Goal: Task Accomplishment & Management: Complete application form

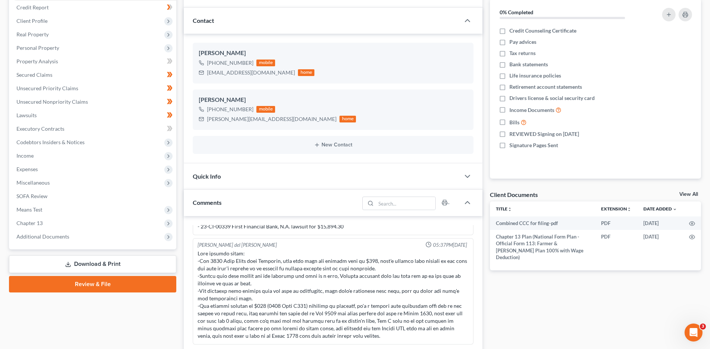
scroll to position [150, 0]
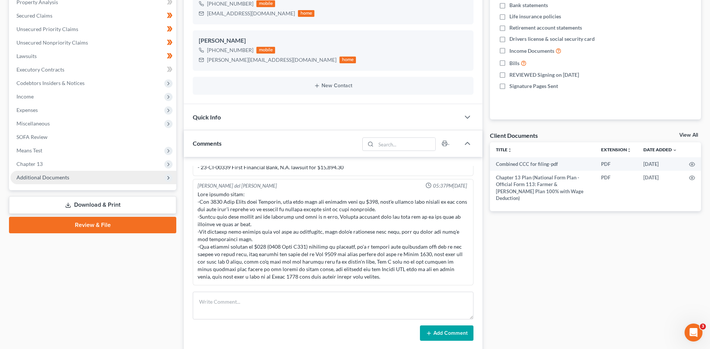
click at [45, 178] on span "Additional Documents" at bounding box center [42, 177] width 53 height 6
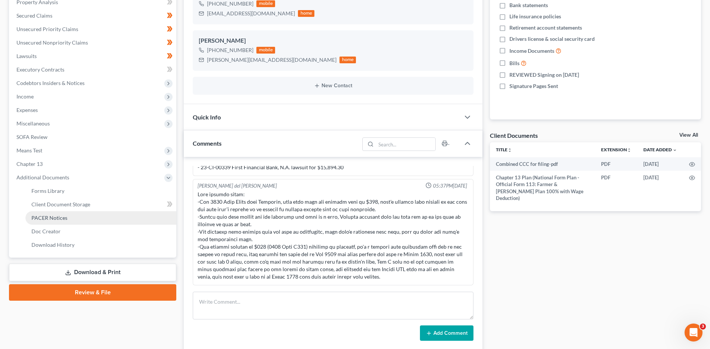
click at [56, 213] on link "PACER Notices" at bounding box center [100, 217] width 151 height 13
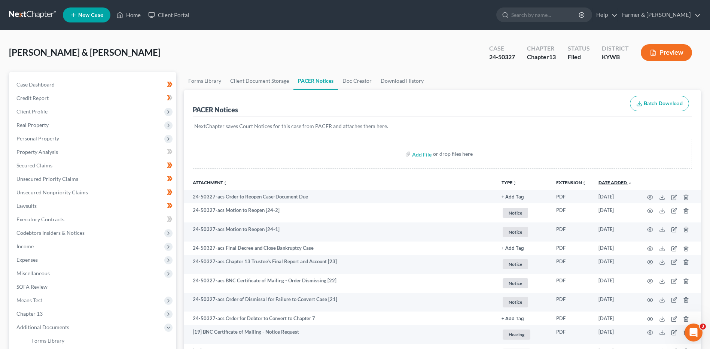
click at [619, 181] on link "Date Added unfold_more expand_more expand_less" at bounding box center [615, 183] width 34 height 6
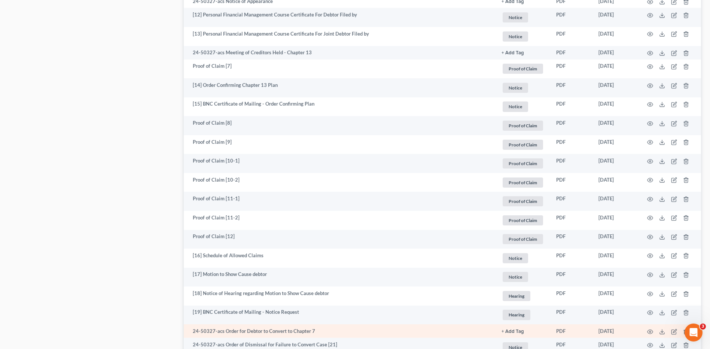
scroll to position [707, 0]
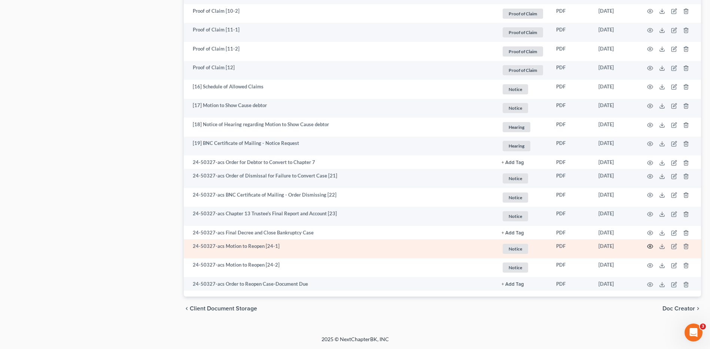
click at [650, 244] on icon "button" at bounding box center [650, 246] width 6 height 6
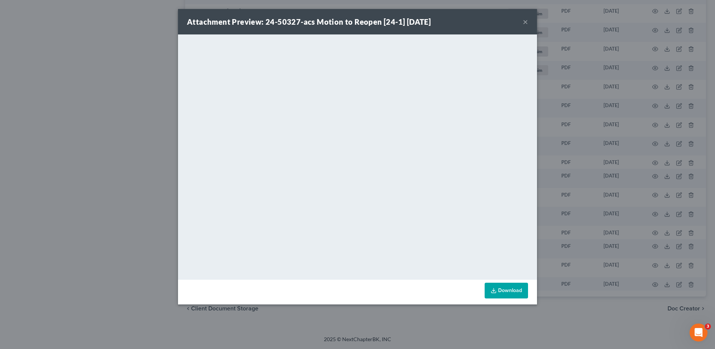
click at [525, 20] on button "×" at bounding box center [525, 21] width 5 height 9
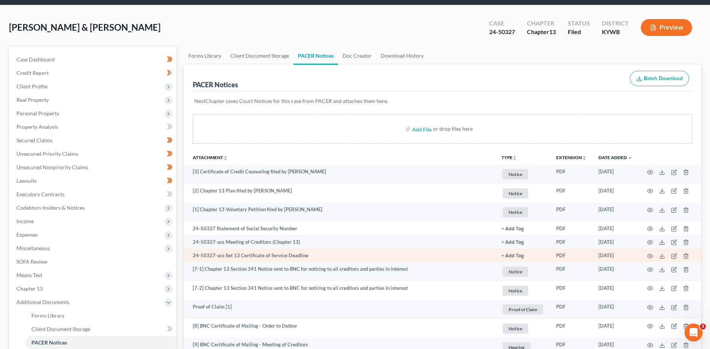
scroll to position [0, 0]
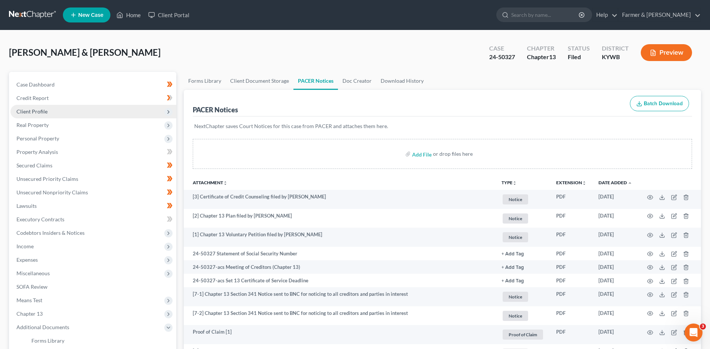
drag, startPoint x: 74, startPoint y: 114, endPoint x: 71, endPoint y: 117, distance: 4.4
click at [74, 114] on span "Client Profile" at bounding box center [93, 111] width 166 height 13
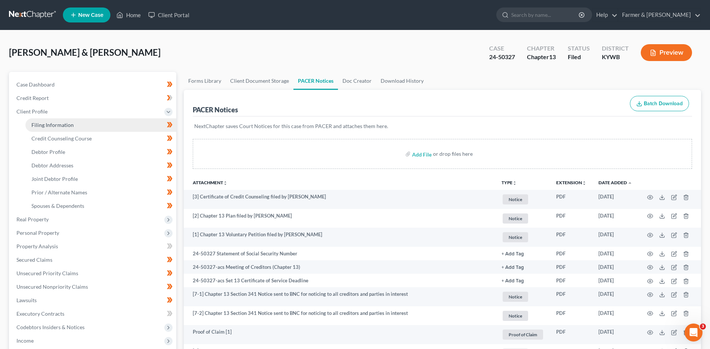
click at [71, 123] on span "Filing Information" at bounding box center [52, 125] width 42 height 6
select select "1"
select select "3"
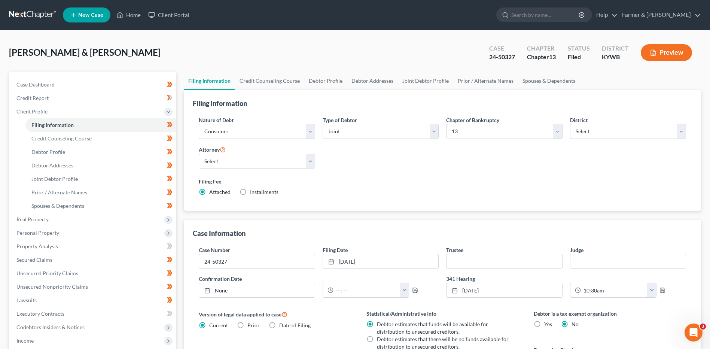
click at [21, 12] on link at bounding box center [33, 14] width 48 height 13
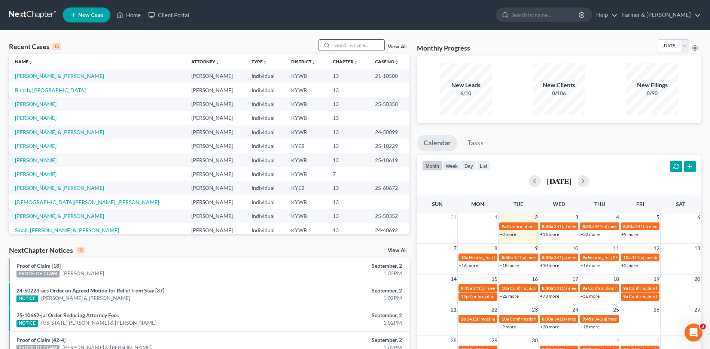
click at [373, 45] on input "search" at bounding box center [358, 45] width 52 height 11
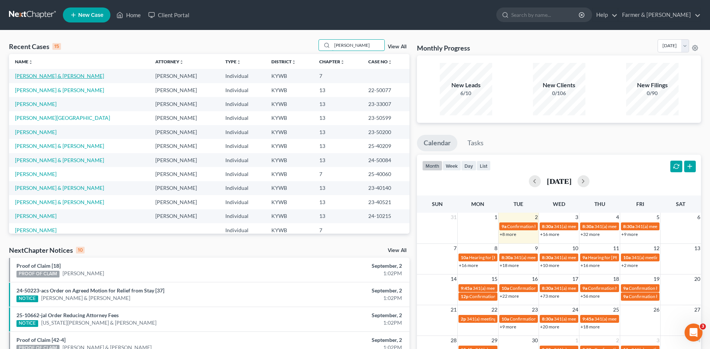
type input "hayes"
click at [49, 76] on link "Hayes, Jeremy & Pamela" at bounding box center [59, 76] width 89 height 6
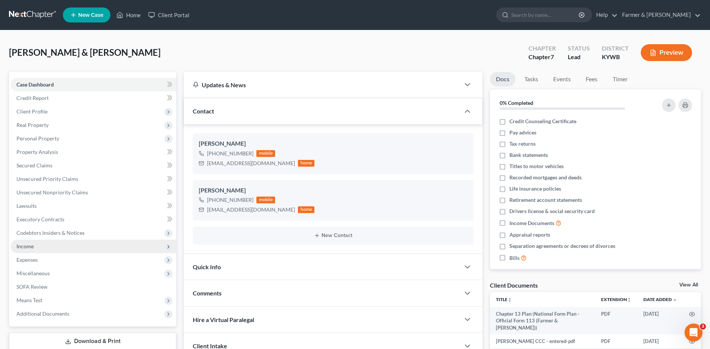
click at [39, 250] on span "Income" at bounding box center [93, 245] width 166 height 13
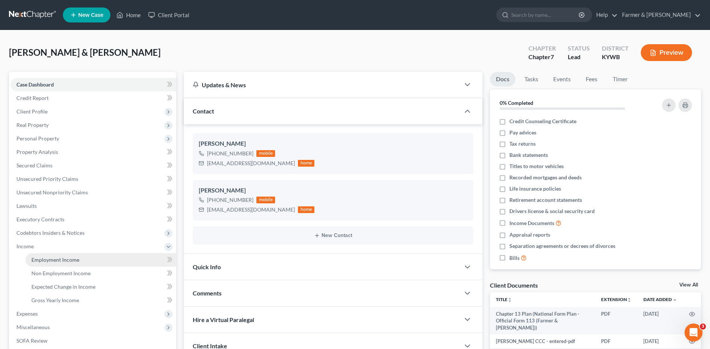
click at [55, 260] on span "Employment Income" at bounding box center [55, 259] width 48 height 6
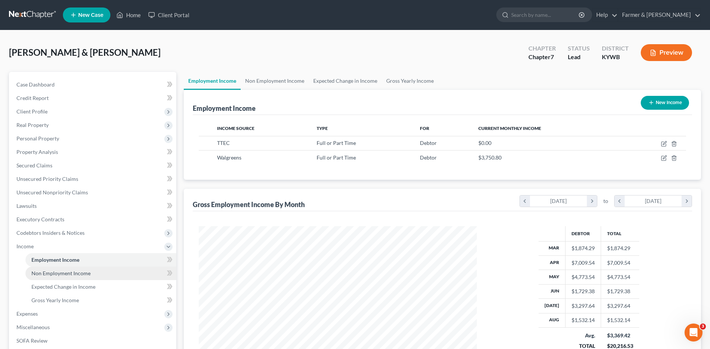
scroll to position [139, 293]
click at [92, 272] on link "Non Employment Income" at bounding box center [100, 272] width 151 height 13
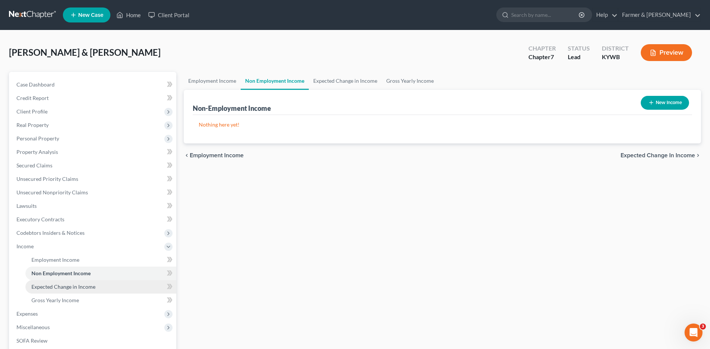
click at [81, 284] on span "Expected Change in Income" at bounding box center [63, 286] width 64 height 6
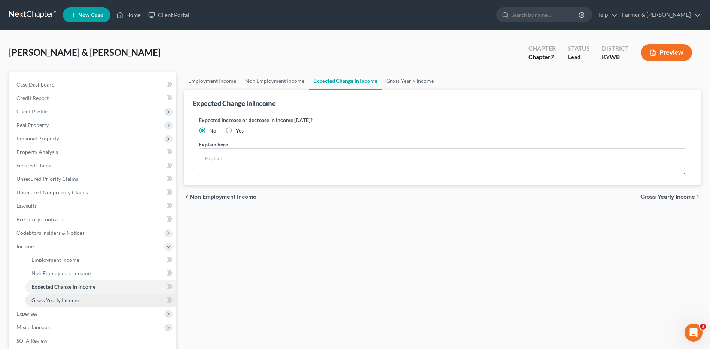
click at [64, 302] on span "Gross Yearly Income" at bounding box center [55, 300] width 48 height 6
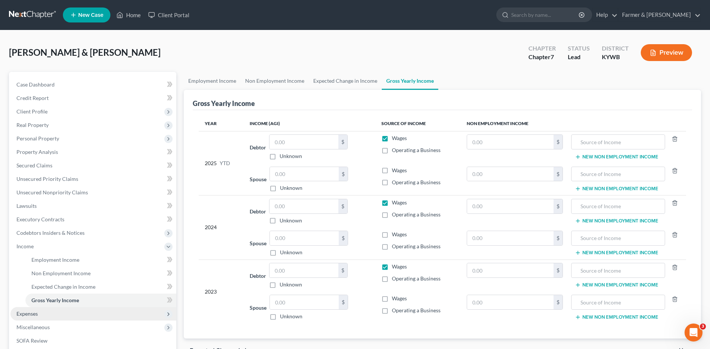
click at [53, 315] on span "Expenses" at bounding box center [93, 313] width 166 height 13
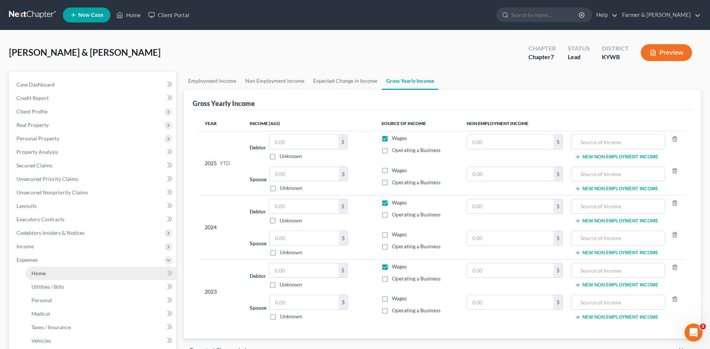
click at [69, 278] on link "Home" at bounding box center [100, 272] width 151 height 13
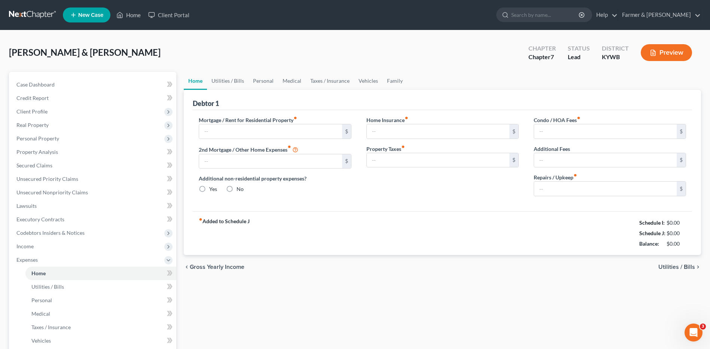
type input "750.00"
type input "0.00"
radio input "true"
type input "40.00"
type input "0.00"
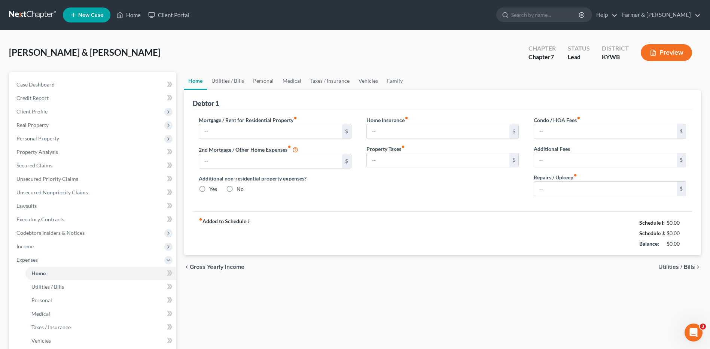
type input "0.00"
type input "50.00"
click at [11, 19] on link at bounding box center [33, 14] width 48 height 13
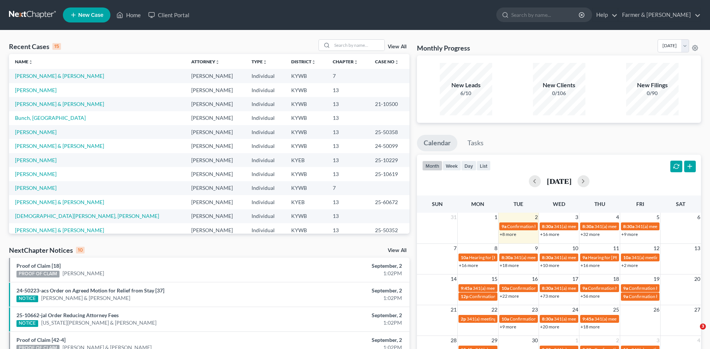
click at [367, 39] on div "Recent Cases 15 View All Name unfold_more expand_more expand_less Attorney unfo…" at bounding box center [355, 277] width 710 height 495
click at [367, 46] on input "search" at bounding box center [358, 45] width 52 height 11
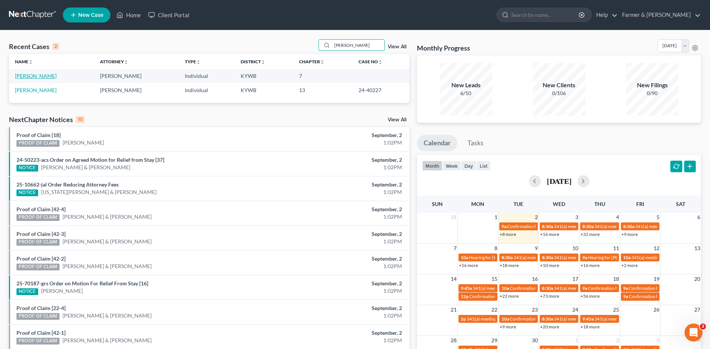
type input "bivins"
click at [34, 77] on link "Bivins, Tristin" at bounding box center [36, 76] width 42 height 6
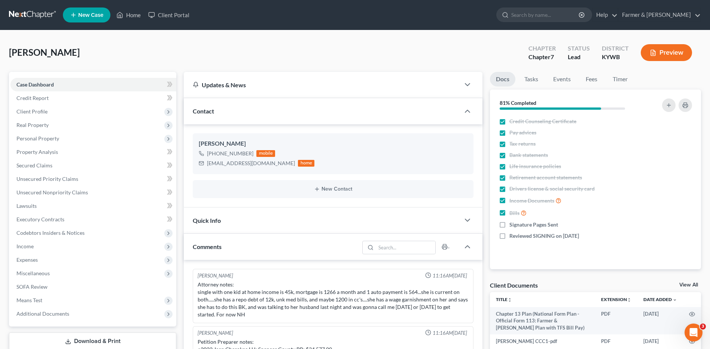
scroll to position [79, 0]
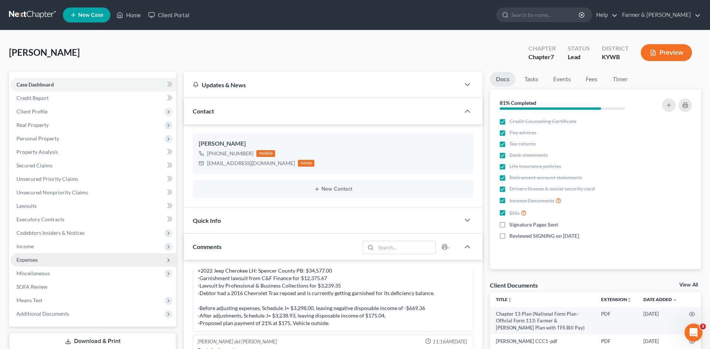
click at [41, 258] on span "Expenses" at bounding box center [93, 259] width 166 height 13
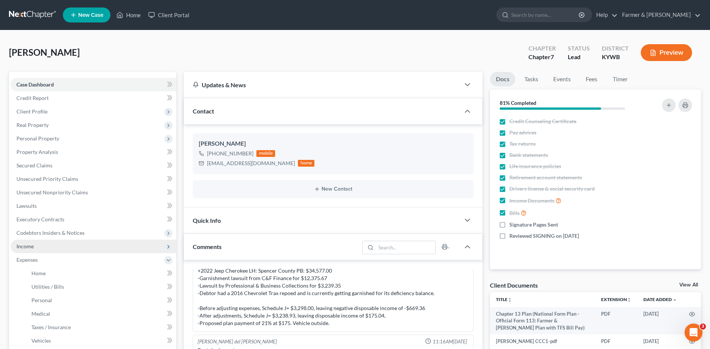
click at [43, 245] on span "Income" at bounding box center [93, 245] width 166 height 13
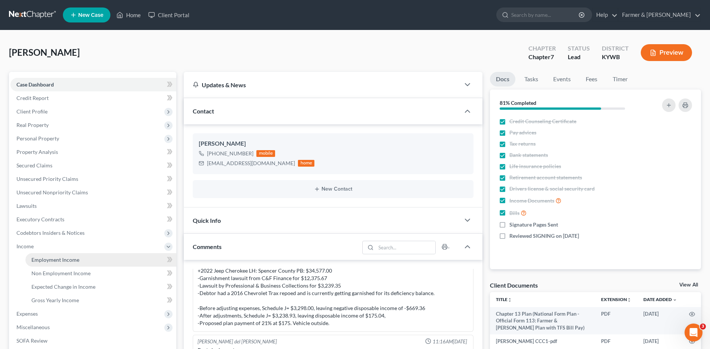
click at [48, 260] on span "Employment Income" at bounding box center [55, 259] width 48 height 6
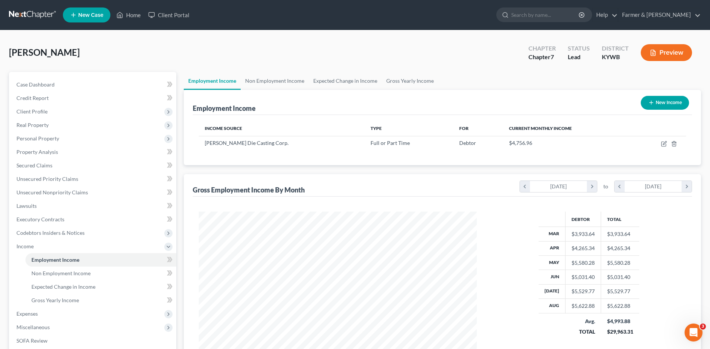
scroll to position [139, 293]
click at [31, 317] on span "Expenses" at bounding box center [93, 313] width 166 height 13
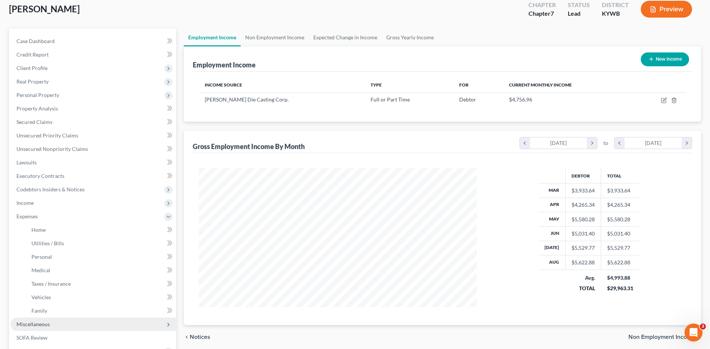
scroll to position [112, 0]
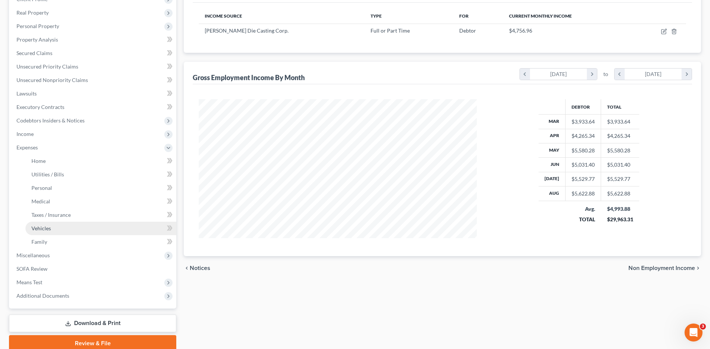
click at [54, 227] on link "Vehicles" at bounding box center [100, 227] width 151 height 13
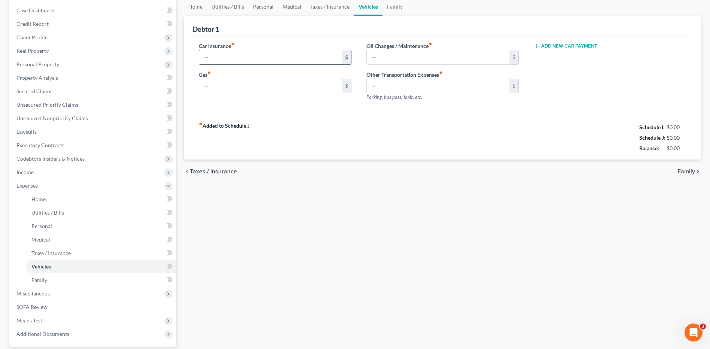
scroll to position [1, 0]
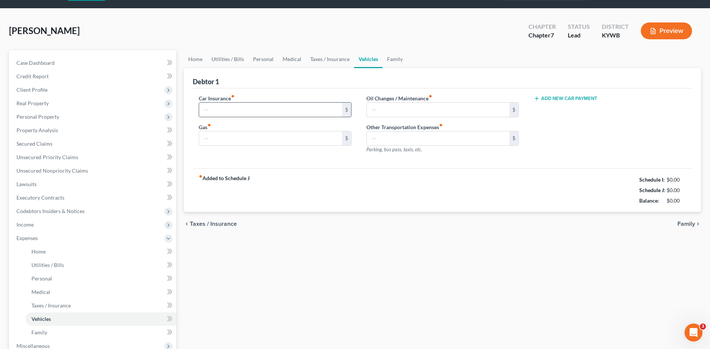
type input "285.00"
type input "250.00"
type input "50.00"
type input "0.00"
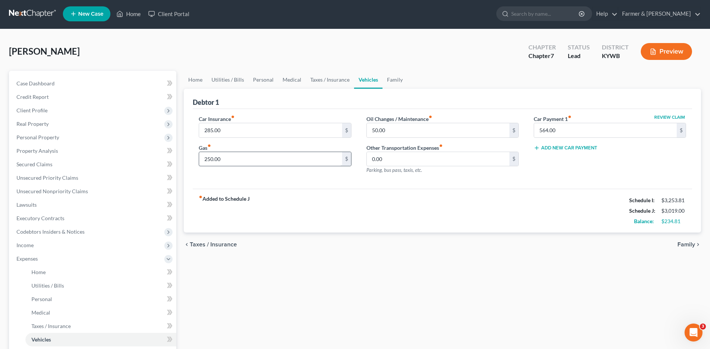
scroll to position [0, 0]
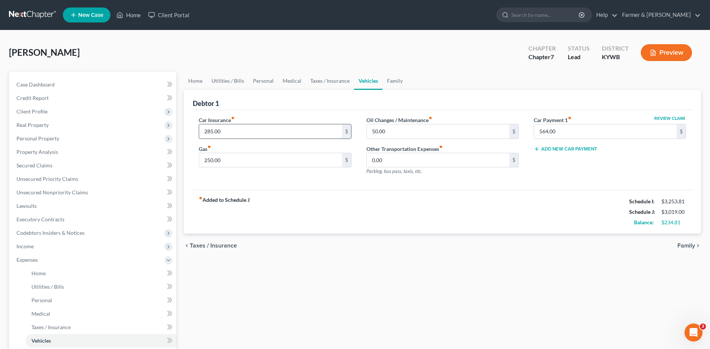
click at [239, 131] on input "285.00" at bounding box center [270, 131] width 143 height 14
drag, startPoint x: 218, startPoint y: 137, endPoint x: 224, endPoint y: 137, distance: 6.0
click at [218, 137] on input "285.00" at bounding box center [270, 131] width 143 height 14
click at [681, 260] on div "Home Utilities / Bills Personal Medical Taxes / Insurance Vehicles Family Debto…" at bounding box center [442, 268] width 525 height 392
click at [239, 124] on input "285.00" at bounding box center [270, 131] width 143 height 14
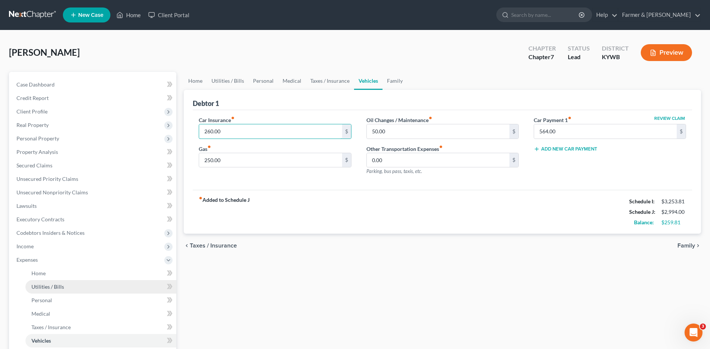
type input "260.00"
click at [38, 281] on link "Utilities / Bills" at bounding box center [100, 286] width 151 height 13
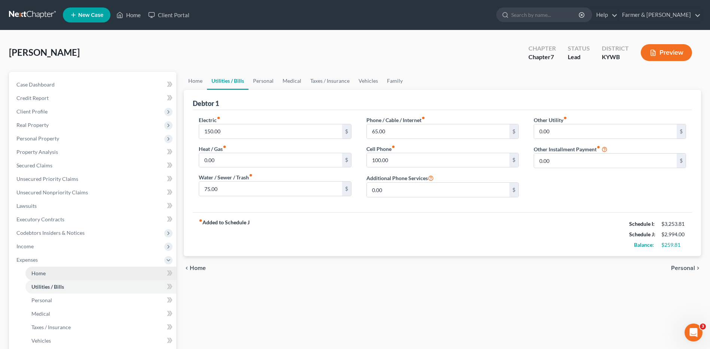
click at [42, 276] on link "Home" at bounding box center [100, 272] width 151 height 13
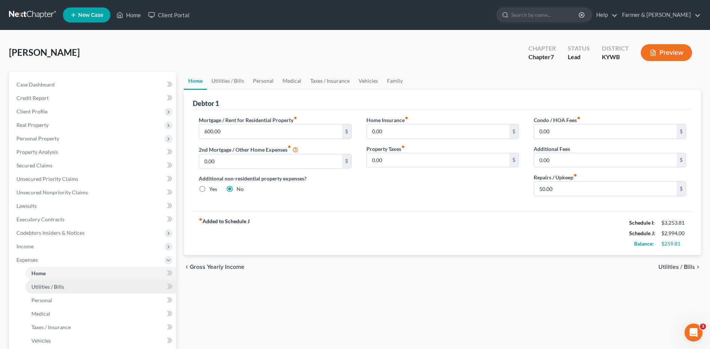
click at [59, 288] on span "Utilities / Bills" at bounding box center [47, 286] width 33 height 6
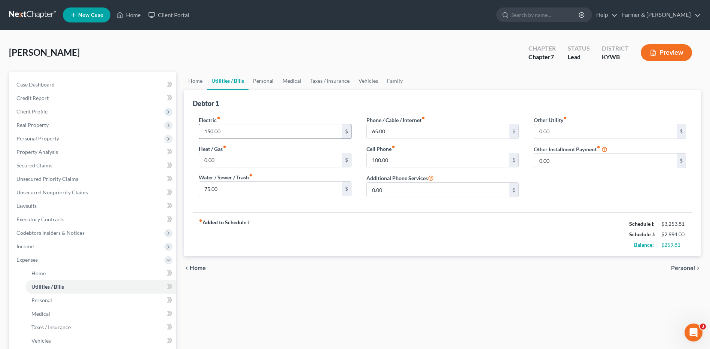
click at [249, 135] on input "150.00" at bounding box center [270, 131] width 143 height 14
drag, startPoint x: 233, startPoint y: 163, endPoint x: 234, endPoint y: 156, distance: 6.8
click at [233, 163] on input "0.00" at bounding box center [270, 160] width 143 height 14
click at [236, 134] on input "150.00" at bounding box center [270, 131] width 143 height 14
type input "300.00"
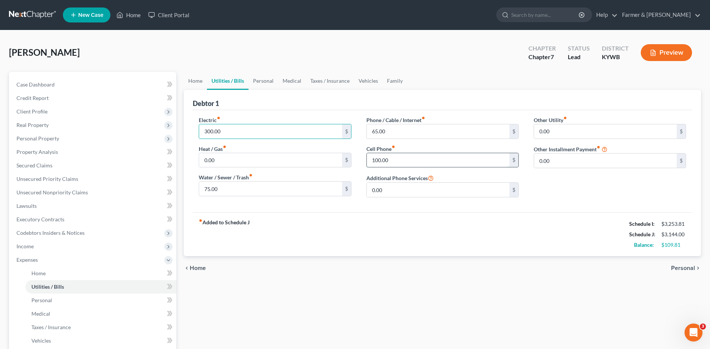
click at [400, 164] on input "100.00" at bounding box center [438, 160] width 143 height 14
type input "65.00"
click at [395, 132] on input "65.00" at bounding box center [438, 131] width 143 height 14
drag, startPoint x: 394, startPoint y: 131, endPoint x: 361, endPoint y: 131, distance: 33.3
click at [361, 131] on div "Phone / Cable / Internet fiber_manual_record 80.00 $ Cell Phone fiber_manual_re…" at bounding box center [442, 159] width 167 height 87
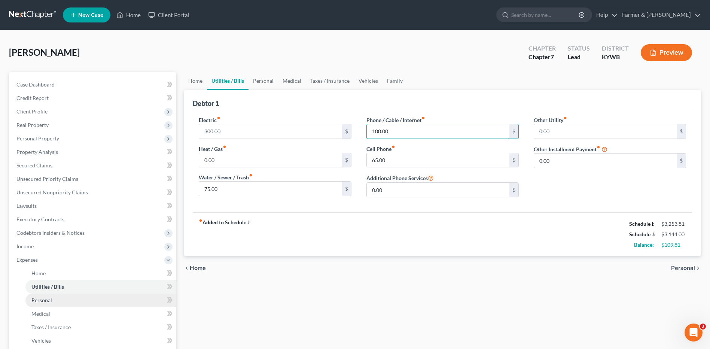
type input "100.00"
click at [54, 296] on link "Personal" at bounding box center [100, 299] width 151 height 13
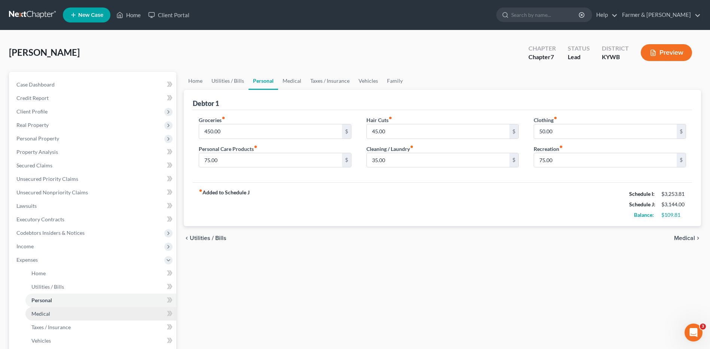
click at [53, 314] on link "Medical" at bounding box center [100, 313] width 151 height 13
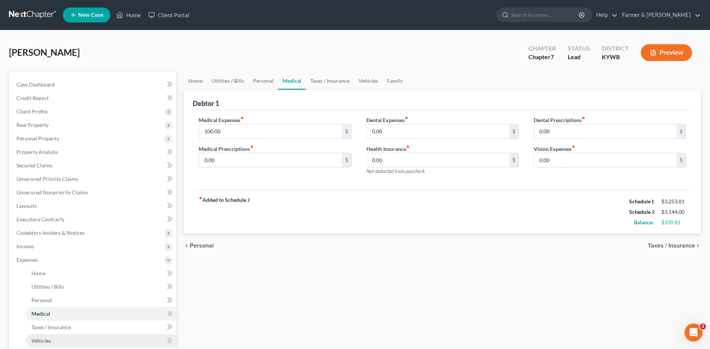
click at [56, 337] on link "Vehicles" at bounding box center [100, 340] width 151 height 13
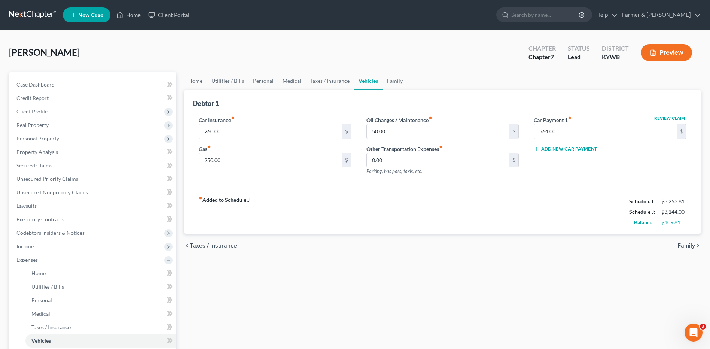
scroll to position [112, 0]
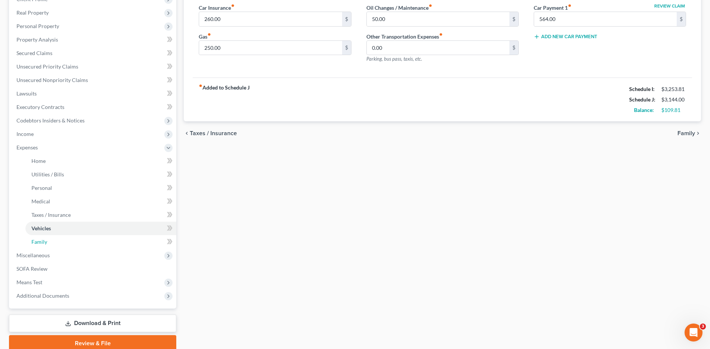
drag, startPoint x: 70, startPoint y: 241, endPoint x: 443, endPoint y: 236, distance: 372.7
click at [70, 241] on link "Family" at bounding box center [100, 241] width 151 height 13
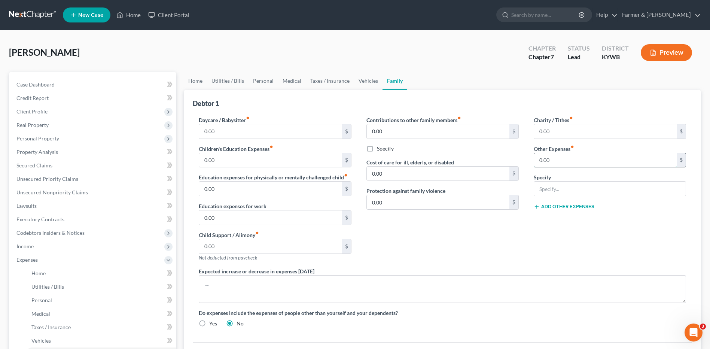
click at [558, 162] on input "0.00" at bounding box center [605, 160] width 143 height 14
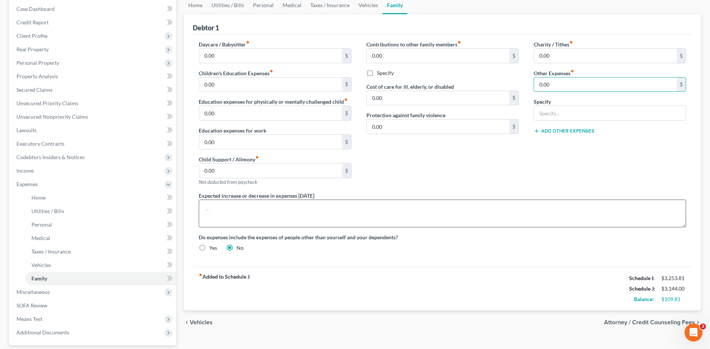
scroll to position [31, 0]
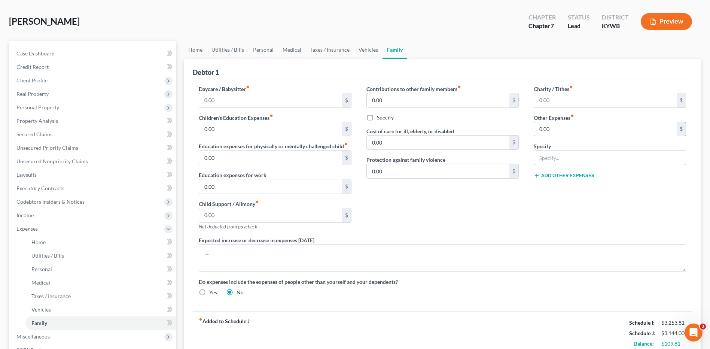
drag, startPoint x: 553, startPoint y: 154, endPoint x: 553, endPoint y: 144, distance: 10.1
click at [553, 154] on input "text" at bounding box center [610, 157] width 152 height 14
click at [556, 132] on input "0.00" at bounding box center [605, 129] width 143 height 14
type input "25.00"
click at [544, 177] on button "Add Other Expenses" at bounding box center [564, 175] width 61 height 6
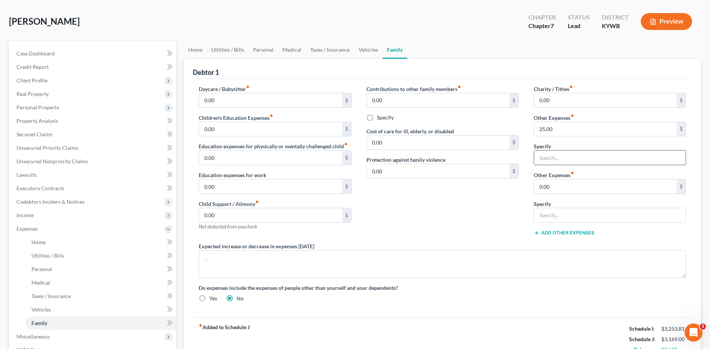
click at [552, 160] on input "text" at bounding box center [610, 157] width 152 height 14
type input "Pet care"
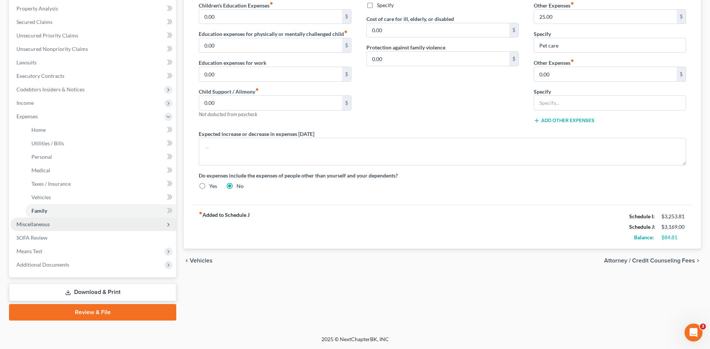
drag, startPoint x: 59, startPoint y: 251, endPoint x: 165, endPoint y: 221, distance: 109.1
click at [59, 251] on span "Means Test" at bounding box center [93, 250] width 166 height 13
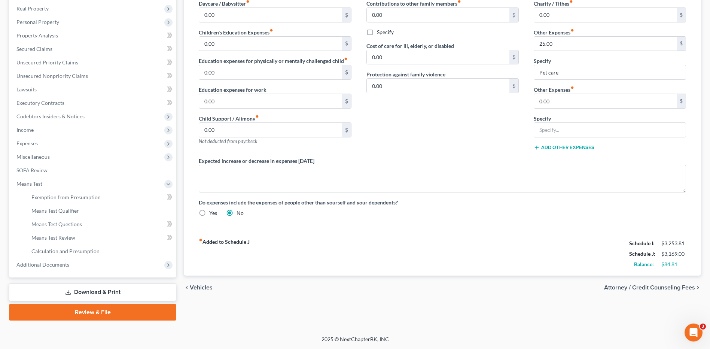
scroll to position [116, 0]
click at [97, 213] on link "Means Test Qualifier" at bounding box center [100, 210] width 151 height 13
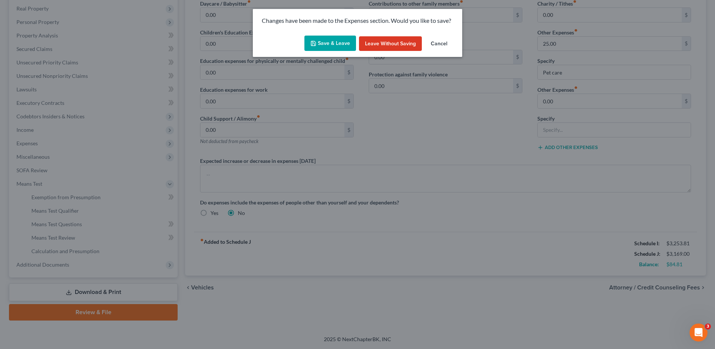
click at [334, 46] on button "Save & Leave" at bounding box center [331, 44] width 52 height 16
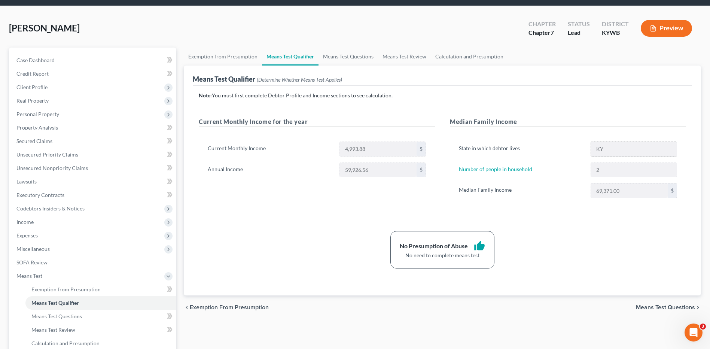
scroll to position [37, 0]
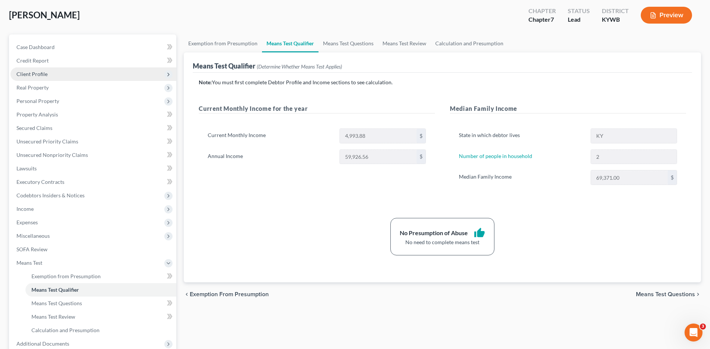
click at [67, 75] on span "Client Profile" at bounding box center [93, 73] width 166 height 13
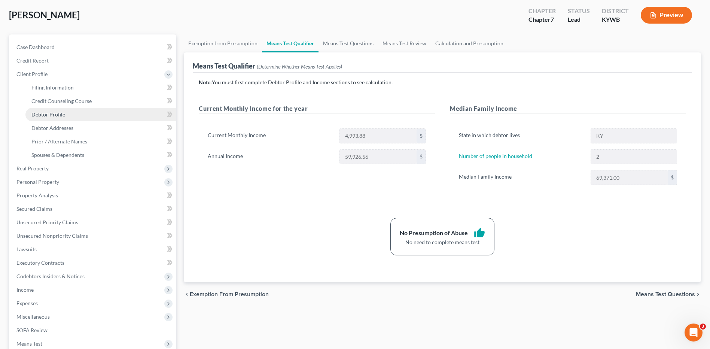
click at [65, 111] on link "Debtor Profile" at bounding box center [100, 114] width 151 height 13
select select "0"
select select "1"
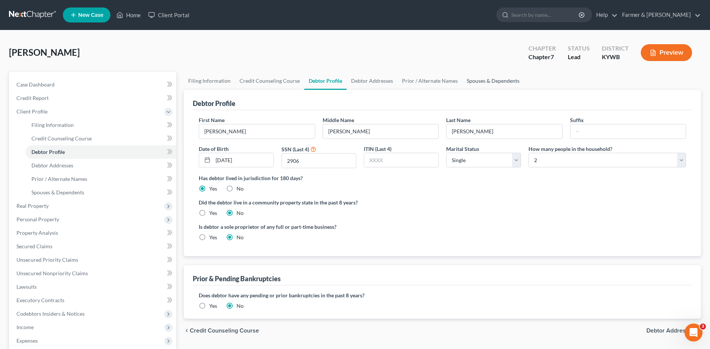
click at [496, 83] on link "Spouses & Dependents" at bounding box center [493, 81] width 62 height 18
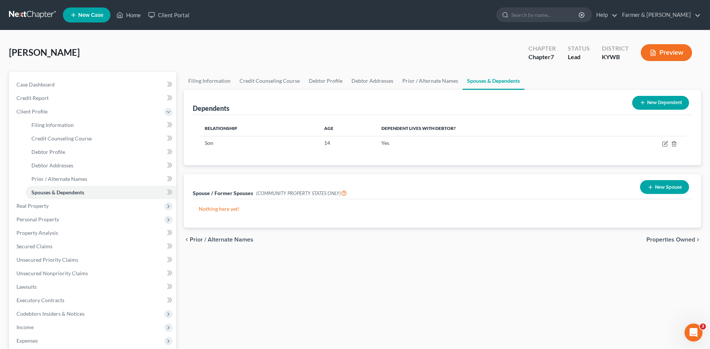
click at [31, 16] on link at bounding box center [33, 14] width 48 height 13
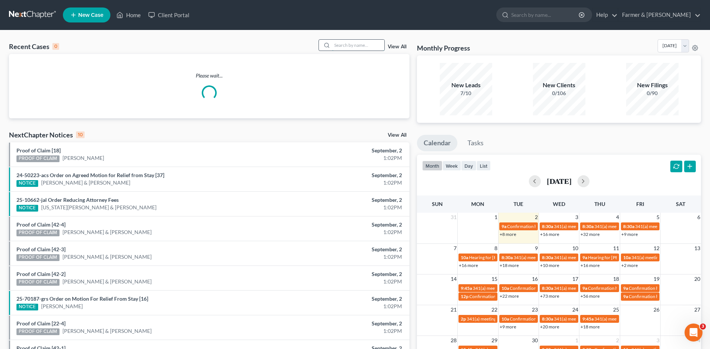
click at [351, 47] on input "search" at bounding box center [358, 45] width 52 height 11
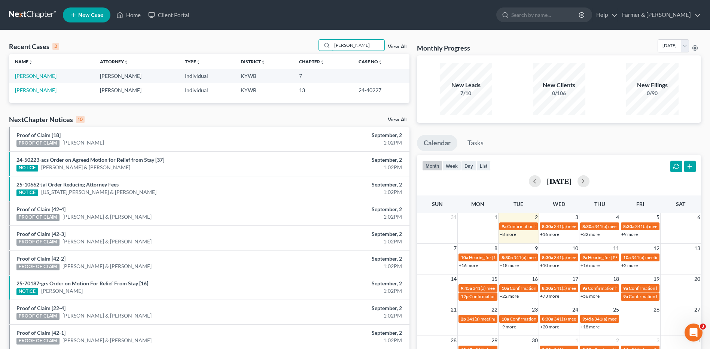
type input "bivin"
click at [35, 90] on link "Bivins, Tristin" at bounding box center [36, 90] width 42 height 6
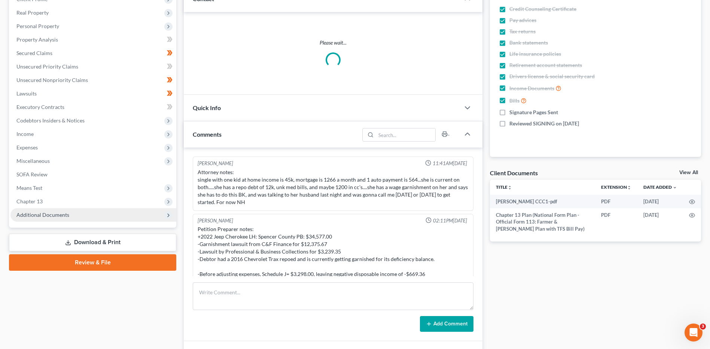
scroll to position [79, 0]
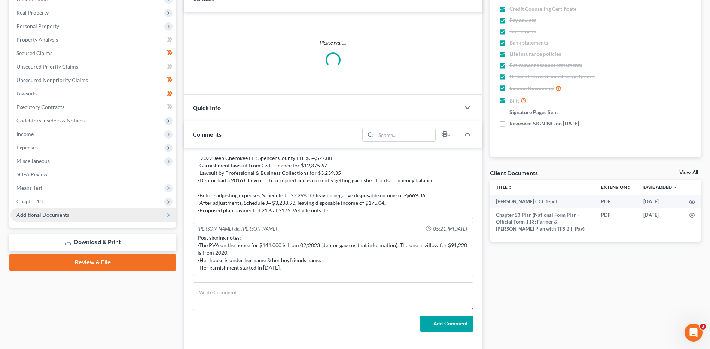
click at [66, 216] on span "Additional Documents" at bounding box center [42, 214] width 53 height 6
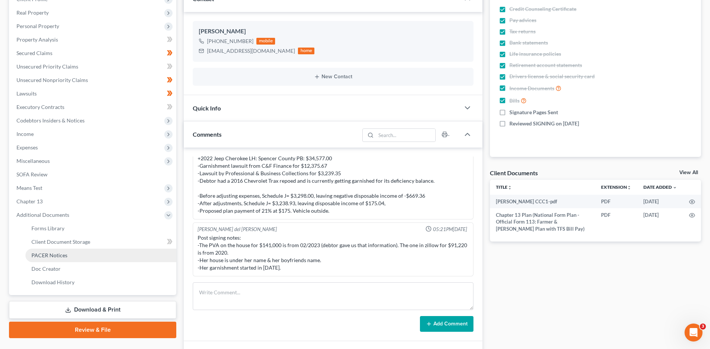
click at [65, 257] on span "PACER Notices" at bounding box center [49, 255] width 36 height 6
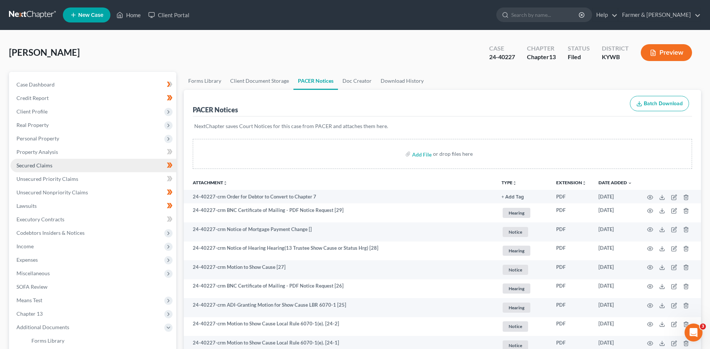
click at [59, 165] on link "Secured Claims" at bounding box center [93, 165] width 166 height 13
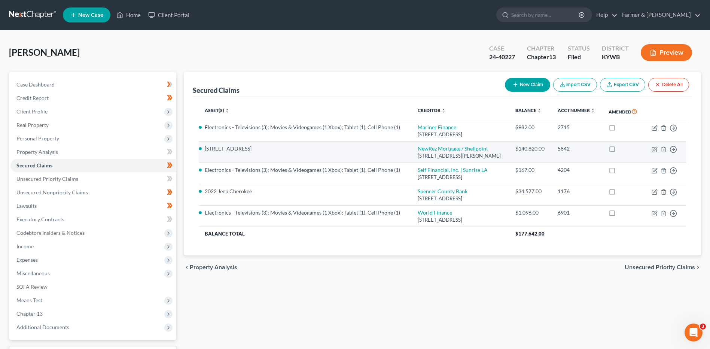
click at [440, 152] on link "NewRez Mortgage / Shellpoint" at bounding box center [453, 148] width 70 height 6
select select "42"
select select "3"
select select "4"
select select "0"
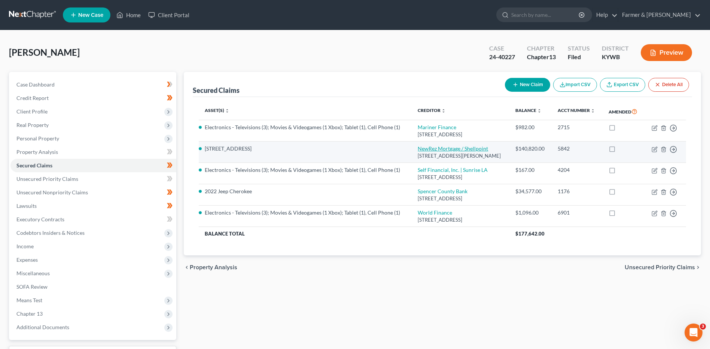
select select "0"
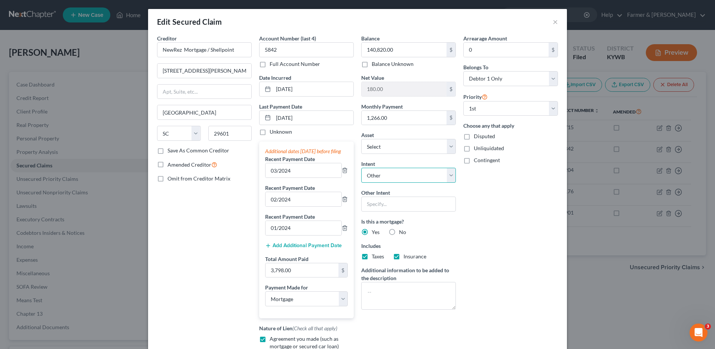
click at [394, 172] on select "Select Surrender Redeem Reaffirm Avoid Other" at bounding box center [408, 175] width 95 height 15
select select "2"
click at [361, 168] on select "Select Surrender Redeem Reaffirm Avoid Other" at bounding box center [408, 175] width 95 height 15
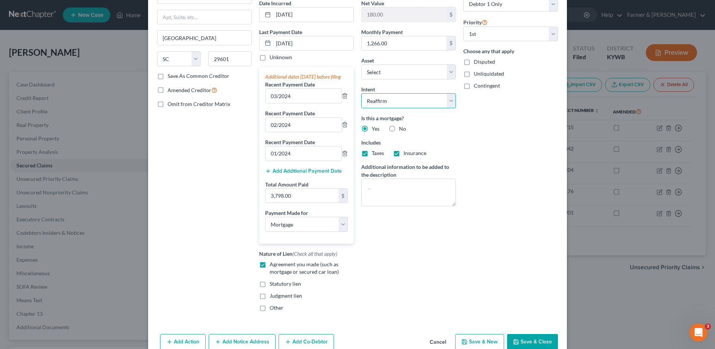
scroll to position [75, 0]
click at [532, 344] on button "Save & Close" at bounding box center [532, 341] width 51 height 16
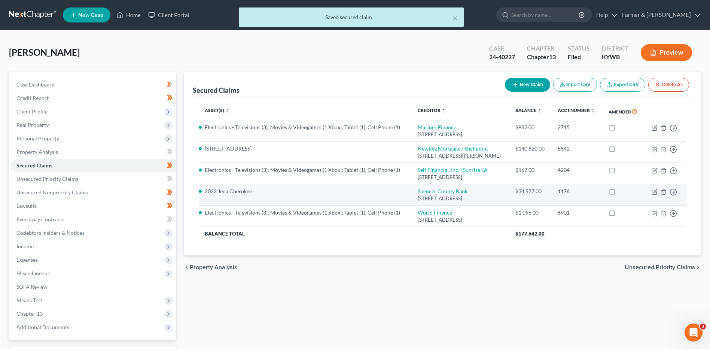
click at [417, 205] on td "Spencer County Bank PO Box 159, Santa Claus, IN 47579" at bounding box center [461, 194] width 98 height 21
click at [419, 194] on link "Spencer County Bank" at bounding box center [443, 191] width 50 height 6
select select "15"
select select "0"
select select "4"
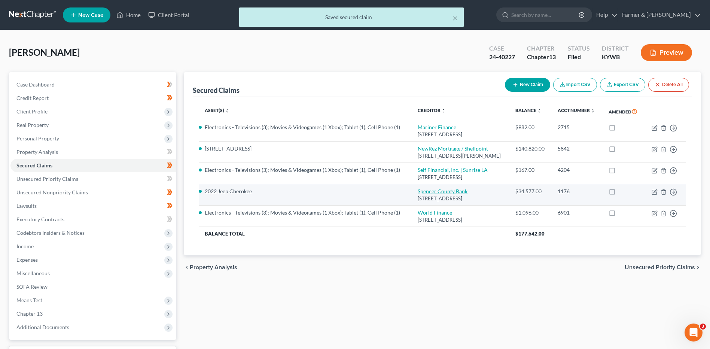
select select "0"
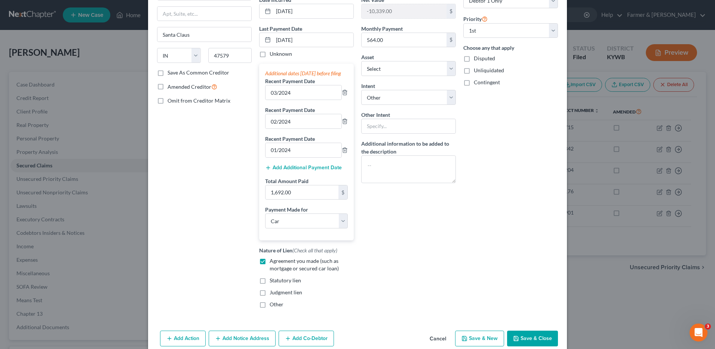
scroll to position [119, 0]
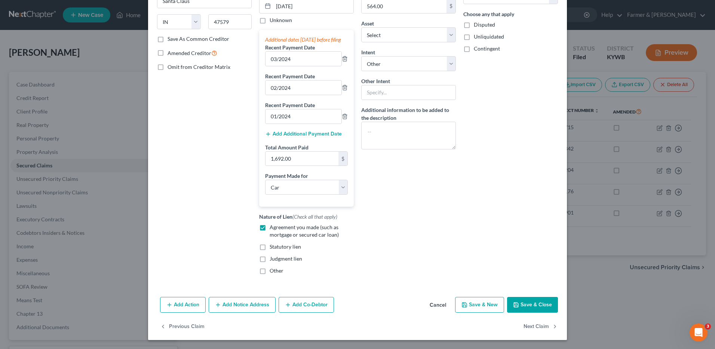
click at [431, 305] on button "Cancel" at bounding box center [438, 304] width 28 height 15
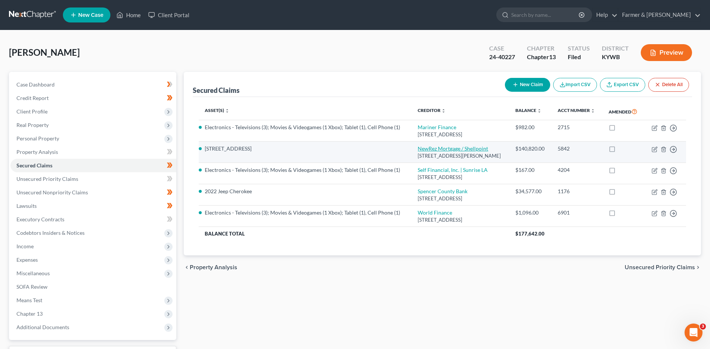
click at [422, 152] on link "NewRez Mortgage / Shellpoint" at bounding box center [453, 148] width 70 height 6
select select "42"
select select "3"
select select "6"
select select "2"
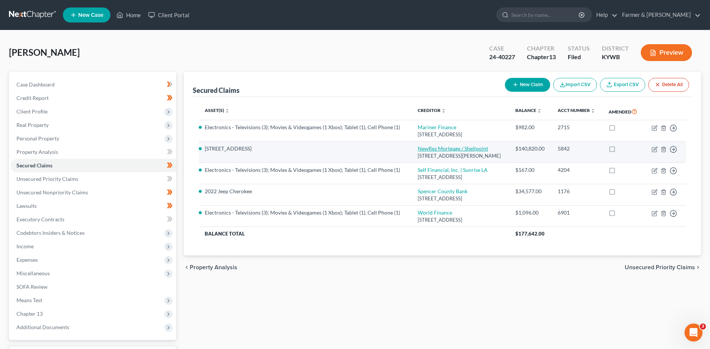
select select "0"
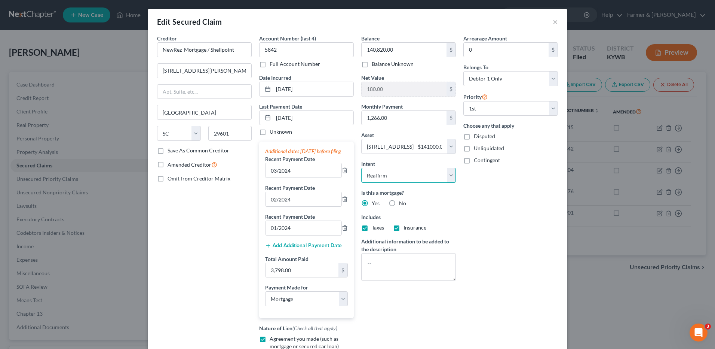
click at [408, 175] on select "Select Surrender Redeem Reaffirm Avoid Other" at bounding box center [408, 175] width 95 height 15
select select "4"
click at [361, 168] on select "Select Surrender Redeem Reaffirm Avoid Other" at bounding box center [408, 175] width 95 height 15
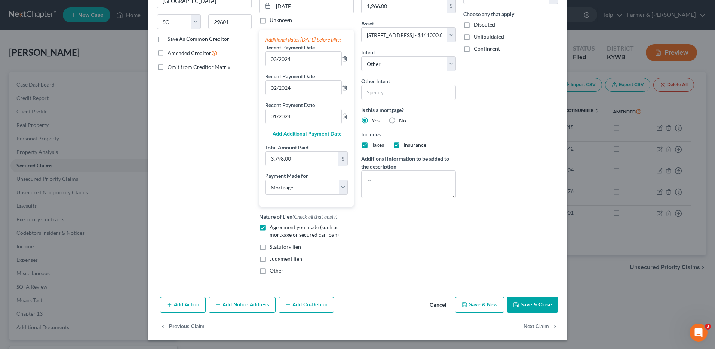
click at [533, 306] on button "Save & Close" at bounding box center [532, 305] width 51 height 16
select select
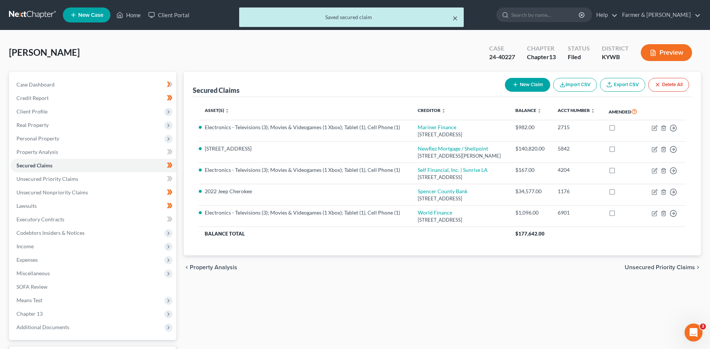
drag, startPoint x: 457, startPoint y: 19, endPoint x: 226, endPoint y: 5, distance: 231.2
click at [456, 18] on button "×" at bounding box center [454, 17] width 5 height 9
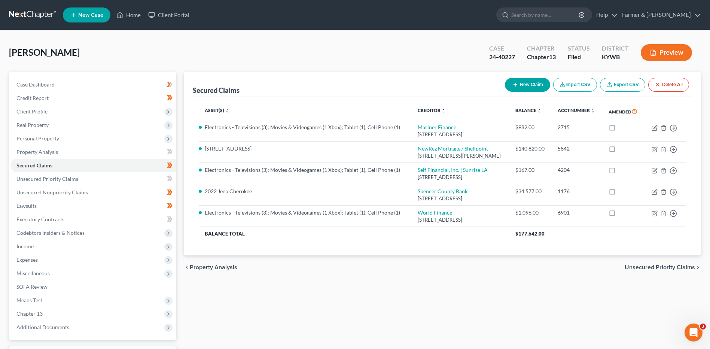
click at [31, 17] on link at bounding box center [33, 14] width 48 height 13
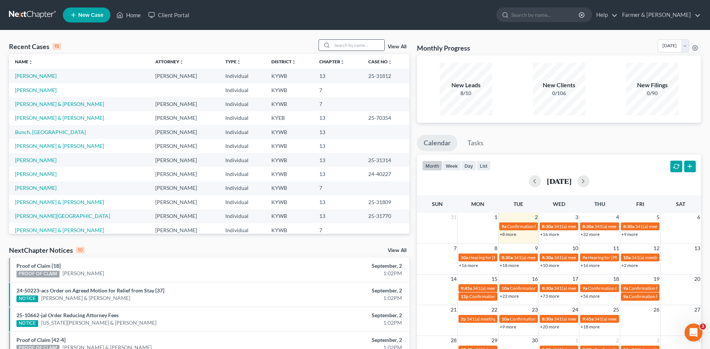
click at [354, 44] on input "search" at bounding box center [358, 45] width 52 height 11
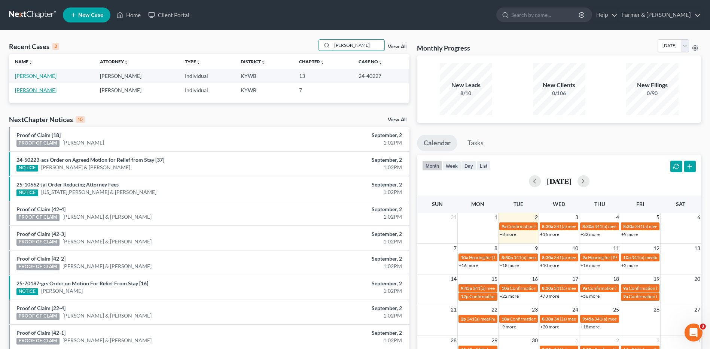
type input "[PERSON_NAME]"
click at [42, 89] on link "[PERSON_NAME]" at bounding box center [36, 90] width 42 height 6
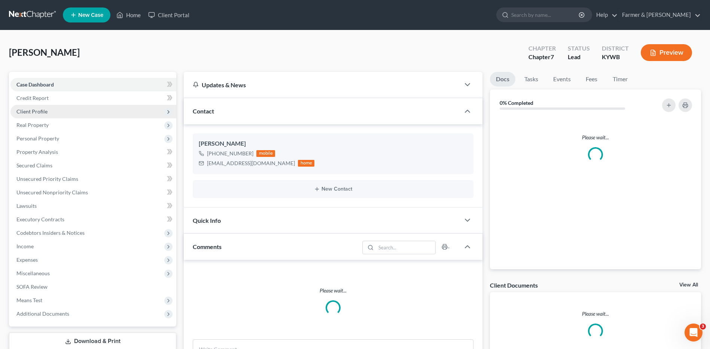
click at [38, 109] on span "Client Profile" at bounding box center [31, 111] width 31 height 6
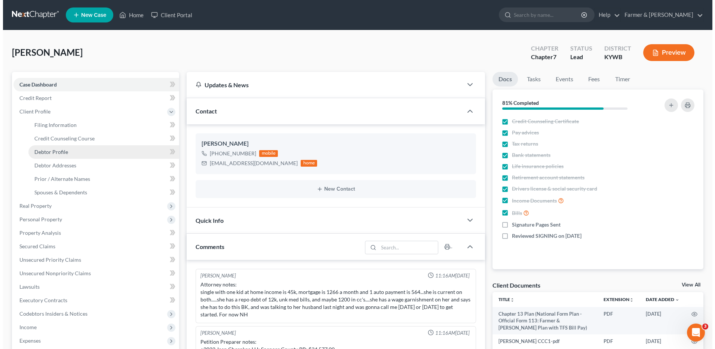
scroll to position [79, 0]
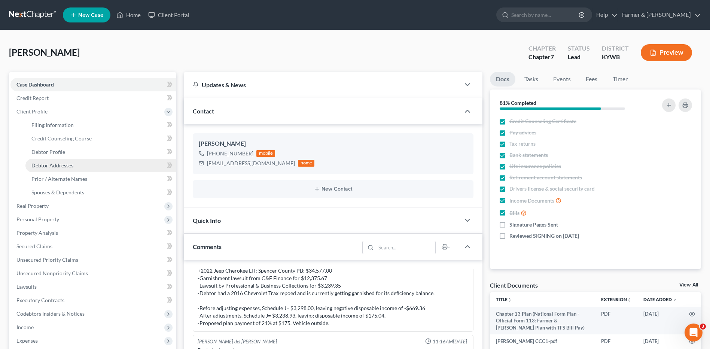
click at [55, 166] on span "Debtor Addresses" at bounding box center [52, 165] width 42 height 6
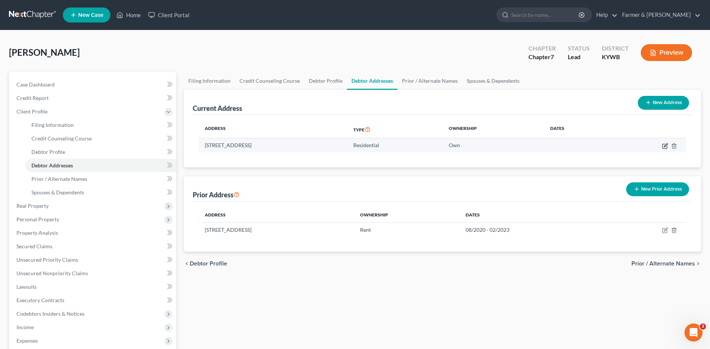
click at [663, 145] on icon "button" at bounding box center [664, 146] width 4 height 4
select select "18"
select select "0"
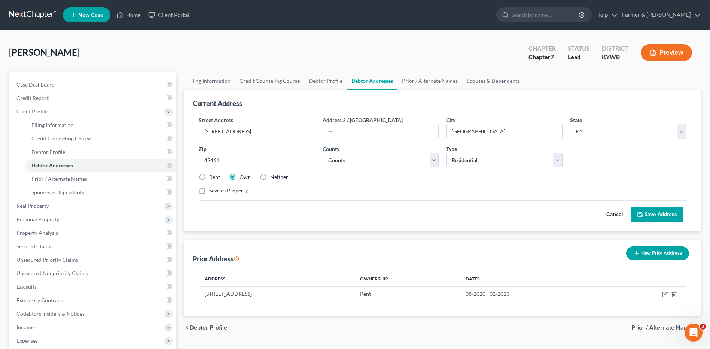
click at [615, 214] on button "Cancel" at bounding box center [614, 214] width 33 height 15
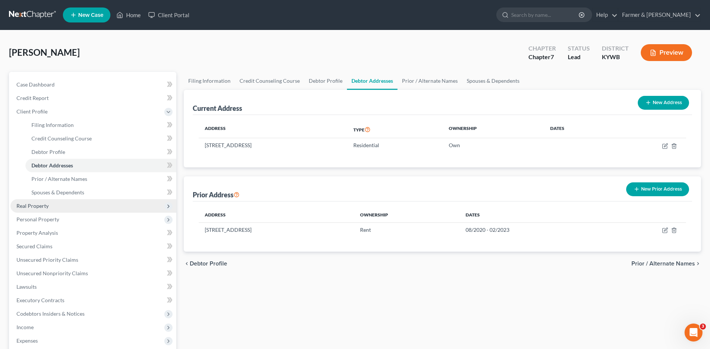
click at [40, 202] on span "Real Property" at bounding box center [93, 205] width 166 height 13
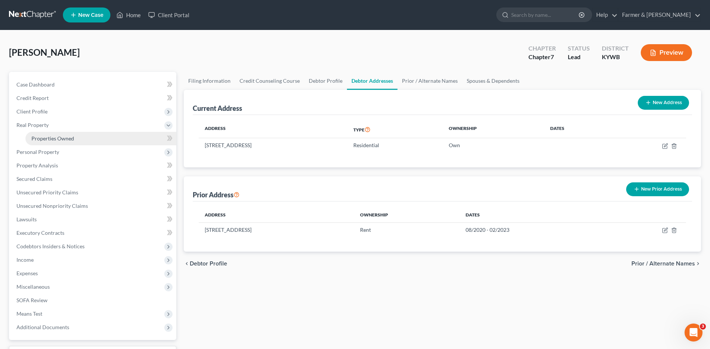
click at [101, 137] on link "Properties Owned" at bounding box center [100, 138] width 151 height 13
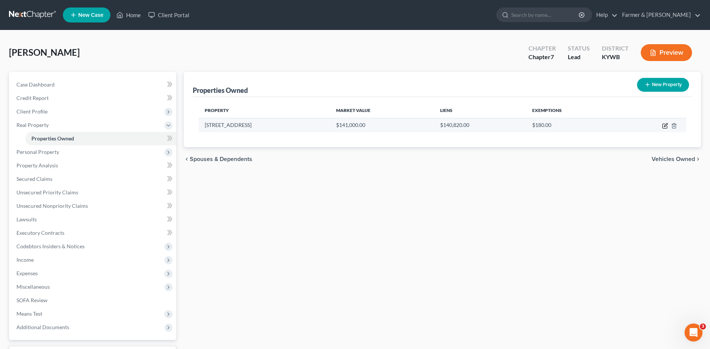
click at [663, 127] on icon "button" at bounding box center [664, 126] width 4 height 4
select select "18"
select select "112"
select select "3"
select select "0"
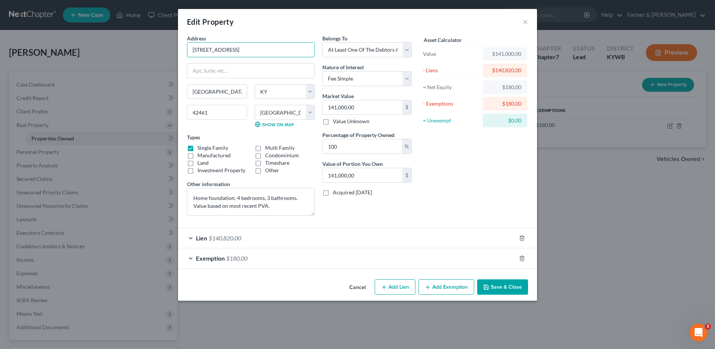
drag, startPoint x: 245, startPoint y: 44, endPoint x: 162, endPoint y: 41, distance: 83.5
click at [162, 41] on div "Edit Property × Address * 408 Main St Uniontown State AL AK AR AZ CA CO CT DE D…" at bounding box center [357, 174] width 715 height 349
click at [276, 261] on div "Exemption $180.00" at bounding box center [347, 258] width 338 height 20
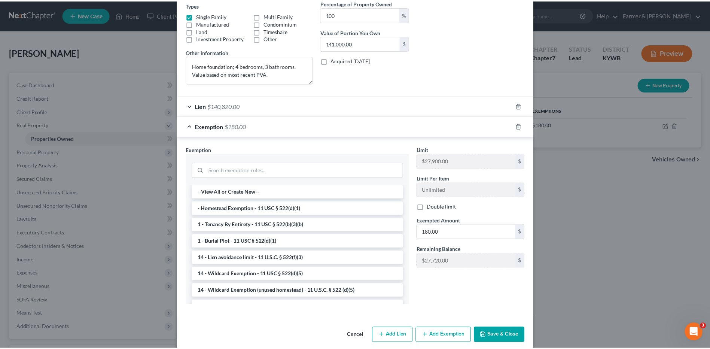
scroll to position [141, 0]
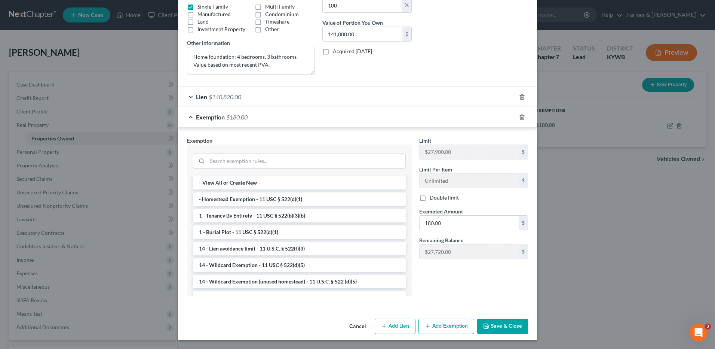
click at [360, 326] on button "Cancel" at bounding box center [357, 326] width 28 height 15
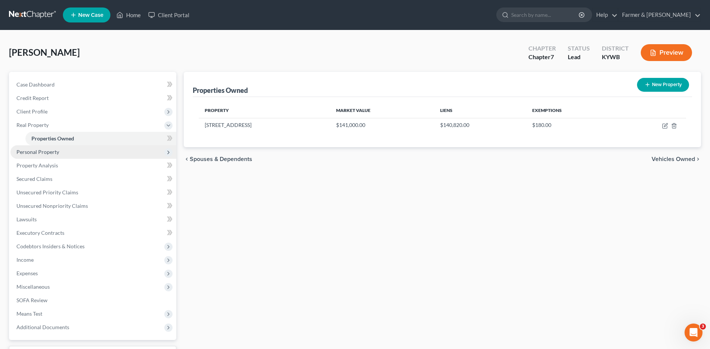
click at [70, 153] on span "Personal Property" at bounding box center [93, 151] width 166 height 13
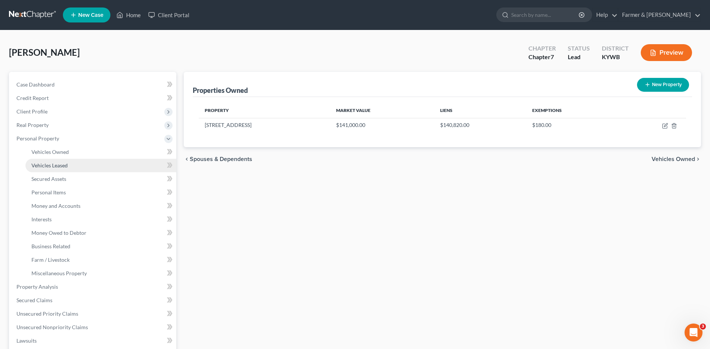
click at [72, 162] on link "Vehicles Leased" at bounding box center [100, 165] width 151 height 13
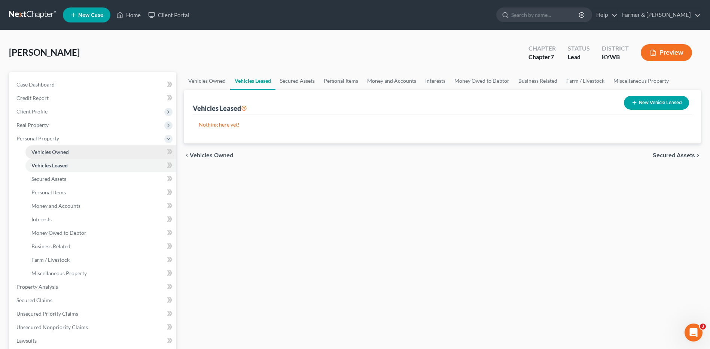
click at [74, 155] on link "Vehicles Owned" at bounding box center [100, 151] width 151 height 13
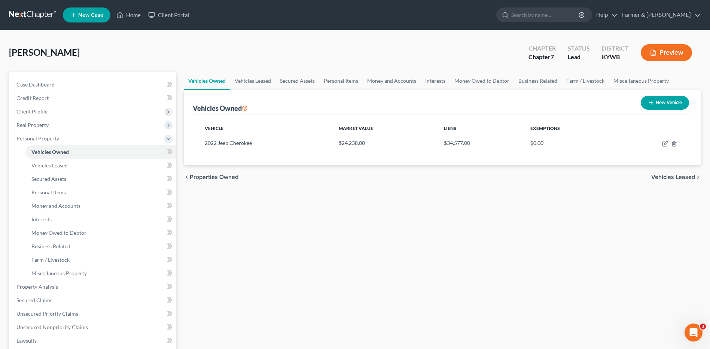
click at [35, 17] on link at bounding box center [33, 14] width 48 height 13
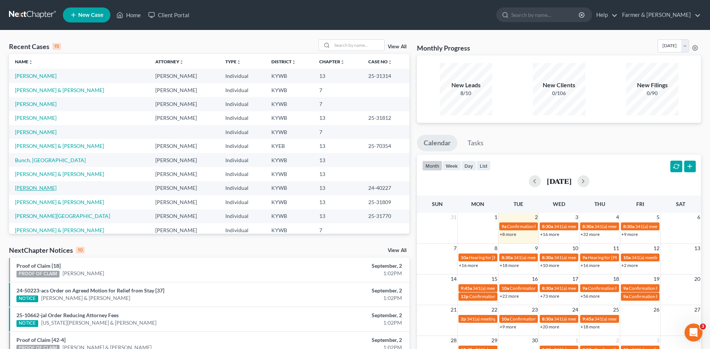
click at [35, 187] on link "[PERSON_NAME]" at bounding box center [36, 187] width 42 height 6
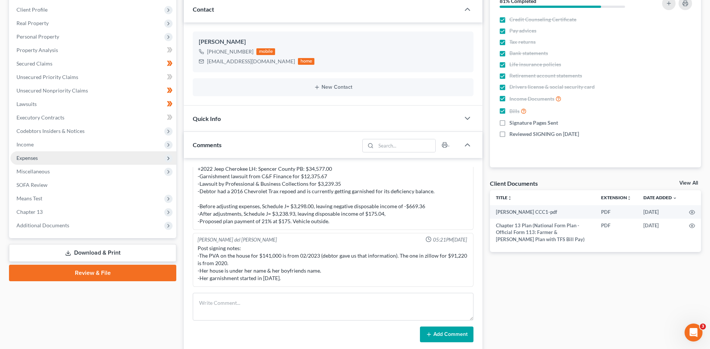
scroll to position [112, 0]
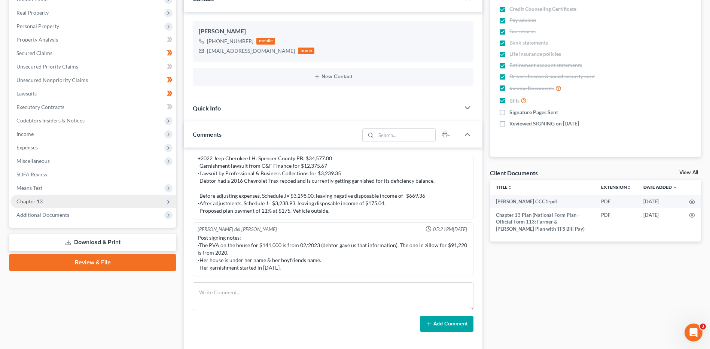
click at [62, 202] on span "Chapter 13" at bounding box center [93, 201] width 166 height 13
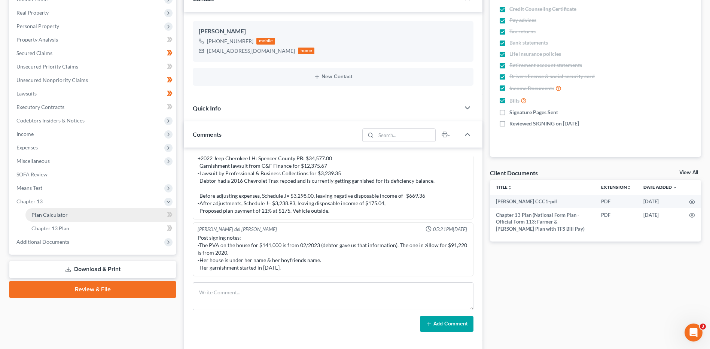
click at [63, 210] on link "Plan Calculator" at bounding box center [100, 214] width 151 height 13
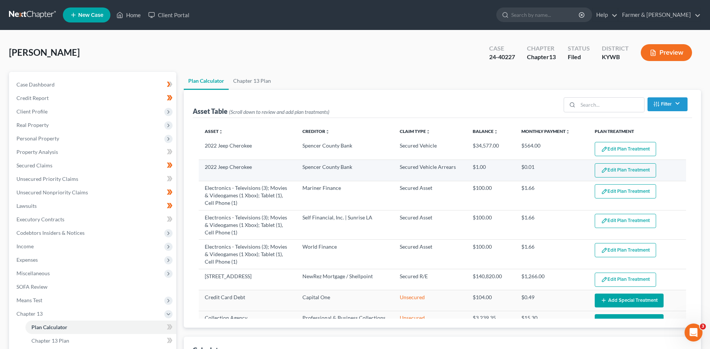
select select "59"
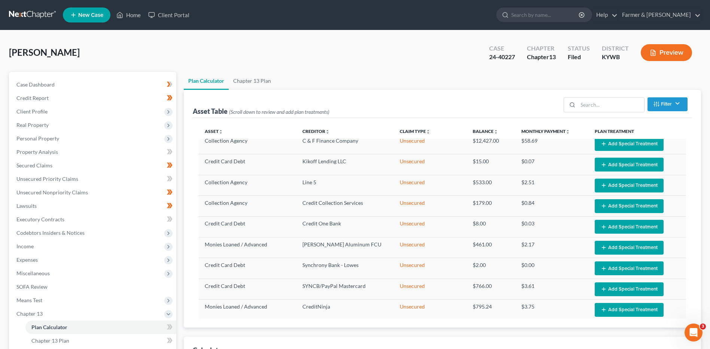
scroll to position [128, 0]
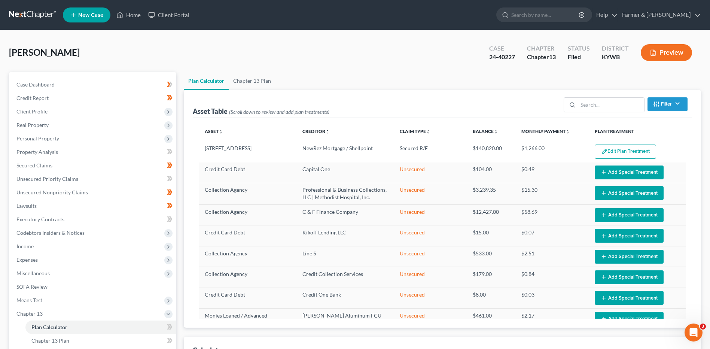
click at [36, 15] on link at bounding box center [33, 14] width 48 height 13
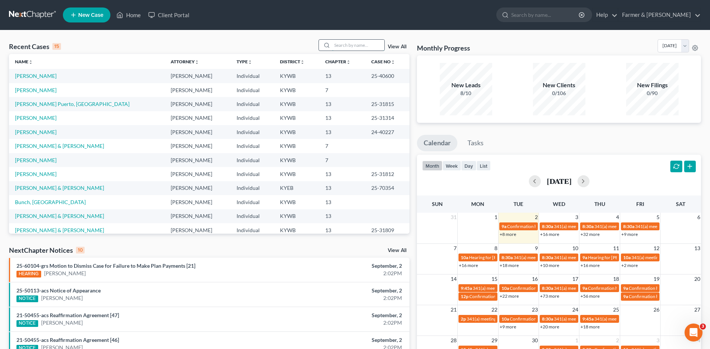
click at [352, 48] on input "search" at bounding box center [358, 45] width 52 height 11
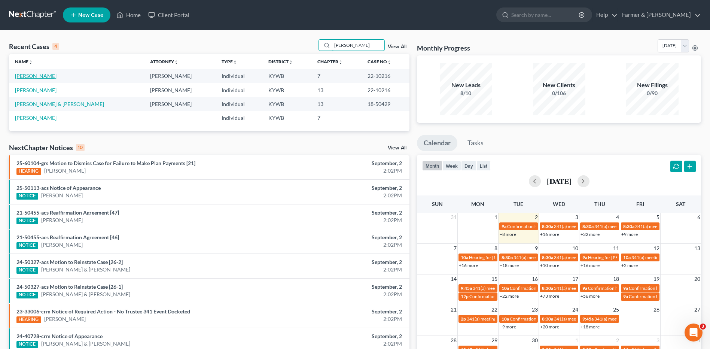
type input "gentry"
click at [41, 77] on link "[PERSON_NAME]" at bounding box center [36, 76] width 42 height 6
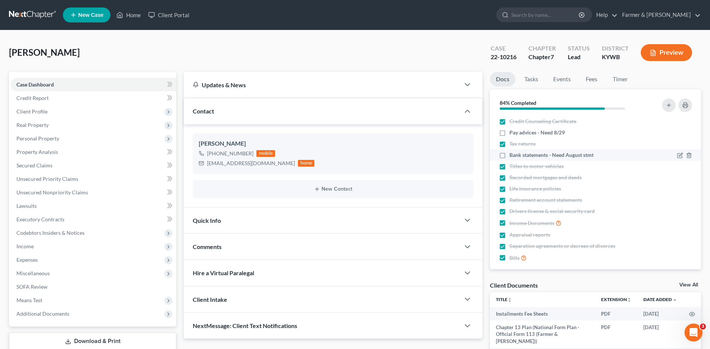
drag, startPoint x: 502, startPoint y: 134, endPoint x: 501, endPoint y: 151, distance: 17.3
click at [509, 133] on label "Pay advices - Need 8/29" at bounding box center [536, 132] width 55 height 7
click at [512, 133] on input "Pay advices - Need 8/29" at bounding box center [514, 131] width 5 height 5
checkbox input "true"
click at [509, 153] on label "Bank statements - Need August stmt" at bounding box center [551, 154] width 84 height 7
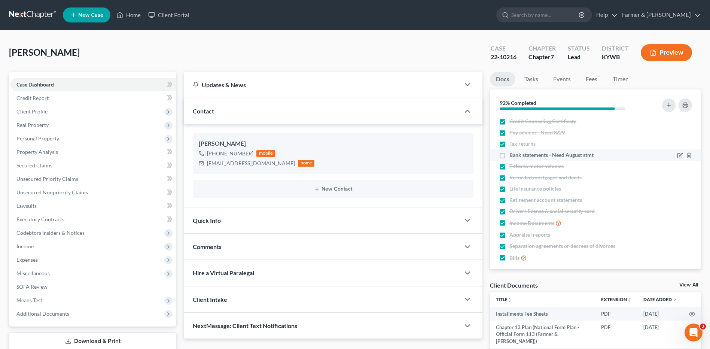
click at [512, 153] on input "Bank statements - Need August stmt" at bounding box center [514, 153] width 5 height 5
checkbox input "true"
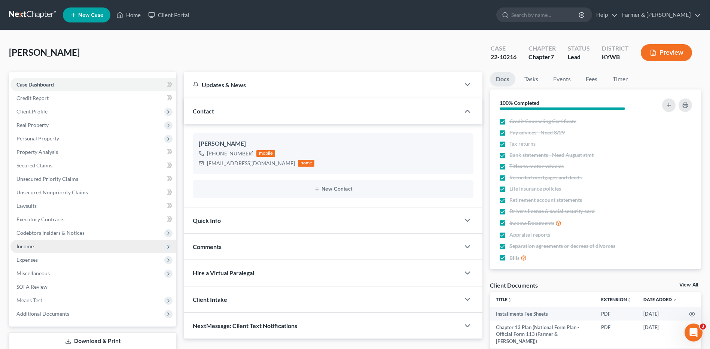
click at [41, 250] on span "Income" at bounding box center [93, 245] width 166 height 13
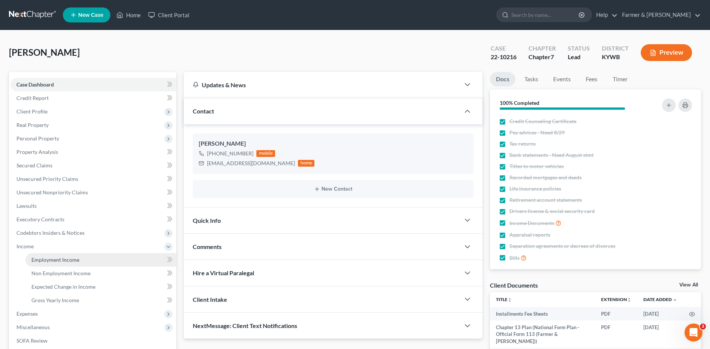
click at [68, 258] on span "Employment Income" at bounding box center [55, 259] width 48 height 6
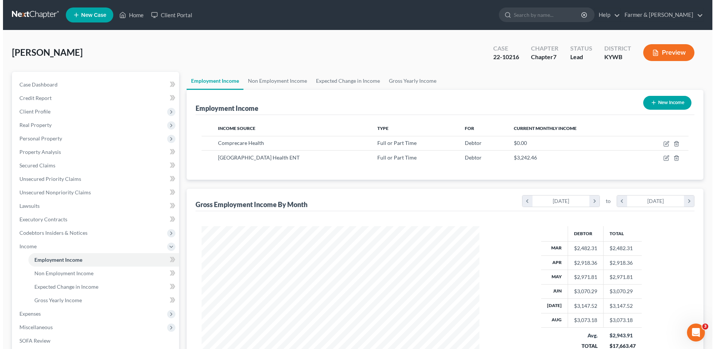
scroll to position [139, 293]
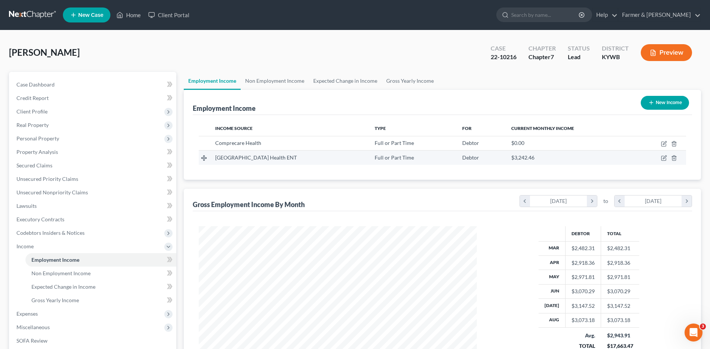
click at [660, 158] on td at bounding box center [659, 157] width 53 height 14
click at [663, 158] on icon "button" at bounding box center [664, 157] width 3 height 3
select select "0"
select select "2"
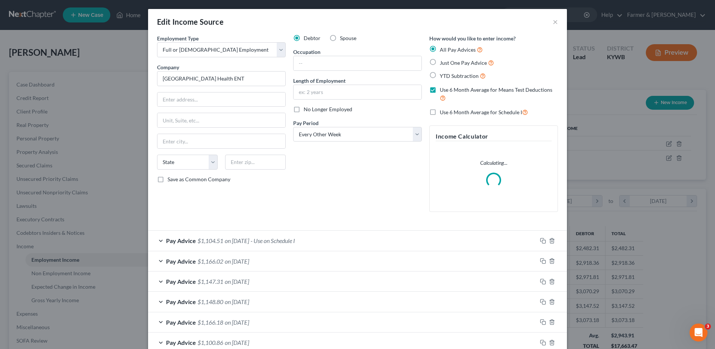
scroll to position [140, 296]
click at [541, 239] on icon "button" at bounding box center [543, 241] width 6 height 6
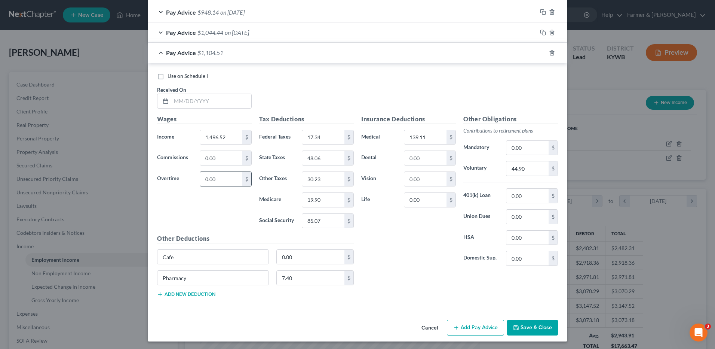
scroll to position [575, 0]
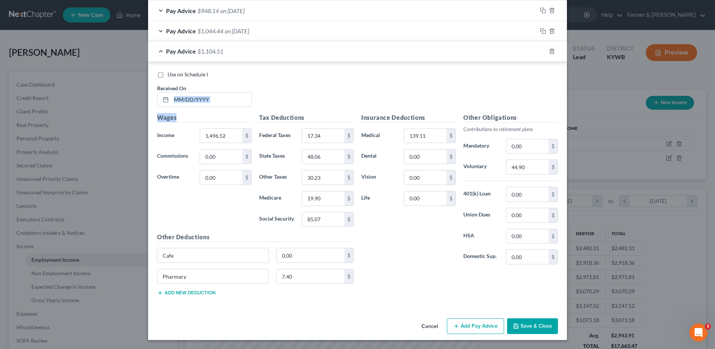
click at [217, 112] on div "Use on Schedule I Received On * Wages Income * 1,496.52 $ Commissions 0.00 $ Ov…" at bounding box center [357, 186] width 401 height 231
drag, startPoint x: 218, startPoint y: 110, endPoint x: 222, endPoint y: 106, distance: 5.6
click at [222, 106] on div "Use on Schedule I Received On *" at bounding box center [357, 92] width 409 height 42
click at [223, 104] on input "text" at bounding box center [211, 99] width 80 height 14
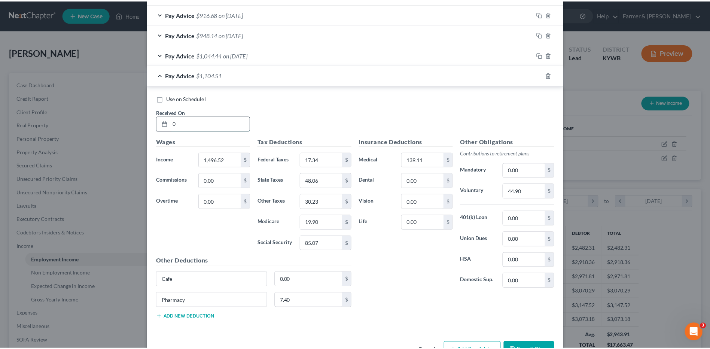
scroll to position [599, 0]
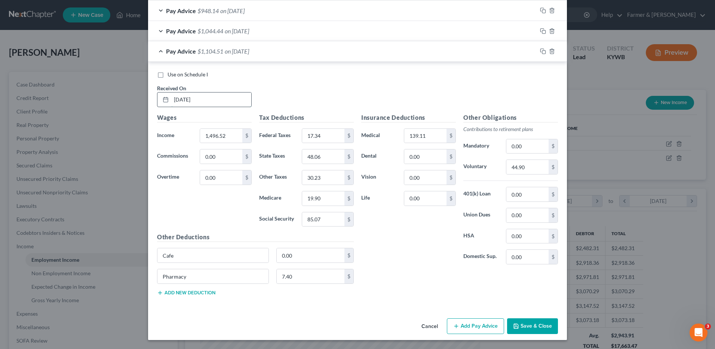
type input "08/29/2025"
type input "1,359.99"
type input "18.75"
type input "48.62"
type input "30.52"
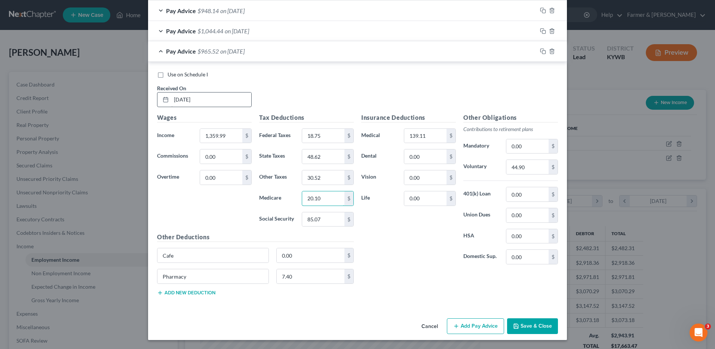
type input "20.10"
type input "85.98"
click at [317, 273] on input "7.40" at bounding box center [311, 276] width 68 height 14
type input "32.78"
click at [540, 164] on input "44.90" at bounding box center [528, 167] width 42 height 14
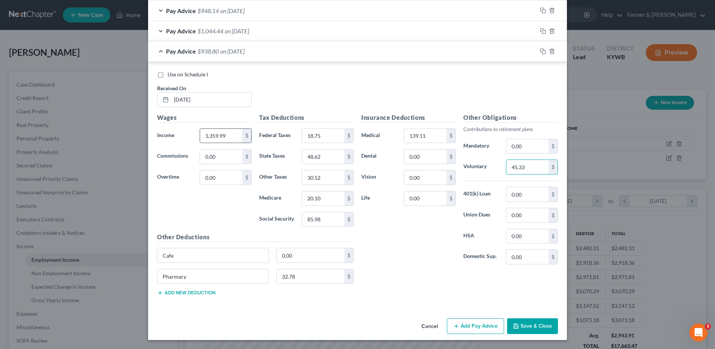
type input "45.33"
click at [234, 135] on input "1,359.99" at bounding box center [221, 136] width 42 height 14
type input "1,511.01"
click at [539, 326] on button "Save & Close" at bounding box center [532, 326] width 51 height 16
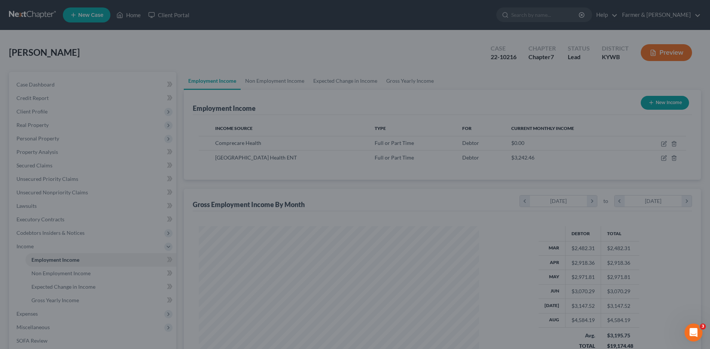
scroll to position [373997, 373843]
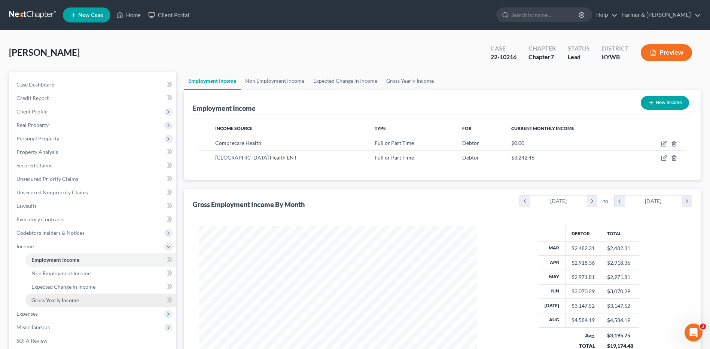
drag, startPoint x: 55, startPoint y: 305, endPoint x: 61, endPoint y: 302, distance: 6.7
click at [55, 305] on link "Gross Yearly Income" at bounding box center [100, 299] width 151 height 13
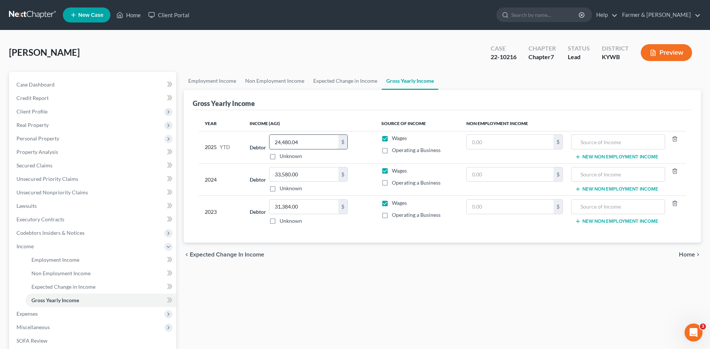
click at [305, 141] on input "24,480.04" at bounding box center [303, 142] width 69 height 14
click at [321, 142] on input "24,480.04" at bounding box center [303, 142] width 69 height 14
drag, startPoint x: 316, startPoint y: 143, endPoint x: 256, endPoint y: 146, distance: 60.3
click at [256, 146] on div "Debtor 24,480.04 $ Unknown Balance Undetermined 24,480.04 $ Unknown" at bounding box center [310, 146] width 120 height 25
type input "25,991.05"
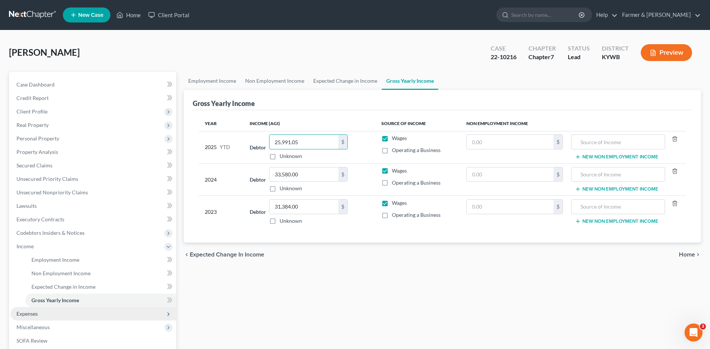
click at [68, 317] on span "Expenses" at bounding box center [93, 313] width 166 height 13
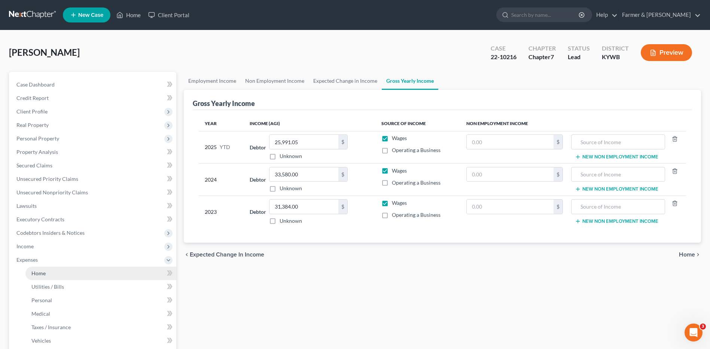
click at [102, 271] on link "Home" at bounding box center [100, 272] width 151 height 13
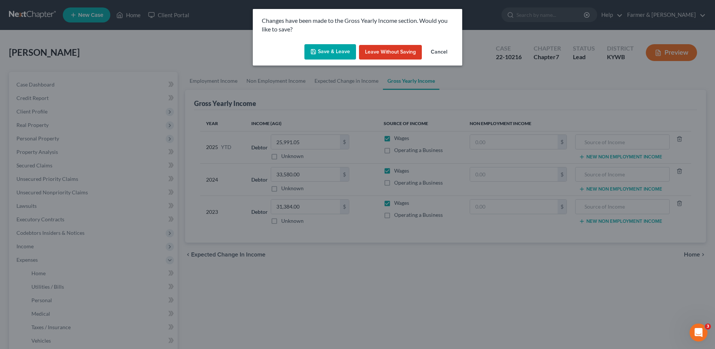
click at [340, 51] on button "Save & Leave" at bounding box center [331, 52] width 52 height 16
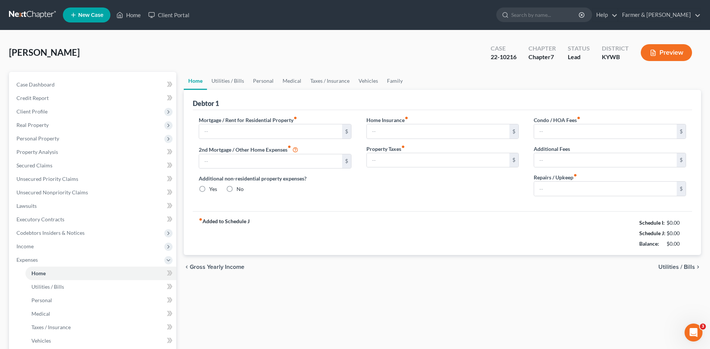
type input "597.50"
type input "0.00"
radio input "true"
type input "0.00"
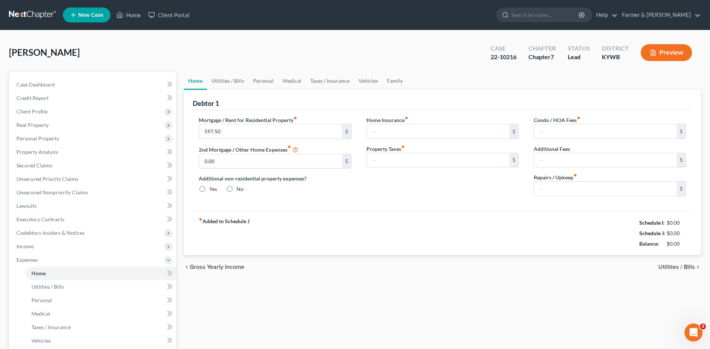
type input "0.00"
drag, startPoint x: 26, startPoint y: 15, endPoint x: 87, endPoint y: 1, distance: 62.4
click at [26, 15] on link at bounding box center [33, 14] width 48 height 13
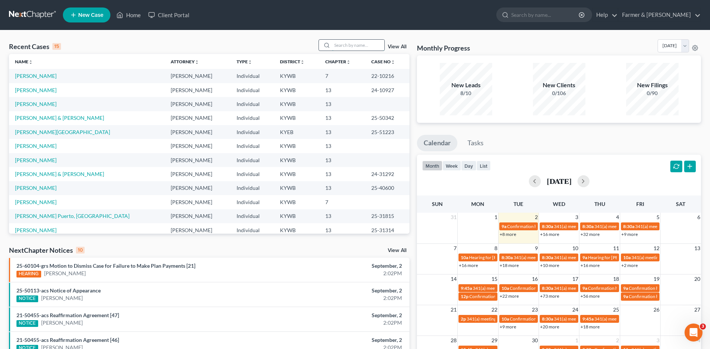
click at [382, 43] on input "search" at bounding box center [358, 45] width 52 height 11
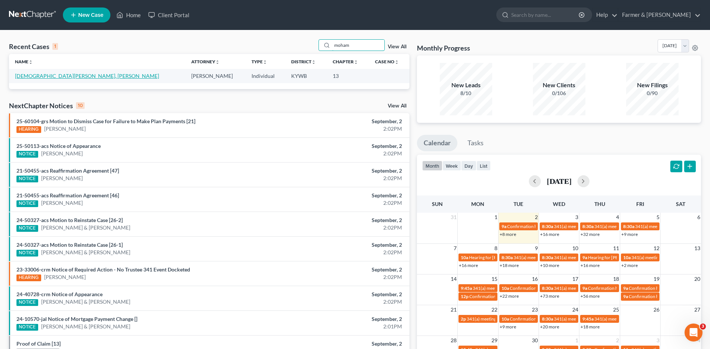
type input "moham"
click at [62, 78] on link "[DEMOGRAPHIC_DATA][PERSON_NAME], [PERSON_NAME]" at bounding box center [87, 76] width 144 height 6
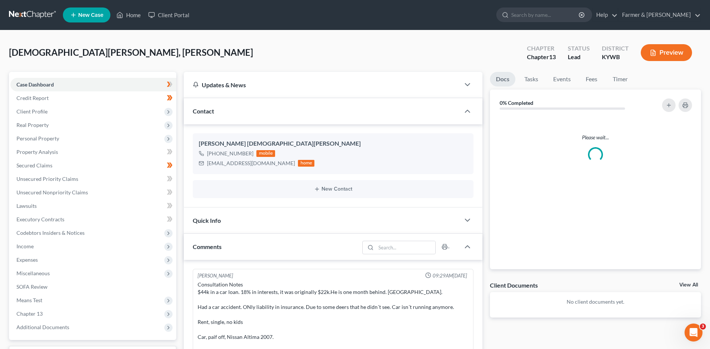
scroll to position [126, 0]
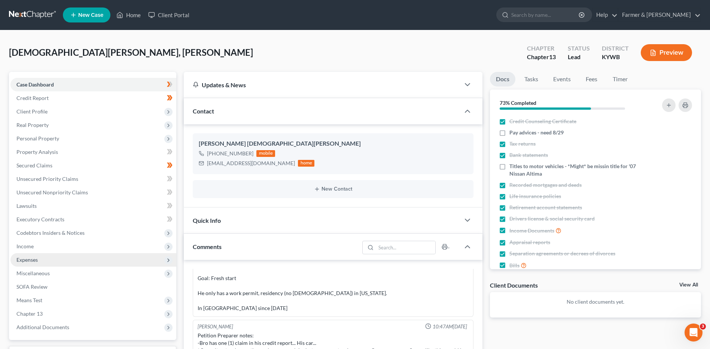
click at [51, 257] on span "Expenses" at bounding box center [93, 259] width 166 height 13
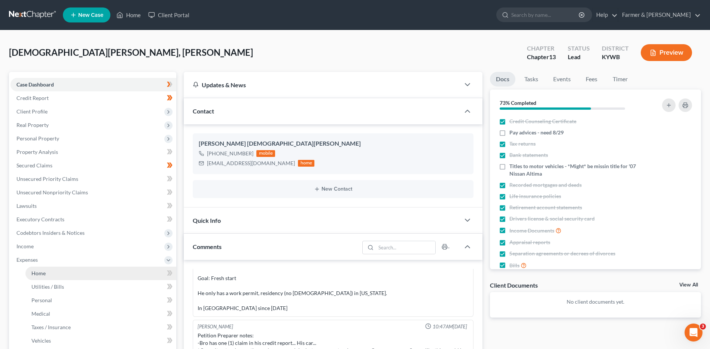
click at [54, 271] on link "Home" at bounding box center [100, 272] width 151 height 13
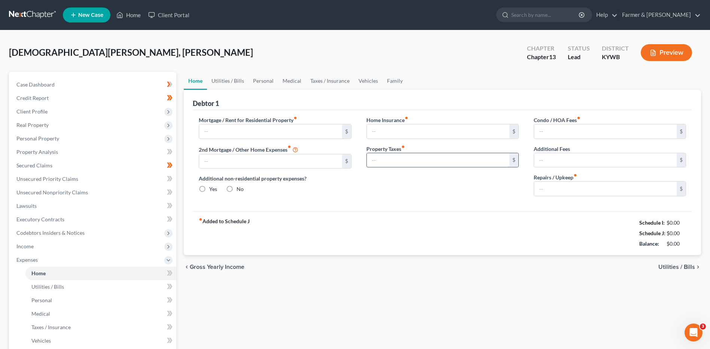
type input "700.00"
type input "0.00"
radio input "true"
type input "0.00"
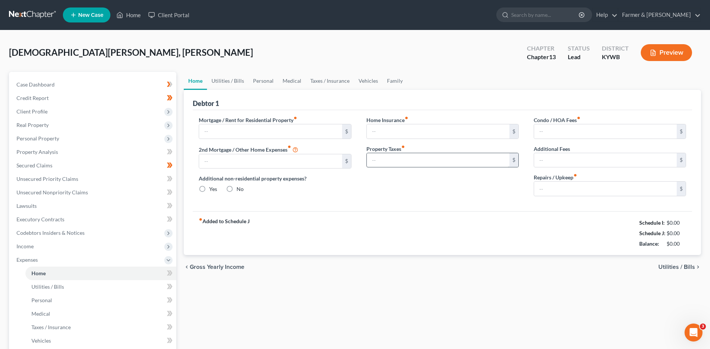
type input "0.00"
type input "100.00"
click at [28, 15] on link at bounding box center [33, 14] width 48 height 13
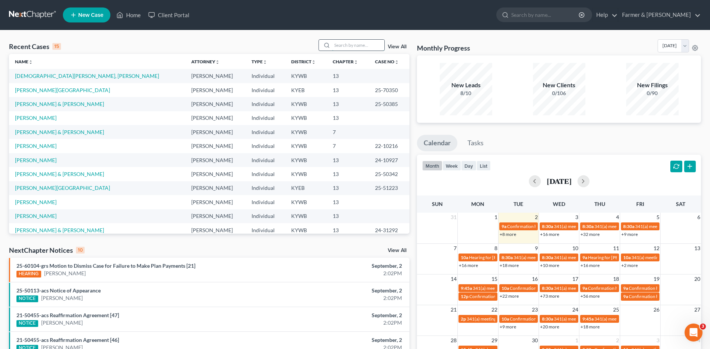
click at [368, 42] on input "search" at bounding box center [358, 45] width 52 height 11
type input "[PERSON_NAME]"
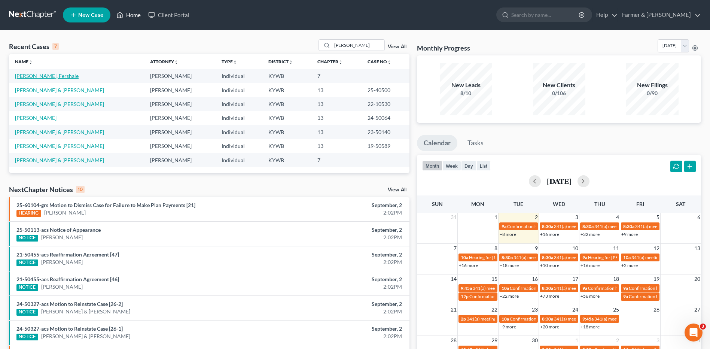
drag, startPoint x: 52, startPoint y: 77, endPoint x: 129, endPoint y: 9, distance: 102.5
click at [52, 77] on link "[PERSON_NAME], Fershale" at bounding box center [47, 76] width 64 height 6
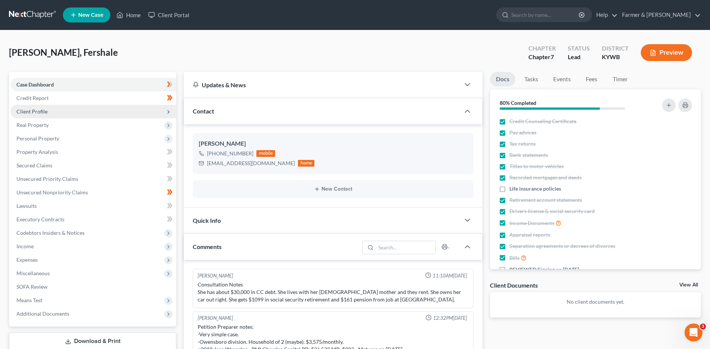
click at [54, 112] on span "Client Profile" at bounding box center [93, 111] width 166 height 13
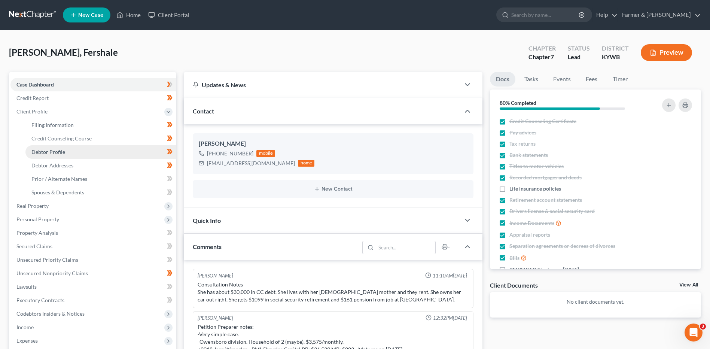
click at [53, 154] on span "Debtor Profile" at bounding box center [48, 152] width 34 height 6
select select "0"
select select "1"
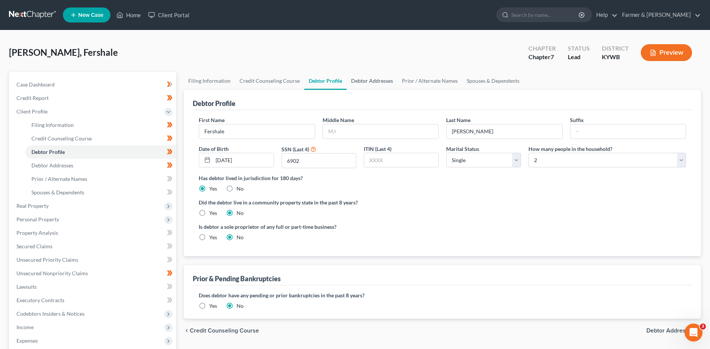
click at [362, 80] on link "Debtor Addresses" at bounding box center [371, 81] width 51 height 18
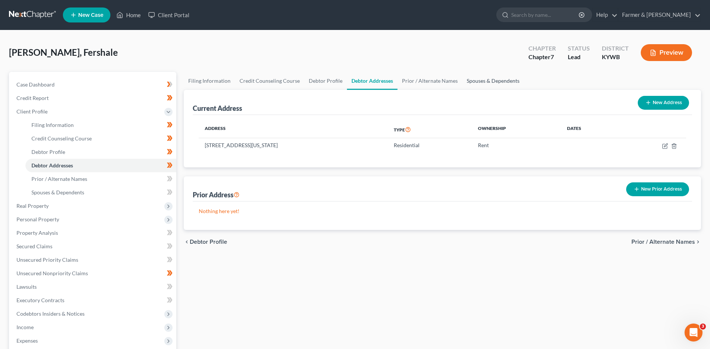
click at [473, 82] on link "Spouses & Dependents" at bounding box center [493, 81] width 62 height 18
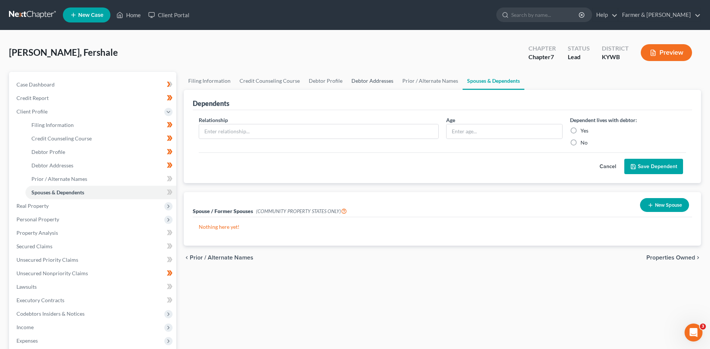
click at [358, 81] on link "Debtor Addresses" at bounding box center [372, 81] width 51 height 18
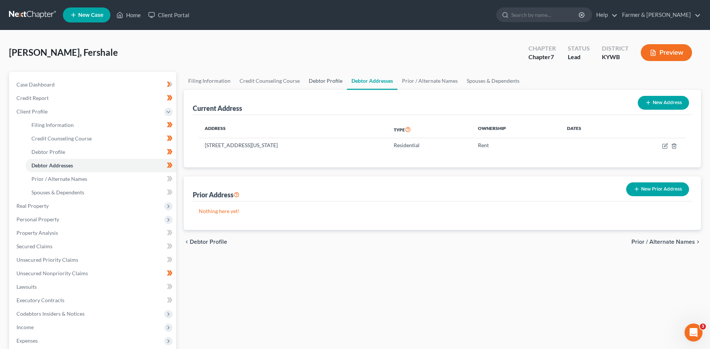
click at [326, 85] on link "Debtor Profile" at bounding box center [325, 81] width 43 height 18
select select "0"
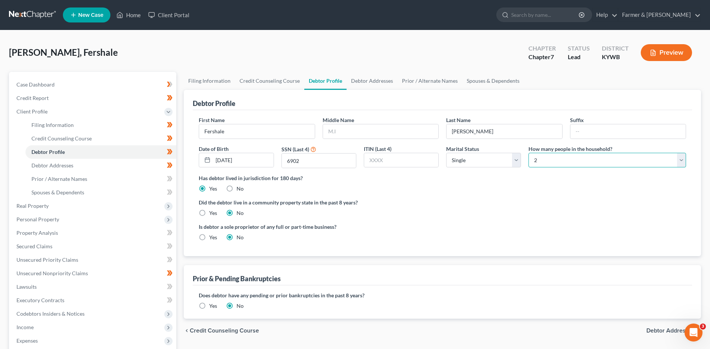
click at [552, 160] on select "Select 1 2 3 4 5 6 7 8 9 10 11 12 13 14 15 16 17 18 19 20" at bounding box center [607, 160] width 158 height 15
select select "0"
click at [528, 153] on select "Select 1 2 3 4 5 6 7 8 9 10 11 12 13 14 15 16 17 18 19 20" at bounding box center [607, 160] width 158 height 15
click at [409, 81] on link "Prior / Alternate Names" at bounding box center [429, 81] width 65 height 18
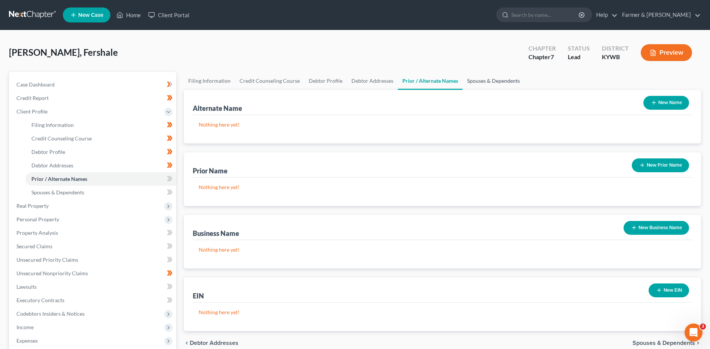
click at [472, 81] on link "Spouses & Dependents" at bounding box center [493, 81] width 62 height 18
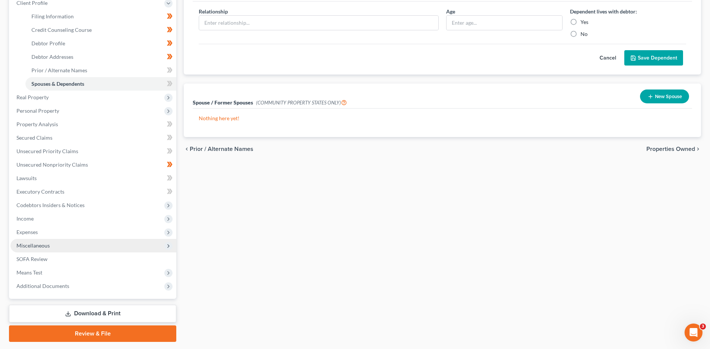
scroll to position [112, 0]
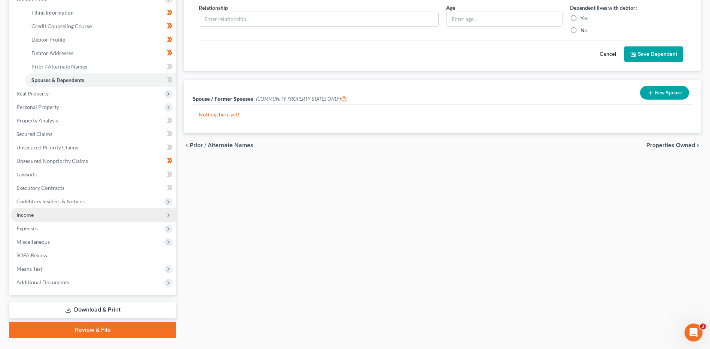
click at [49, 215] on span "Income" at bounding box center [93, 214] width 166 height 13
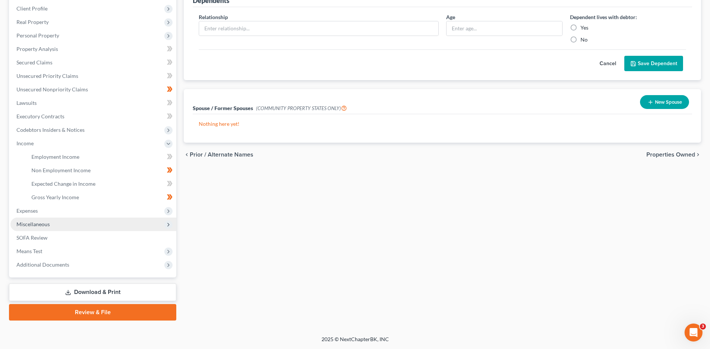
scroll to position [103, 0]
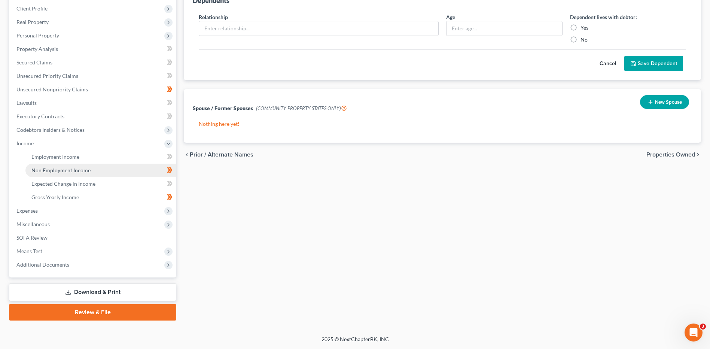
click at [89, 169] on span "Non Employment Income" at bounding box center [60, 170] width 59 height 6
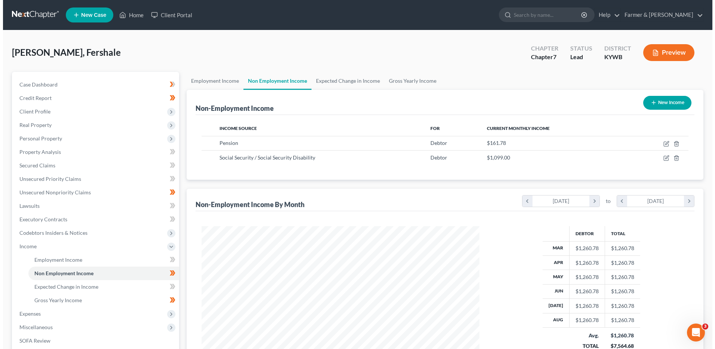
scroll to position [139, 293]
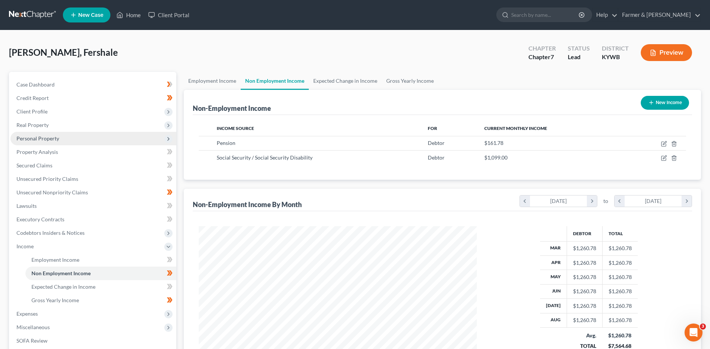
drag, startPoint x: 82, startPoint y: 132, endPoint x: 80, endPoint y: 137, distance: 5.7
click at [82, 132] on span "Personal Property" at bounding box center [93, 138] width 166 height 13
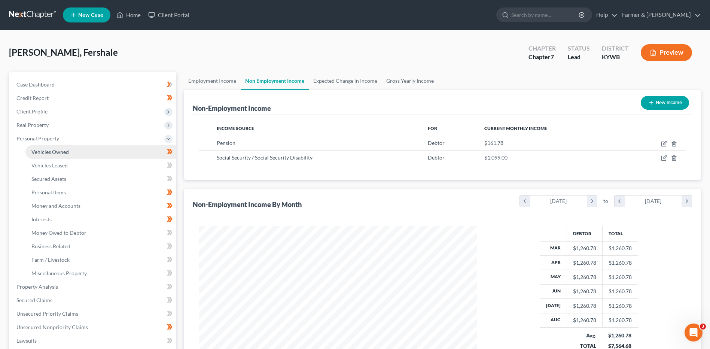
click at [80, 150] on link "Vehicles Owned" at bounding box center [100, 151] width 151 height 13
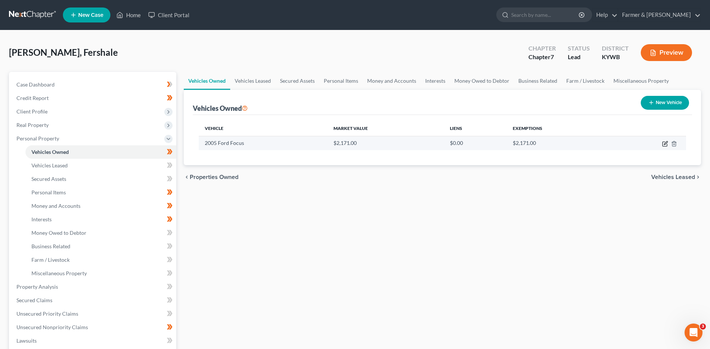
click at [664, 144] on icon "button" at bounding box center [665, 142] width 3 height 3
select select "0"
select select "21"
select select "2"
select select "0"
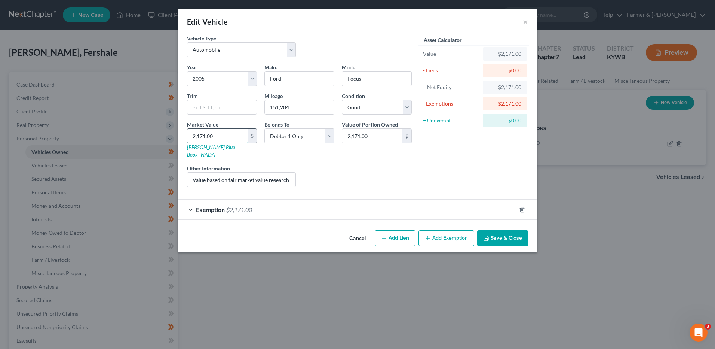
click at [218, 141] on input "2,171.00" at bounding box center [217, 136] width 60 height 14
type input "2"
type input "2.00"
type input "22"
type input "22.00"
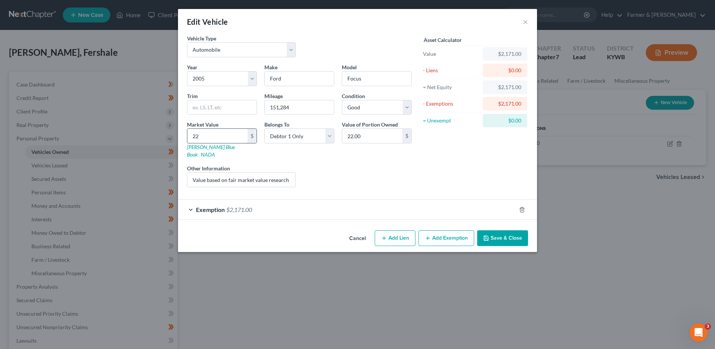
type input "220"
type input "220.00"
type input "2200"
type input "2,200.00"
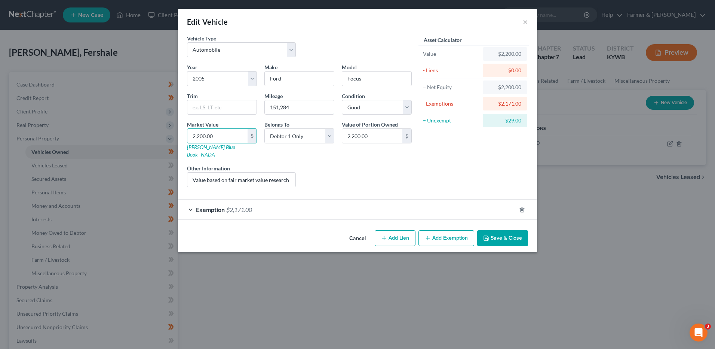
drag, startPoint x: 282, startPoint y: 111, endPoint x: 335, endPoint y: 107, distance: 52.9
click at [335, 107] on div "Mileage 151,284" at bounding box center [299, 103] width 77 height 23
type input "151,500"
drag, startPoint x: 192, startPoint y: 171, endPoint x: 387, endPoint y: 154, distance: 195.7
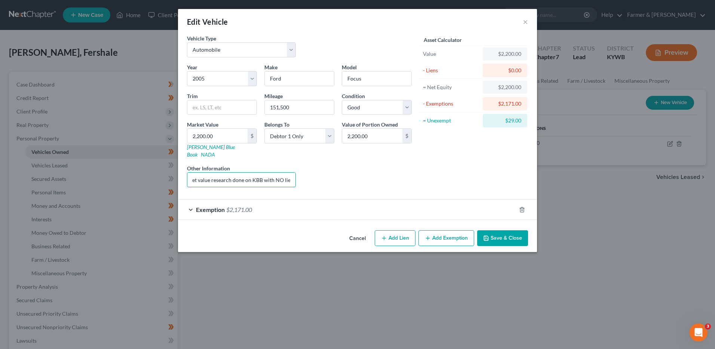
click at [387, 154] on div "Year Select 2026 2025 2024 2023 2022 2021 2020 2019 2018 2017 2016 2015 2014 20…" at bounding box center [299, 128] width 232 height 130
click at [240, 206] on span "$2,171.00" at bounding box center [239, 209] width 26 height 7
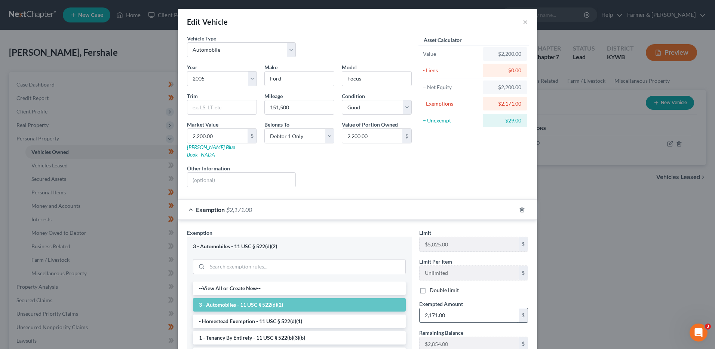
click at [454, 309] on input "2,171.00" at bounding box center [469, 315] width 99 height 14
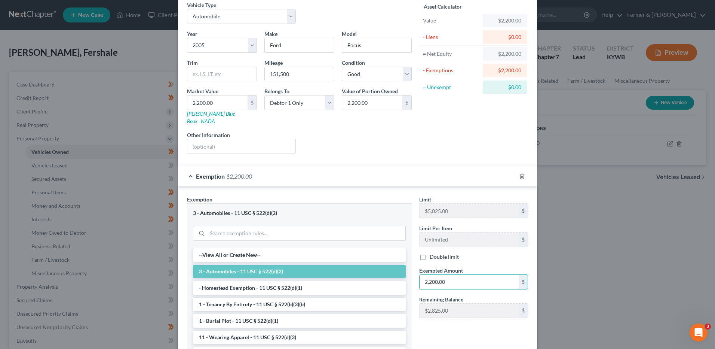
scroll to position [98, 0]
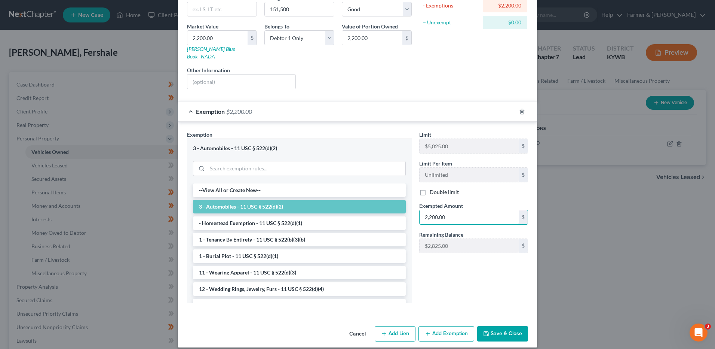
type input "2,200.00"
click at [494, 326] on button "Save & Close" at bounding box center [502, 334] width 51 height 16
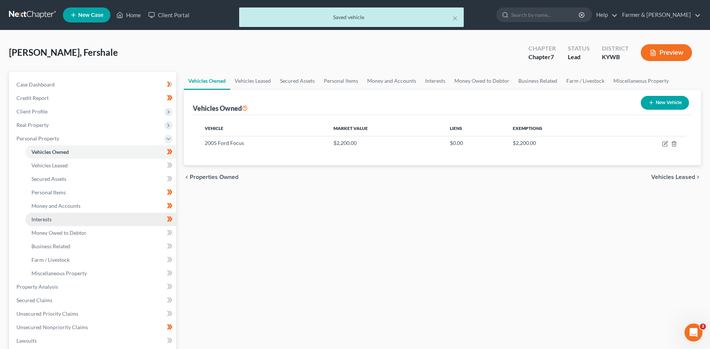
click at [60, 222] on link "Interests" at bounding box center [100, 219] width 151 height 13
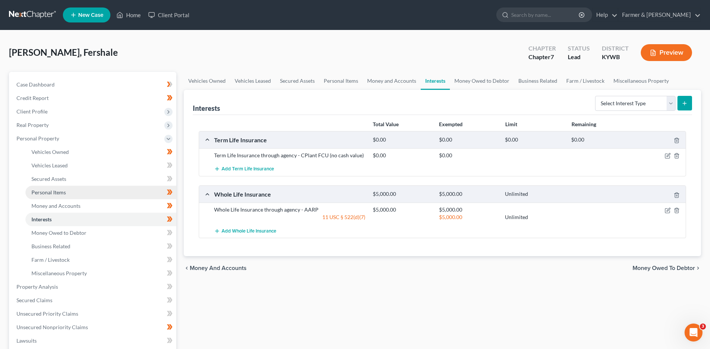
click at [62, 191] on span "Personal Items" at bounding box center [48, 192] width 34 height 6
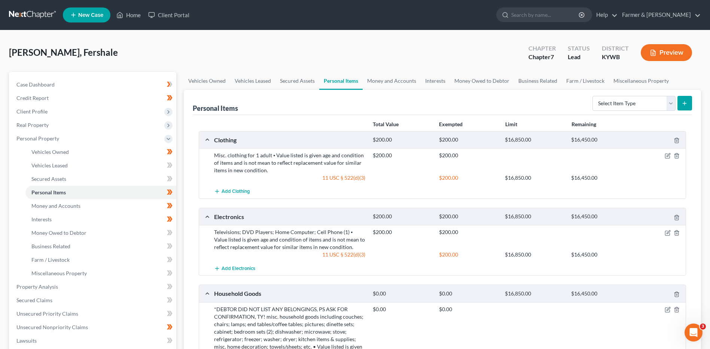
click at [661, 157] on div at bounding box center [659, 155] width 53 height 7
click at [667, 156] on icon "button" at bounding box center [667, 154] width 3 height 3
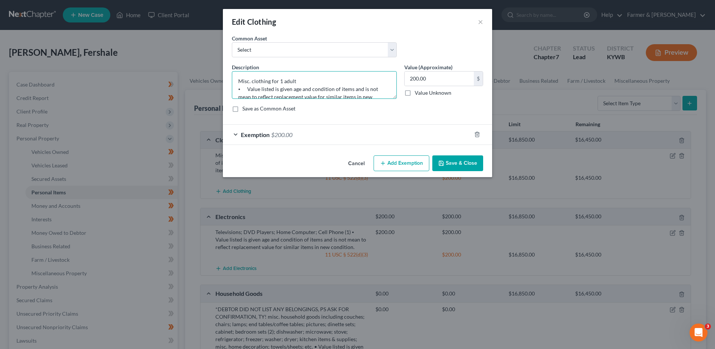
scroll to position [16, 0]
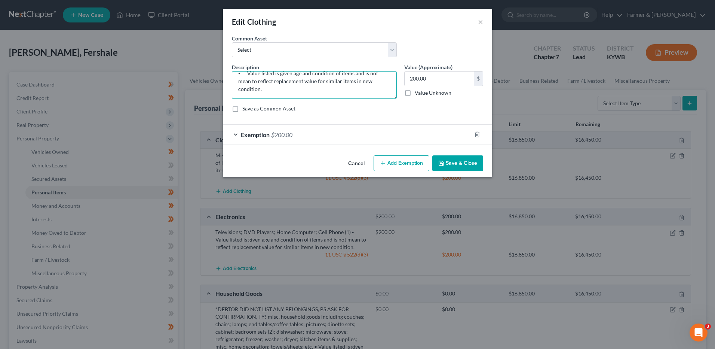
drag, startPoint x: 239, startPoint y: 89, endPoint x: 603, endPoint y: 115, distance: 365.0
click at [604, 114] on div "Edit Clothing × An exemption set must first be selected from the Filing Informa…" at bounding box center [357, 174] width 715 height 349
type textarea "Misc. clothing for 1 adult"
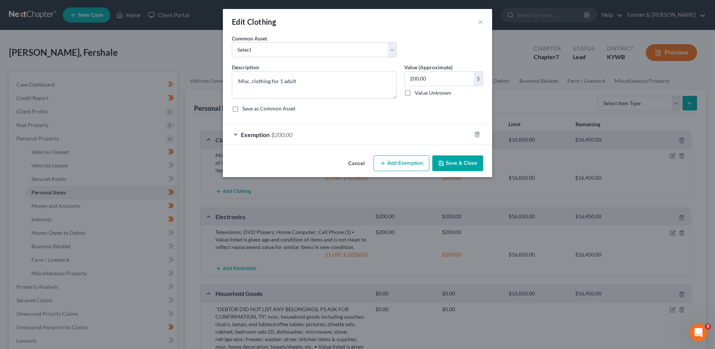
click at [469, 161] on button "Save & Close" at bounding box center [458, 163] width 51 height 16
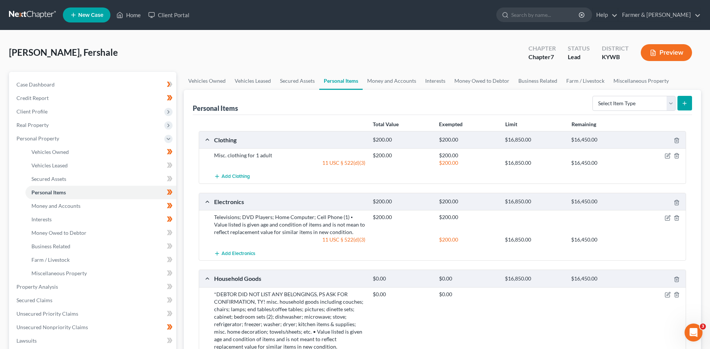
click at [663, 223] on div "$200.00 $200.00" at bounding box center [527, 224] width 317 height 22
click at [664, 220] on div at bounding box center [659, 216] width 53 height 7
click at [669, 217] on icon "button" at bounding box center [667, 216] width 3 height 3
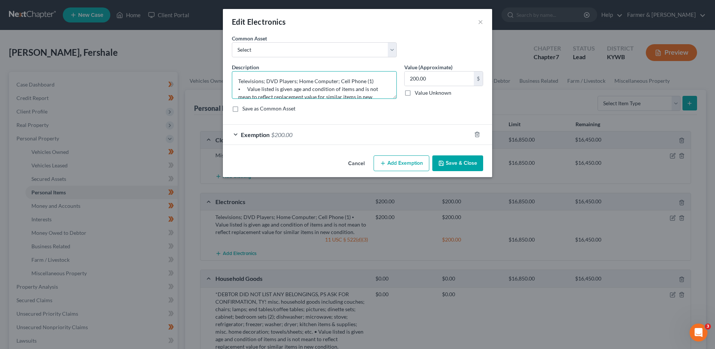
scroll to position [16, 0]
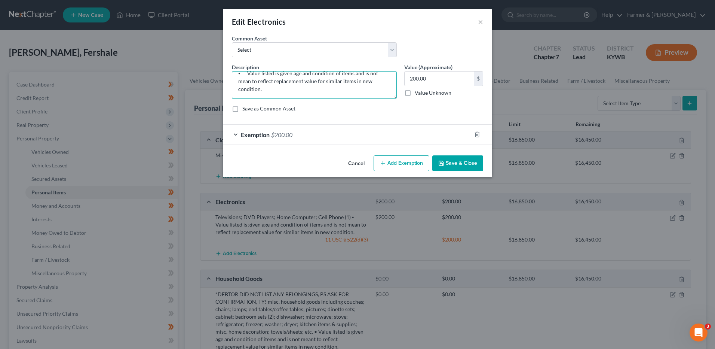
drag, startPoint x: 336, startPoint y: 82, endPoint x: 567, endPoint y: 120, distance: 234.6
click at [567, 120] on div "Edit Electronics × An exemption set must first be selected from the Filing Info…" at bounding box center [357, 174] width 715 height 349
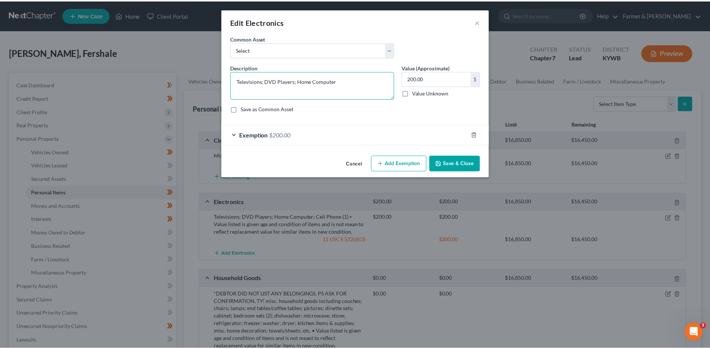
scroll to position [0, 0]
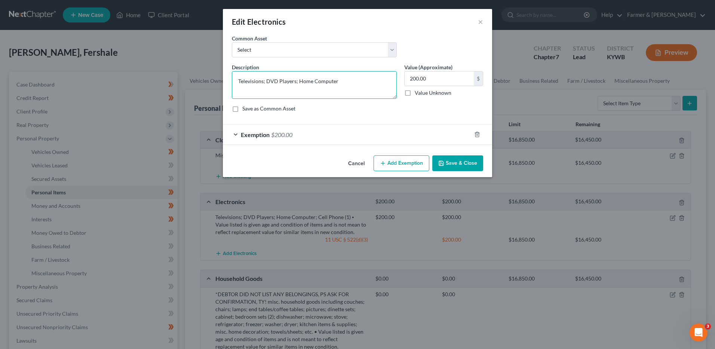
click at [294, 82] on textarea "Televisions; DVD Players; Home Computer" at bounding box center [314, 85] width 165 height 28
click at [263, 81] on textarea "Televisions; DVD Player; Home Computer" at bounding box center [314, 85] width 165 height 28
type textarea "Television; DVD Player; Home Computer"
click at [453, 165] on button "Save & Close" at bounding box center [458, 163] width 51 height 16
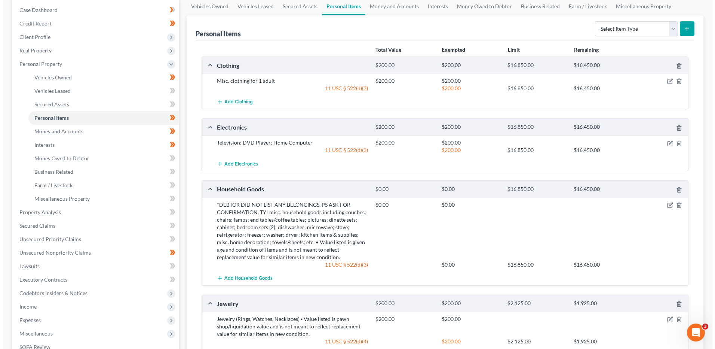
scroll to position [75, 0]
click at [666, 204] on icon "button" at bounding box center [667, 205] width 6 height 6
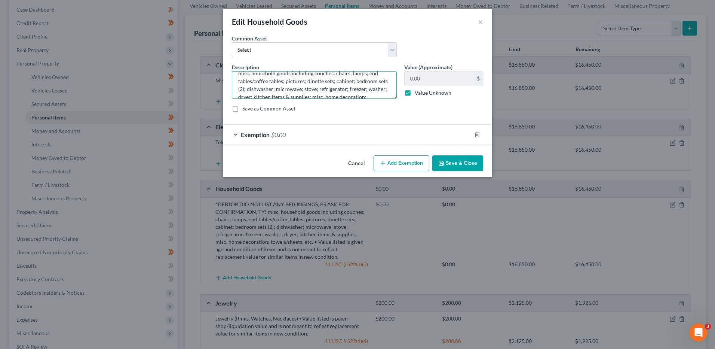
scroll to position [63, 0]
drag, startPoint x: 238, startPoint y: 78, endPoint x: 629, endPoint y: 100, distance: 391.9
click at [629, 100] on div "Edit Household Goods × An exemption set must first be selected from the Filing …" at bounding box center [357, 174] width 715 height 349
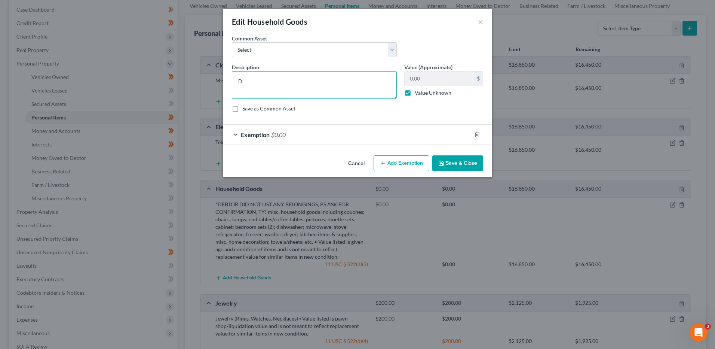
scroll to position [0, 0]
type textarea "Debtor is currently living with someone so he does not have many household item…"
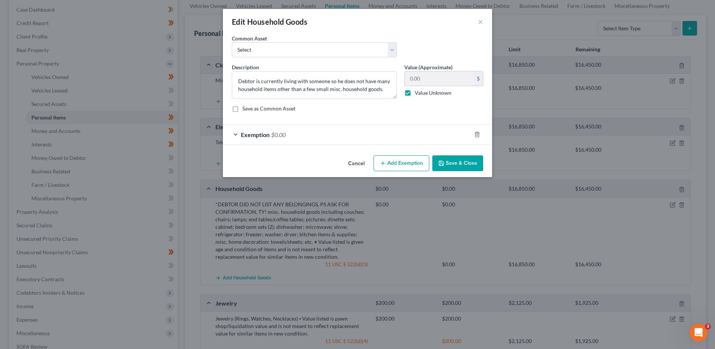
click at [415, 94] on label "Value Unknown" at bounding box center [433, 92] width 37 height 7
click at [418, 94] on input "Value Unknown" at bounding box center [420, 91] width 5 height 5
checkbox input "false"
click at [437, 78] on input "0.00" at bounding box center [439, 78] width 69 height 14
type input "250.00"
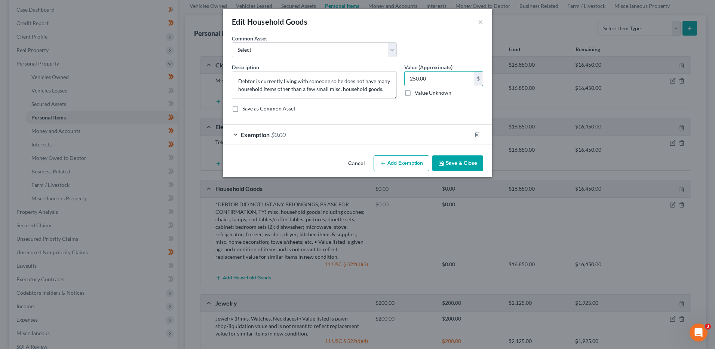
click at [295, 135] on div "Exemption $0.00" at bounding box center [347, 135] width 248 height 20
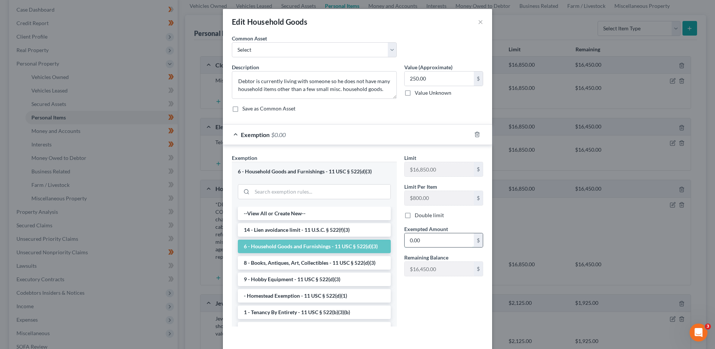
click at [437, 246] on input "0.00" at bounding box center [439, 240] width 69 height 14
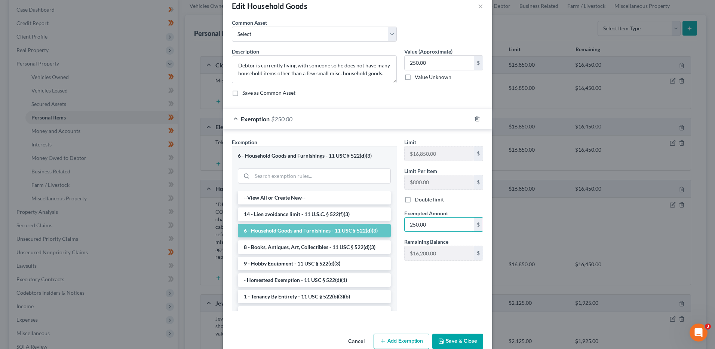
scroll to position [31, 0]
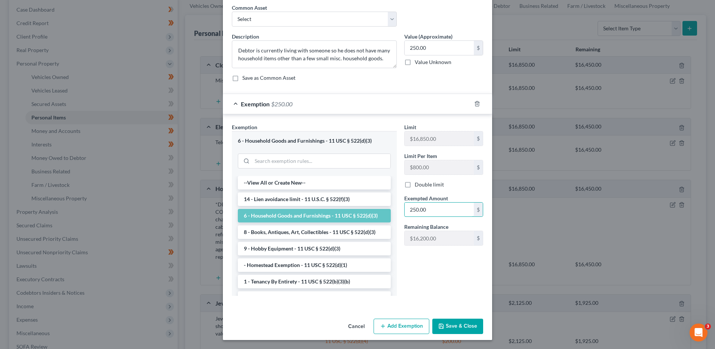
type input "250.00"
click at [446, 343] on div "Edit Household Goods × An exemption set must first be selected from the Filing …" at bounding box center [357, 174] width 715 height 349
click at [458, 325] on button "Save & Close" at bounding box center [458, 326] width 51 height 16
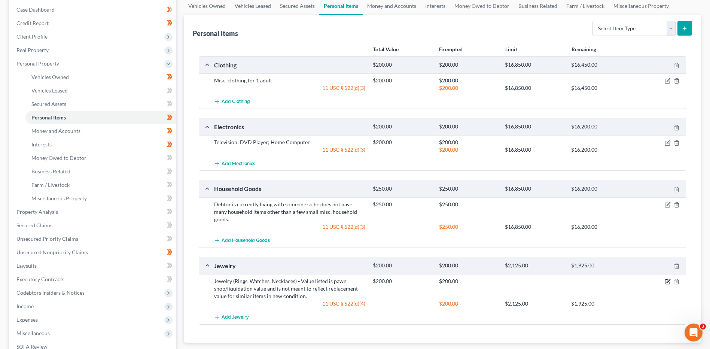
click at [666, 278] on icon "button" at bounding box center [667, 281] width 6 height 6
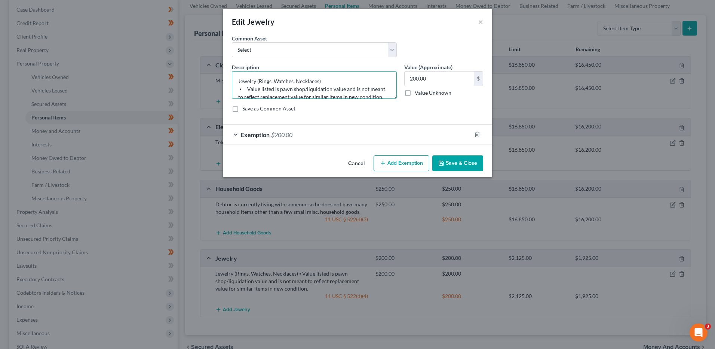
scroll to position [8, 0]
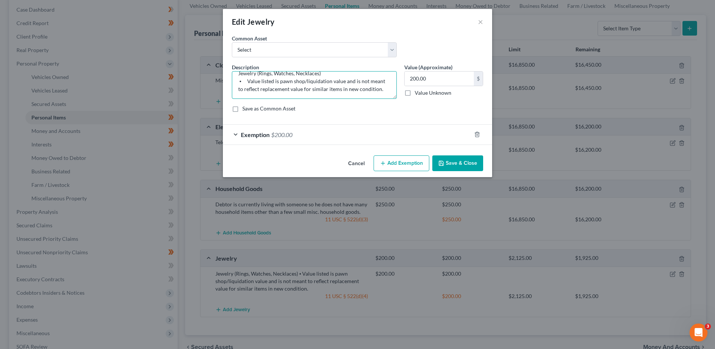
drag, startPoint x: 244, startPoint y: 91, endPoint x: 653, endPoint y: 129, distance: 410.6
click at [650, 131] on div "Edit Jewelry × An exemption set must first be selected from the Filing Informat…" at bounding box center [357, 174] width 715 height 349
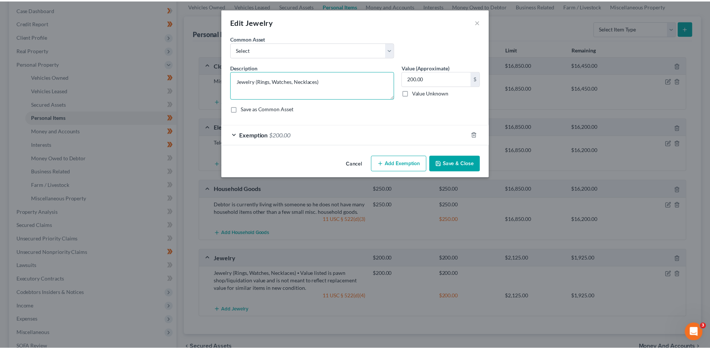
scroll to position [0, 0]
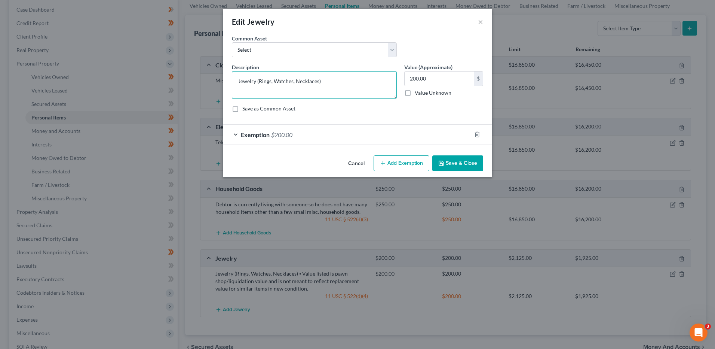
type textarea "Jewelry (Rings, Watches, Necklaces)"
drag, startPoint x: 476, startPoint y: 159, endPoint x: 471, endPoint y: 162, distance: 5.7
click at [476, 159] on button "Save & Close" at bounding box center [458, 163] width 51 height 16
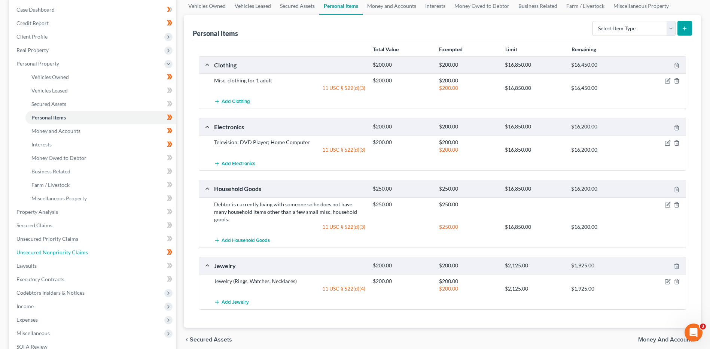
drag, startPoint x: 70, startPoint y: 249, endPoint x: 269, endPoint y: 254, distance: 198.7
click at [70, 249] on span "Unsecured Nonpriority Claims" at bounding box center [51, 252] width 71 height 6
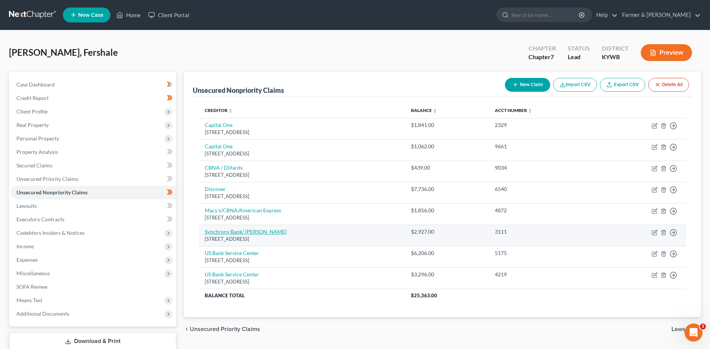
click at [252, 232] on link "Synchrony Bank/ JC Penny" at bounding box center [246, 231] width 82 height 6
select select "48"
select select "2"
select select "0"
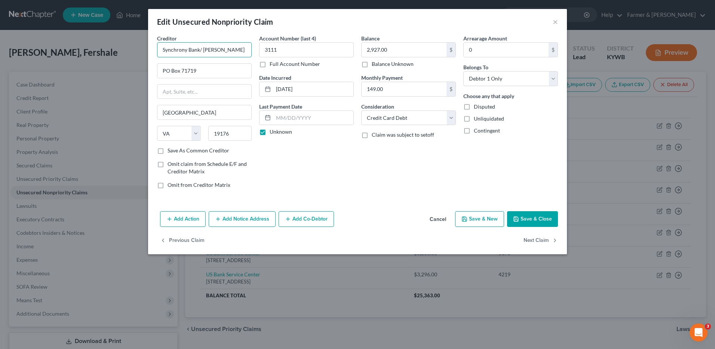
click at [220, 50] on input "Synchrony Bank/ JC Penny" at bounding box center [204, 49] width 95 height 15
type input "Synchrony Bank/ JC Penney"
click at [522, 219] on button "Save & Close" at bounding box center [532, 219] width 51 height 16
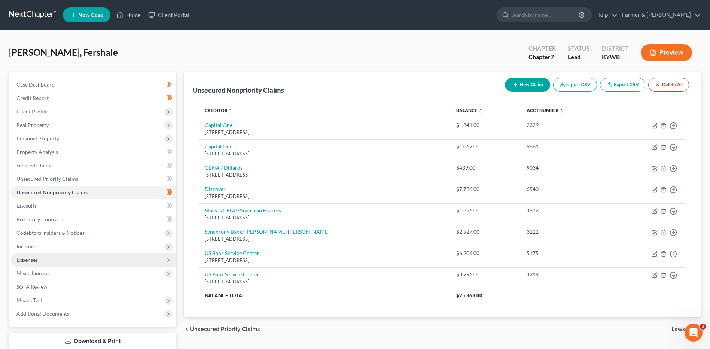
click at [29, 263] on span "Expenses" at bounding box center [93, 259] width 166 height 13
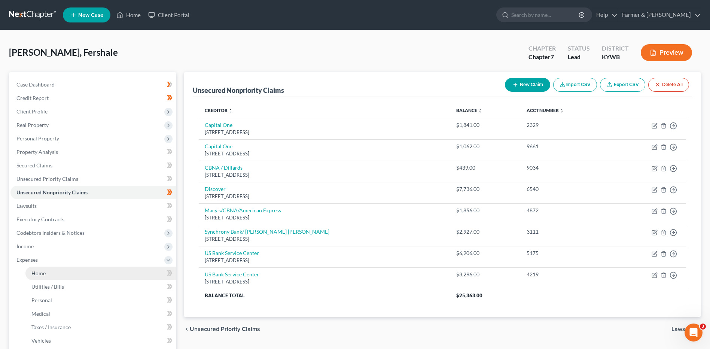
click at [53, 271] on link "Home" at bounding box center [100, 272] width 151 height 13
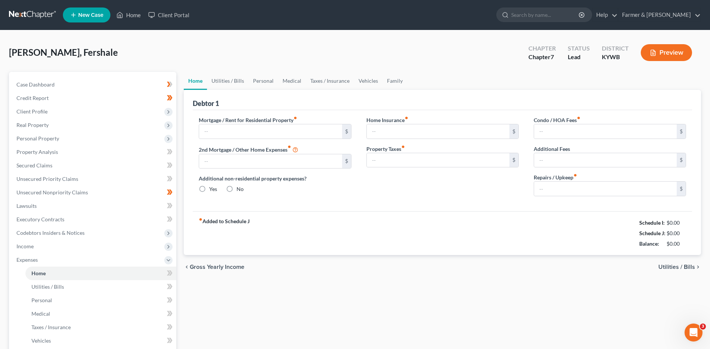
type input "520.00"
type input "0.00"
radio input "true"
type input "0.00"
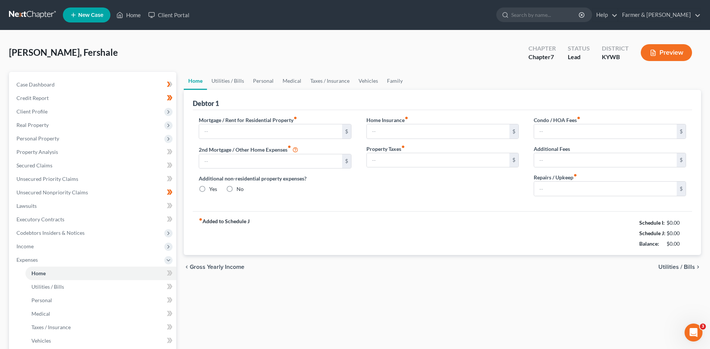
type input "0.00"
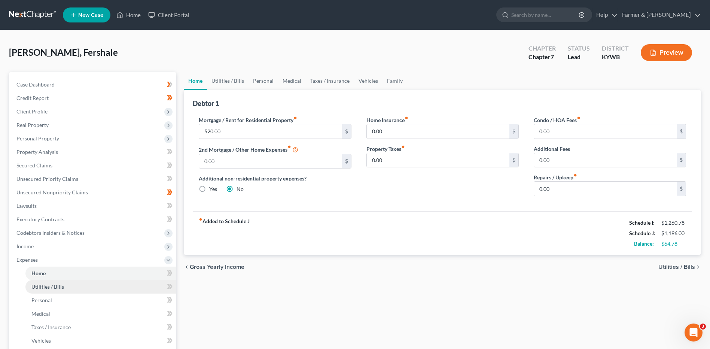
click at [52, 288] on span "Utilities / Bills" at bounding box center [47, 286] width 33 height 6
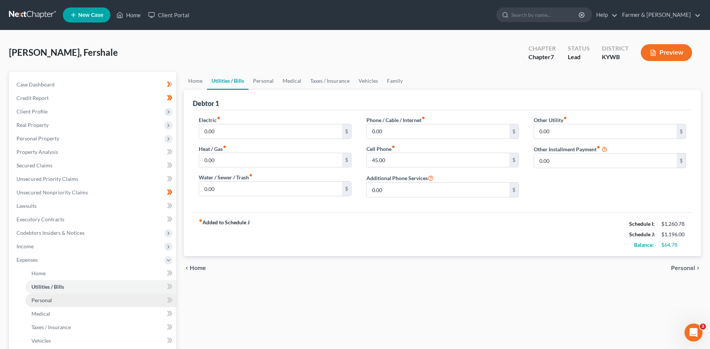
click at [37, 297] on span "Personal" at bounding box center [41, 300] width 21 height 6
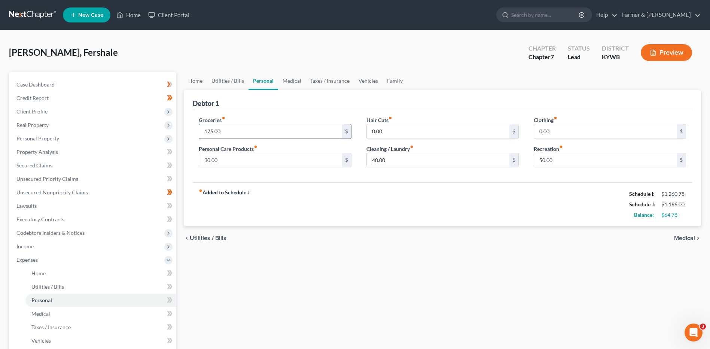
click at [227, 132] on input "175.00" at bounding box center [270, 131] width 143 height 14
type input "200.00"
type input "25.00"
type input "20.00"
type input "15.00"
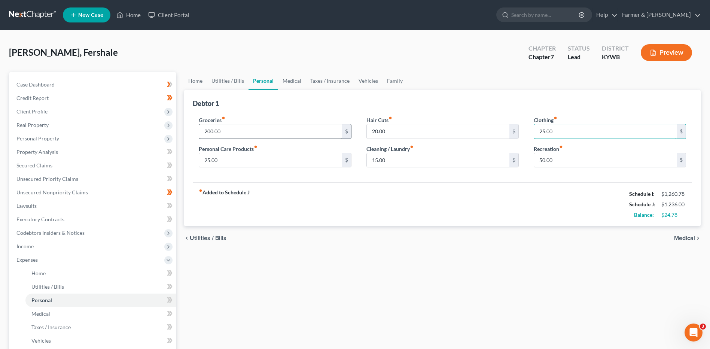
type input "25.00"
drag, startPoint x: 302, startPoint y: 303, endPoint x: 299, endPoint y: 297, distance: 7.0
click at [302, 302] on div "Home Utilities / Bills Personal Medical Taxes / Insurance Vehicles Family Debto…" at bounding box center [442, 268] width 525 height 392
drag, startPoint x: 68, startPoint y: 313, endPoint x: 65, endPoint y: 318, distance: 6.0
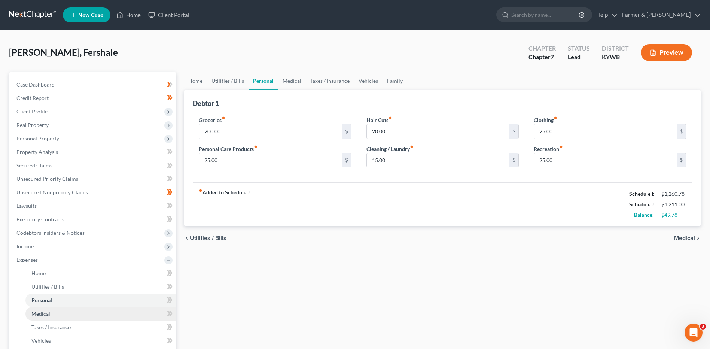
click at [68, 313] on link "Medical" at bounding box center [100, 313] width 151 height 13
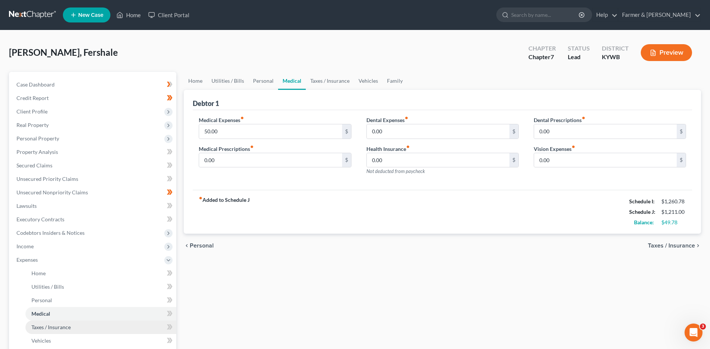
click at [62, 327] on span "Taxes / Insurance" at bounding box center [50, 327] width 39 height 6
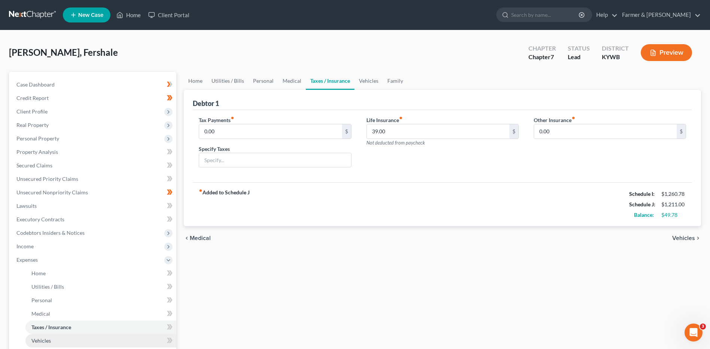
click at [56, 338] on link "Vehicles" at bounding box center [100, 340] width 151 height 13
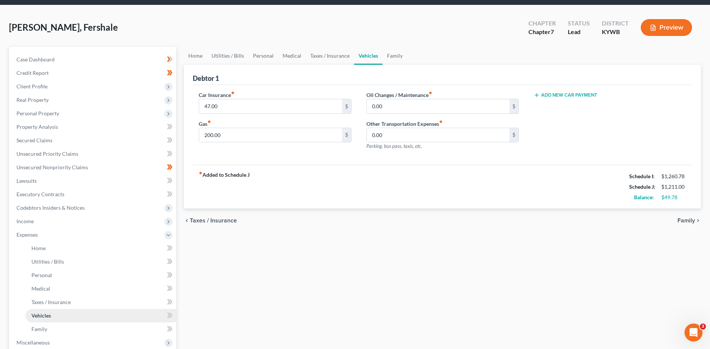
scroll to position [37, 0]
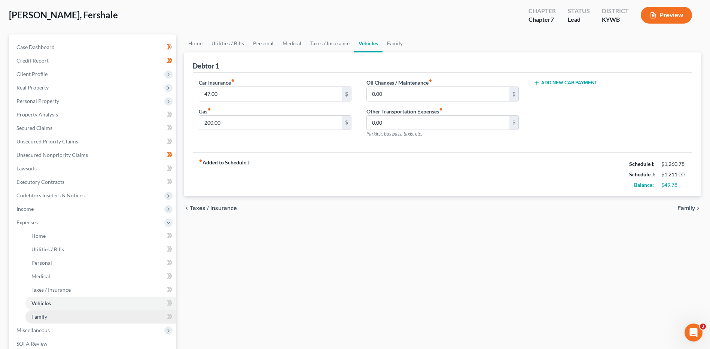
click at [67, 318] on link "Family" at bounding box center [100, 316] width 151 height 13
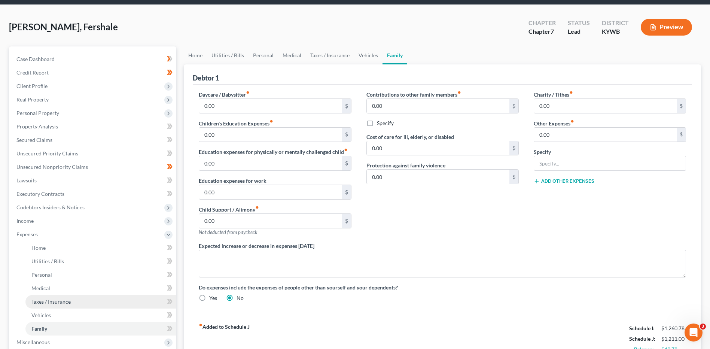
scroll to position [37, 0]
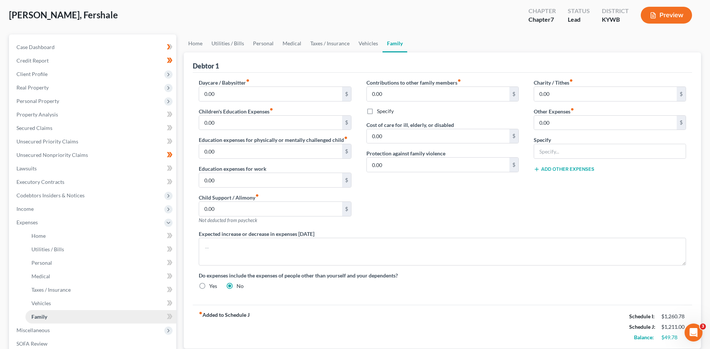
click at [59, 311] on link "Family" at bounding box center [100, 316] width 151 height 13
click at [62, 306] on link "Vehicles" at bounding box center [100, 302] width 151 height 13
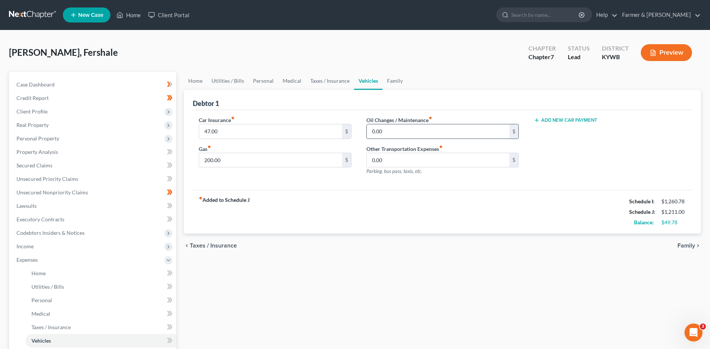
click at [412, 133] on input "0.00" at bounding box center [438, 131] width 143 height 14
type input "25.00"
drag, startPoint x: 105, startPoint y: 88, endPoint x: 417, endPoint y: 17, distance: 319.9
click at [105, 88] on link "Case Dashboard" at bounding box center [93, 84] width 166 height 13
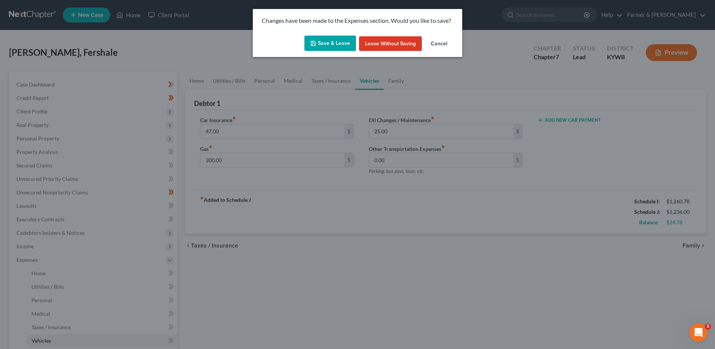
click at [338, 40] on button "Save & Leave" at bounding box center [331, 44] width 52 height 16
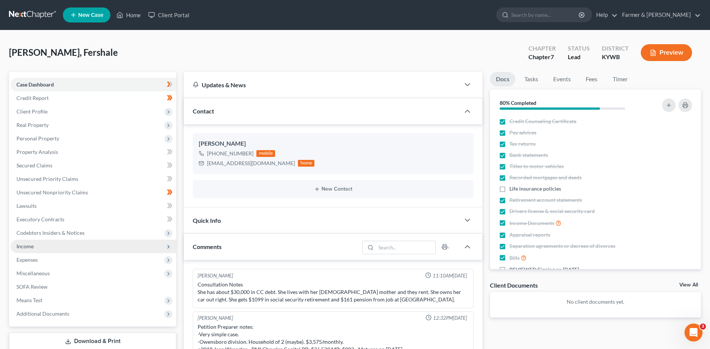
click at [84, 244] on span "Income" at bounding box center [93, 245] width 166 height 13
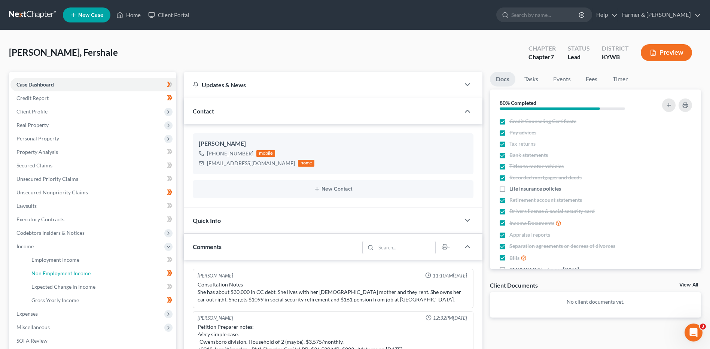
click at [74, 269] on link "Non Employment Income" at bounding box center [100, 272] width 151 height 13
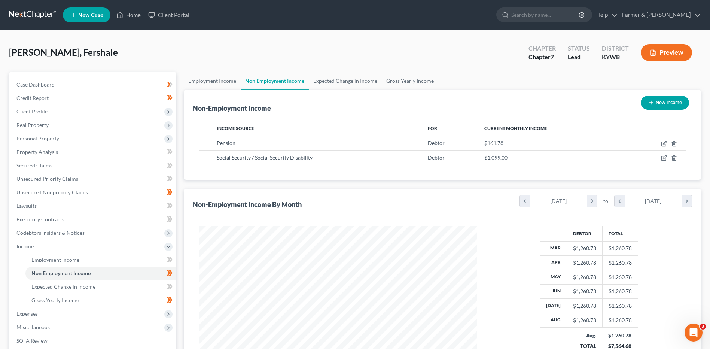
scroll to position [139, 293]
click at [106, 300] on link "Gross Yearly Income" at bounding box center [100, 299] width 151 height 13
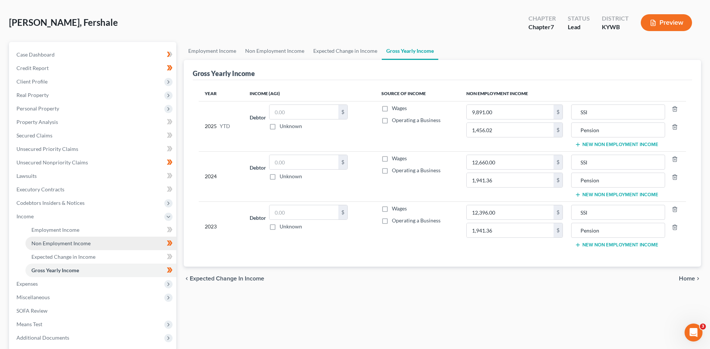
scroll to position [75, 0]
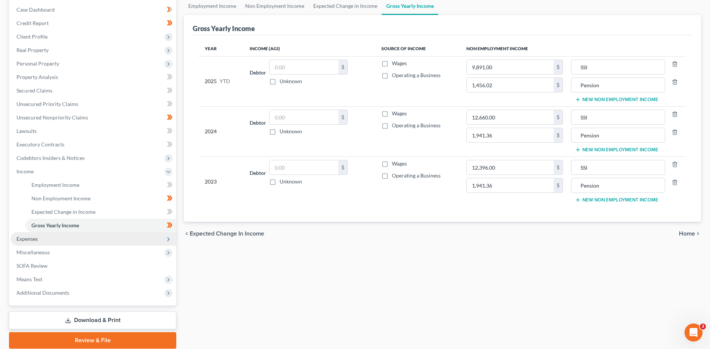
click at [39, 240] on span "Expenses" at bounding box center [93, 238] width 166 height 13
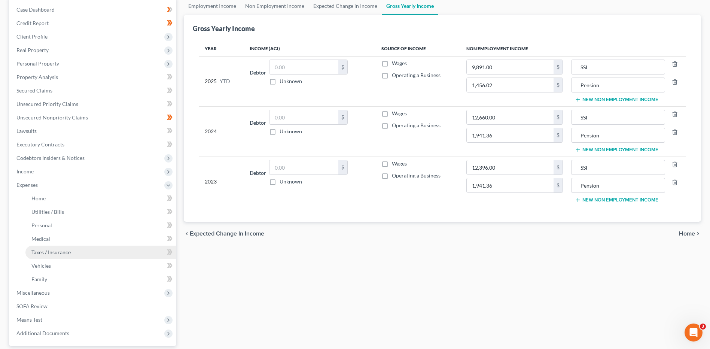
click at [46, 251] on span "Taxes / Insurance" at bounding box center [50, 252] width 39 height 6
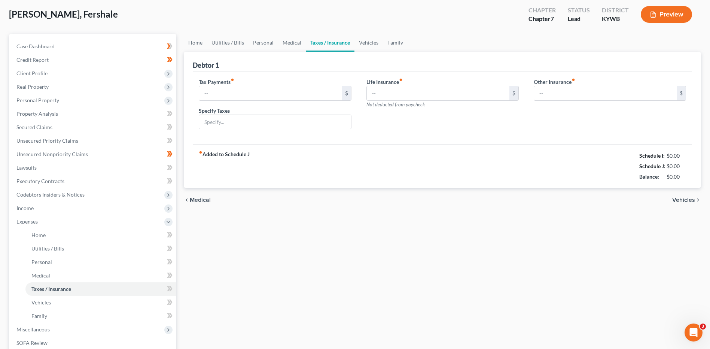
scroll to position [1, 0]
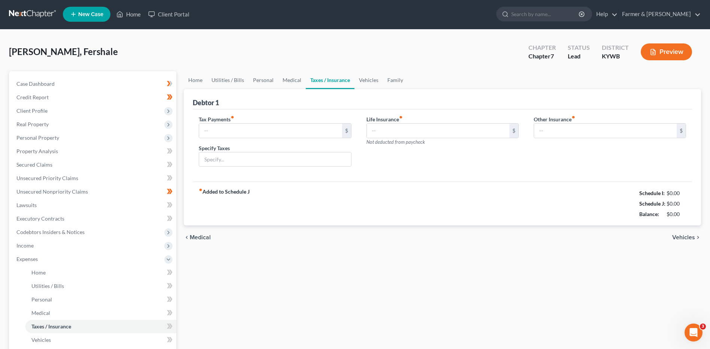
type input "0.00"
type input "39.00"
type input "0.00"
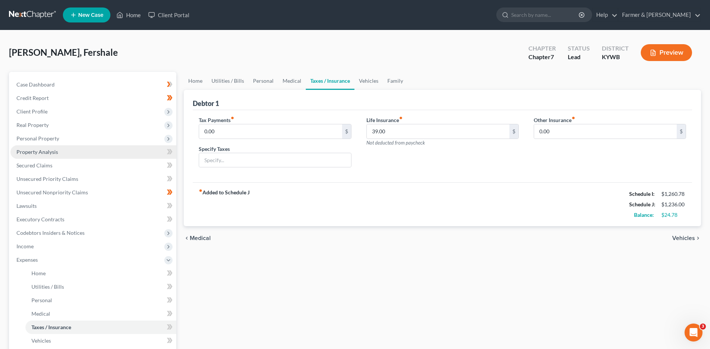
drag, startPoint x: 58, startPoint y: 111, endPoint x: 69, endPoint y: 154, distance: 44.4
click at [59, 111] on span "Client Profile" at bounding box center [93, 111] width 166 height 13
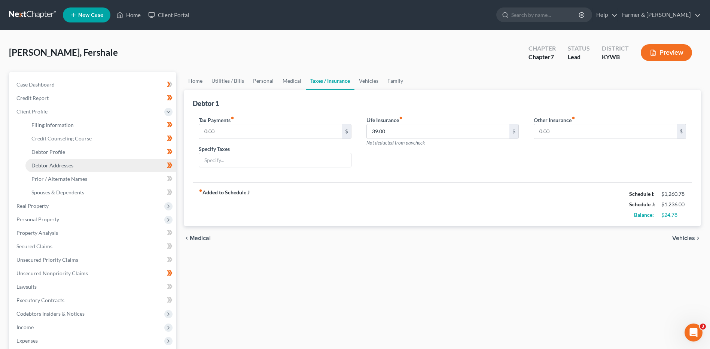
click at [80, 164] on link "Debtor Addresses" at bounding box center [100, 165] width 151 height 13
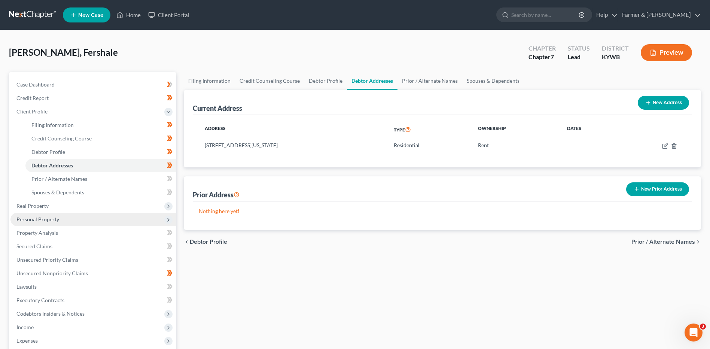
click at [54, 219] on span "Personal Property" at bounding box center [37, 219] width 43 height 6
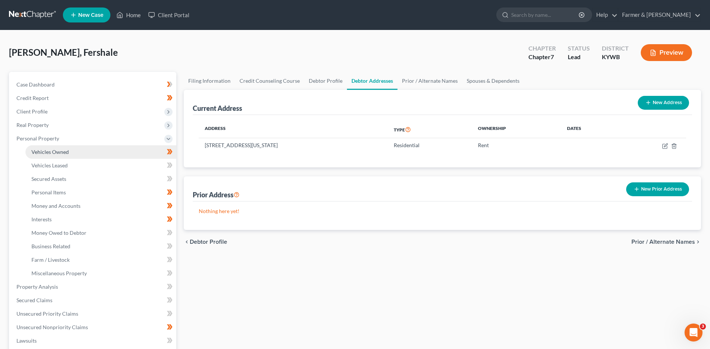
click at [76, 151] on link "Vehicles Owned" at bounding box center [100, 151] width 151 height 13
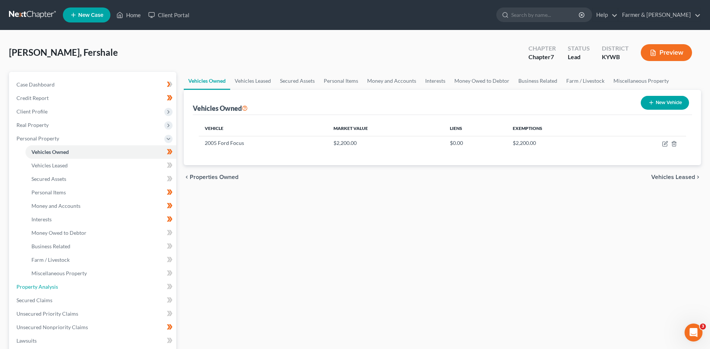
drag, startPoint x: 61, startPoint y: 286, endPoint x: 383, endPoint y: 239, distance: 324.7
click at [61, 286] on link "Property Analysis" at bounding box center [93, 286] width 166 height 13
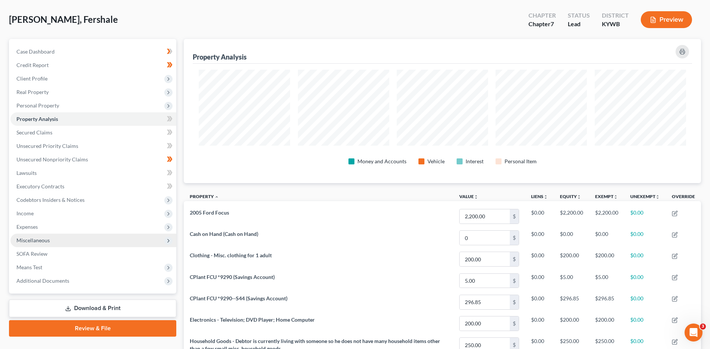
click at [40, 242] on span "Miscellaneous" at bounding box center [32, 240] width 33 height 6
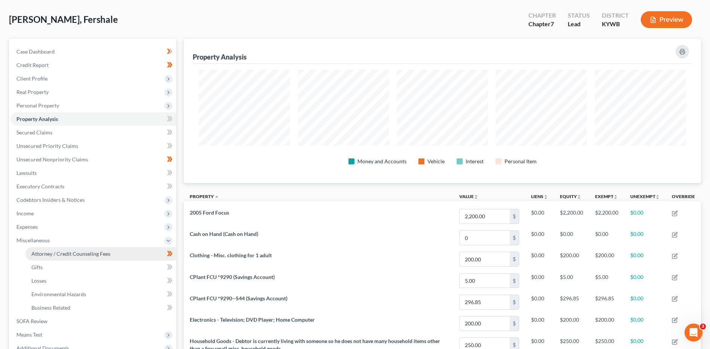
click at [60, 253] on span "Attorney / Credit Counseling Fees" at bounding box center [70, 253] width 79 height 6
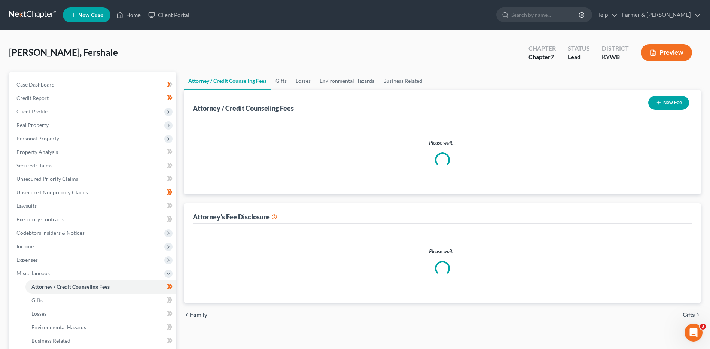
select select "0"
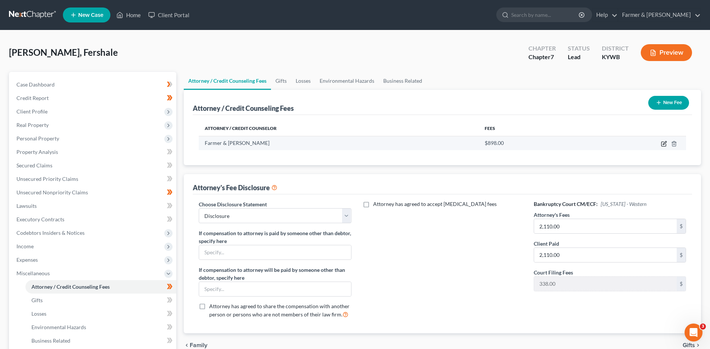
click at [663, 143] on icon "button" at bounding box center [664, 144] width 6 height 6
select select "18"
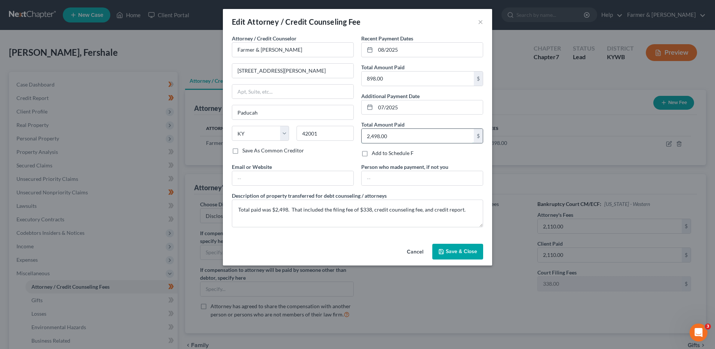
click at [395, 133] on input "2,498.00" at bounding box center [418, 136] width 112 height 14
type input "500.00"
drag, startPoint x: 448, startPoint y: 251, endPoint x: 700, endPoint y: 225, distance: 253.5
click at [448, 251] on span "Save & Close" at bounding box center [461, 251] width 31 height 6
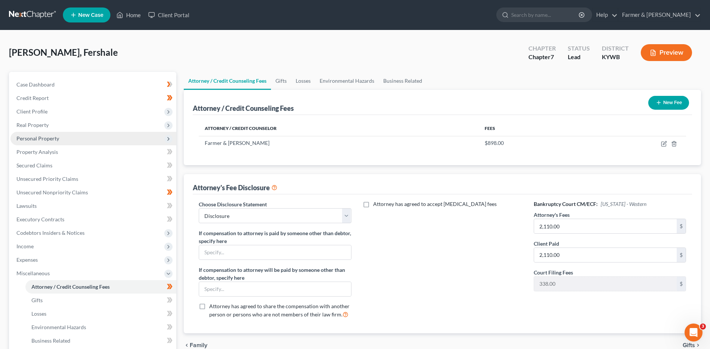
click at [79, 142] on span "Personal Property" at bounding box center [93, 138] width 166 height 13
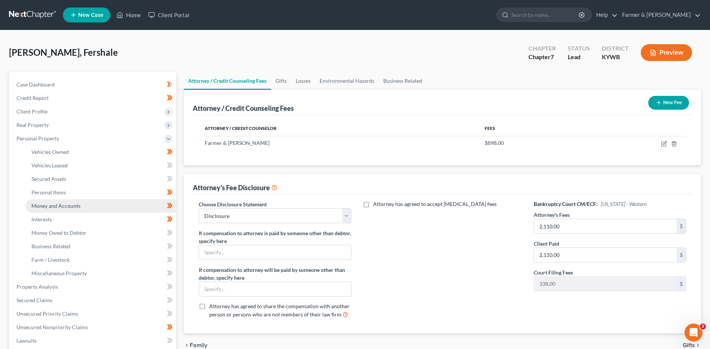
click at [72, 207] on span "Money and Accounts" at bounding box center [55, 205] width 49 height 6
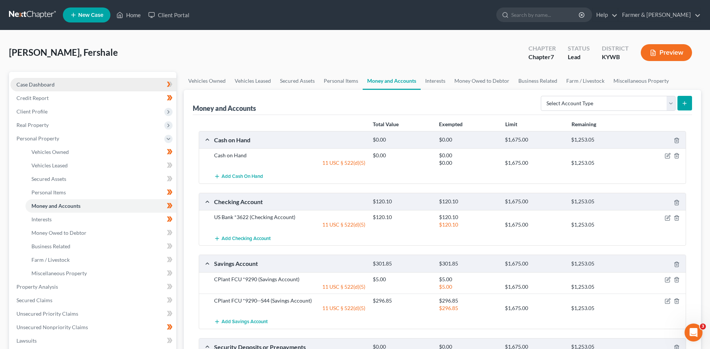
click at [74, 79] on link "Case Dashboard" at bounding box center [93, 84] width 166 height 13
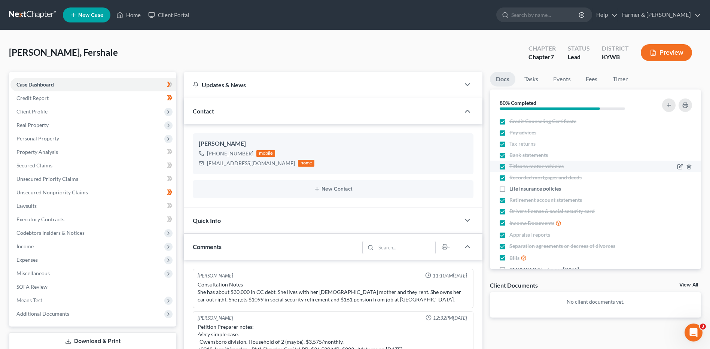
click at [509, 155] on label "Bank statements" at bounding box center [528, 154] width 39 height 7
click at [512, 155] on input "Bank statements" at bounding box center [514, 153] width 5 height 5
checkbox input "false"
click at [679, 156] on icon "button" at bounding box center [680, 154] width 3 height 3
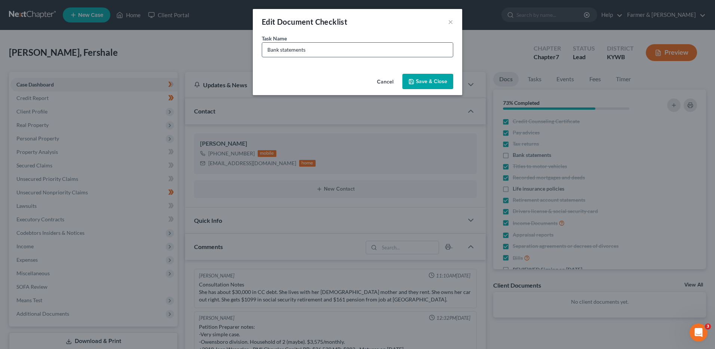
click at [318, 54] on input "Bank statements" at bounding box center [357, 50] width 191 height 14
type input "Bank statements - Need US Bank 7/26 - August stmt"
click at [425, 80] on button "Save & Close" at bounding box center [428, 82] width 51 height 16
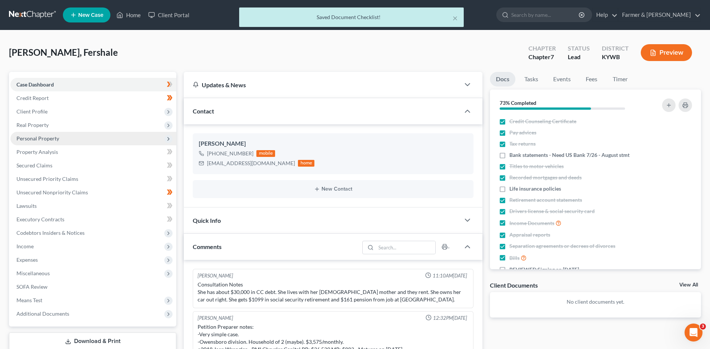
click at [85, 138] on span "Personal Property" at bounding box center [93, 138] width 166 height 13
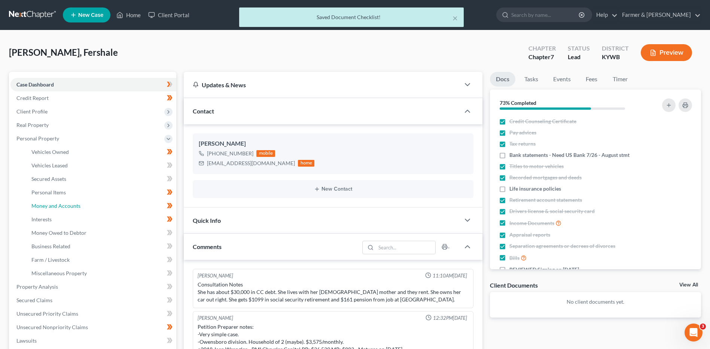
drag, startPoint x: 80, startPoint y: 206, endPoint x: 308, endPoint y: 212, distance: 227.2
click at [80, 206] on link "Money and Accounts" at bounding box center [100, 205] width 151 height 13
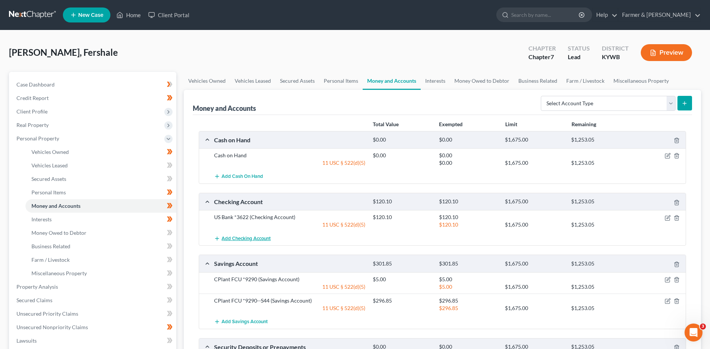
click at [235, 239] on span "Add Checking Account" at bounding box center [245, 238] width 49 height 6
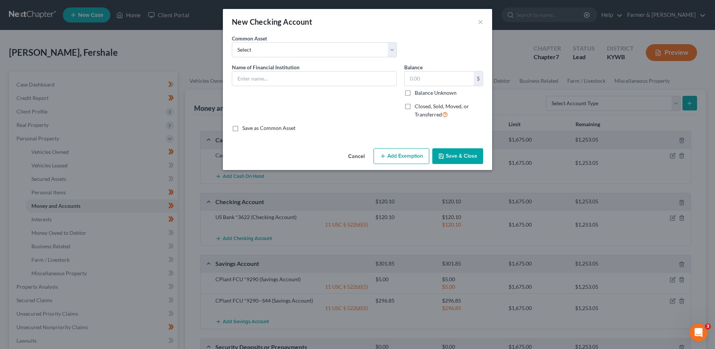
click at [357, 153] on button "Cancel" at bounding box center [356, 156] width 28 height 15
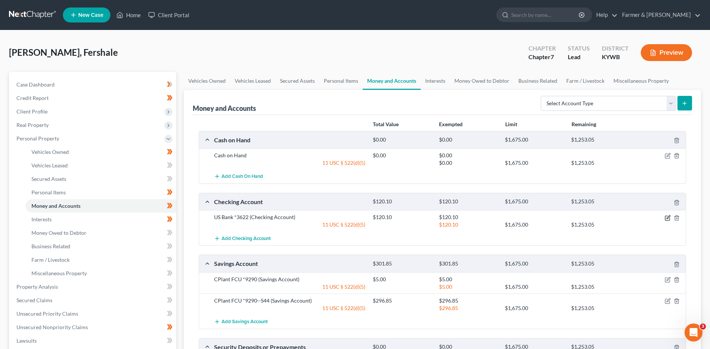
click at [667, 217] on icon "button" at bounding box center [667, 216] width 3 height 3
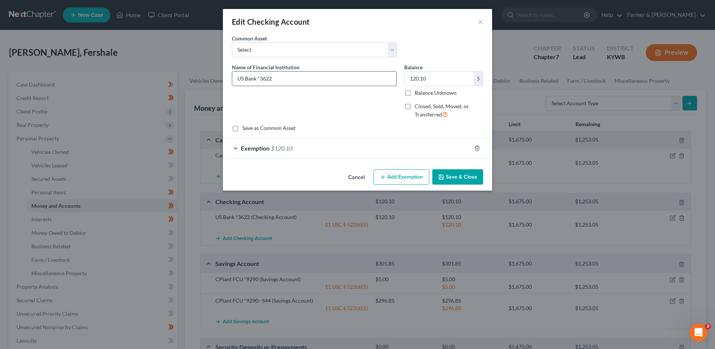
click at [260, 78] on input "US Bank *3622" at bounding box center [314, 78] width 164 height 14
type input "US Bank #3622"
click at [458, 177] on button "Save & Close" at bounding box center [458, 177] width 51 height 16
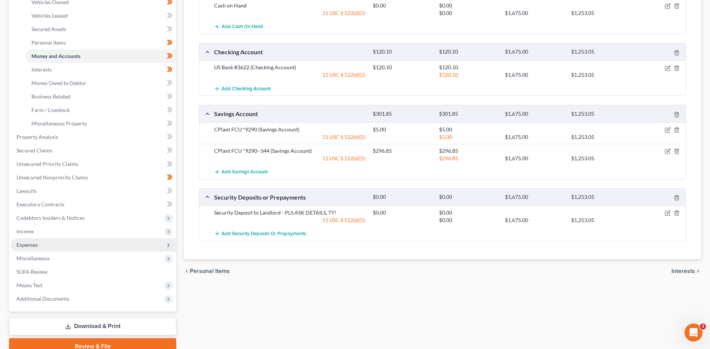
drag, startPoint x: 48, startPoint y: 248, endPoint x: 80, endPoint y: 242, distance: 32.7
click at [48, 248] on span "Expenses" at bounding box center [93, 244] width 166 height 13
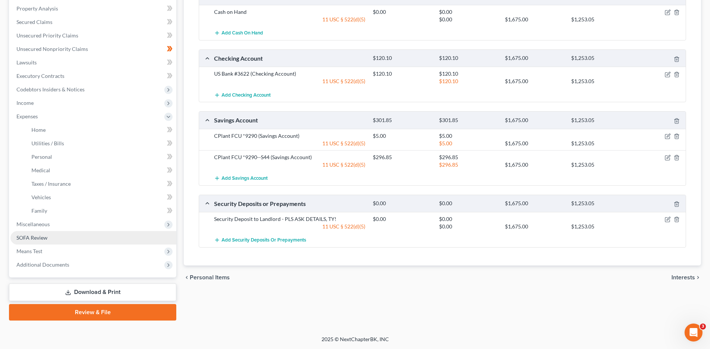
scroll to position [143, 0]
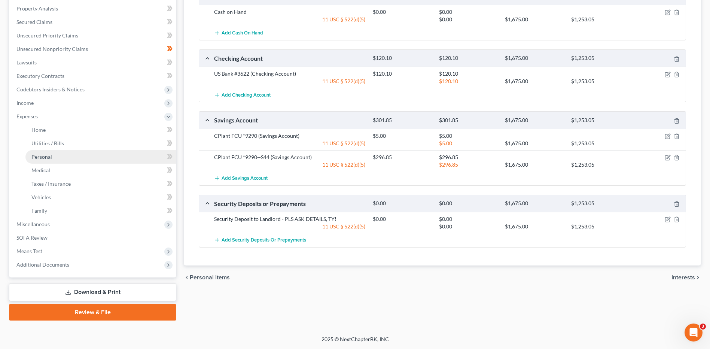
click at [70, 155] on link "Personal" at bounding box center [100, 156] width 151 height 13
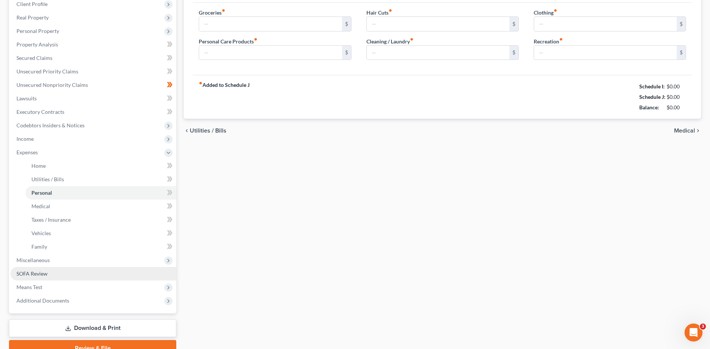
type input "200.00"
type input "25.00"
type input "20.00"
type input "15.00"
type input "25.00"
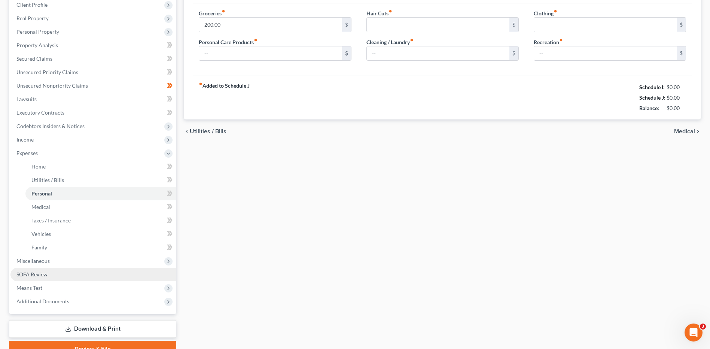
type input "25.00"
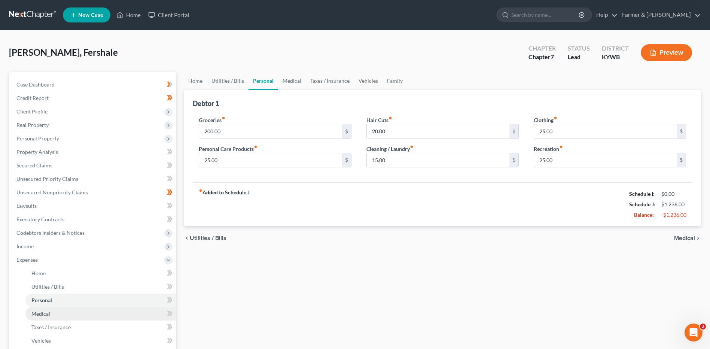
click at [60, 308] on link "Medical" at bounding box center [100, 313] width 151 height 13
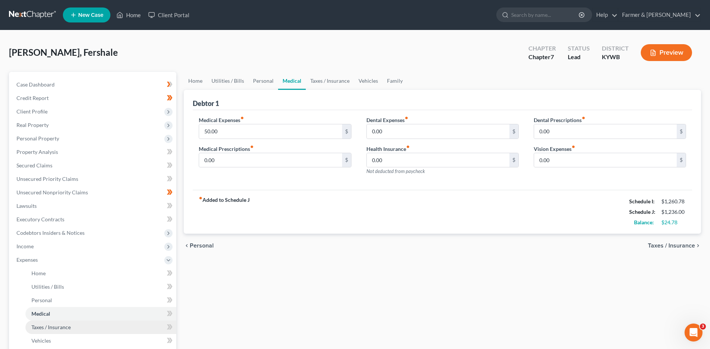
click at [67, 328] on span "Taxes / Insurance" at bounding box center [50, 327] width 39 height 6
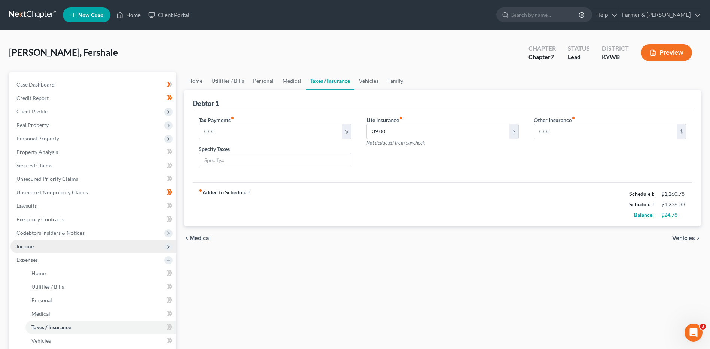
click at [38, 246] on span "Income" at bounding box center [93, 245] width 166 height 13
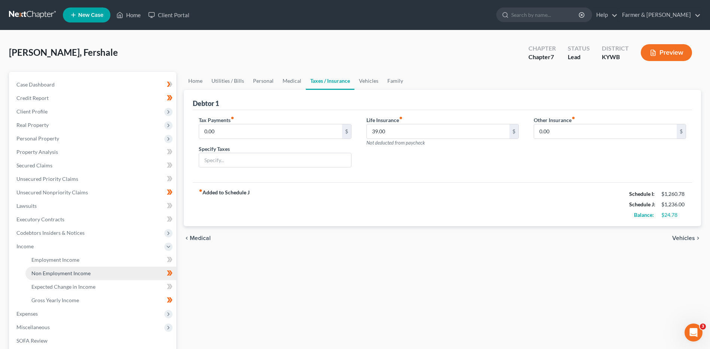
click at [58, 273] on span "Non Employment Income" at bounding box center [60, 273] width 59 height 6
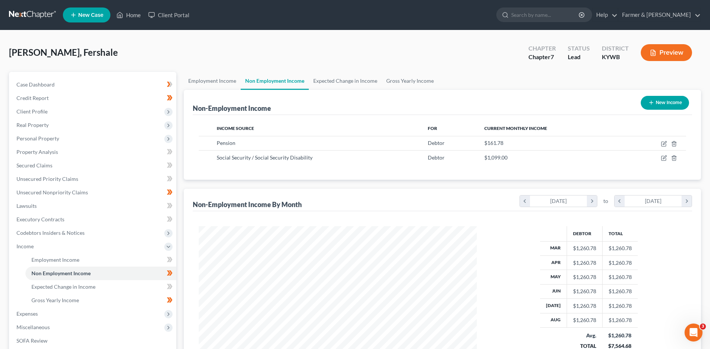
scroll to position [139, 293]
click at [88, 141] on span "Personal Property" at bounding box center [93, 138] width 166 height 13
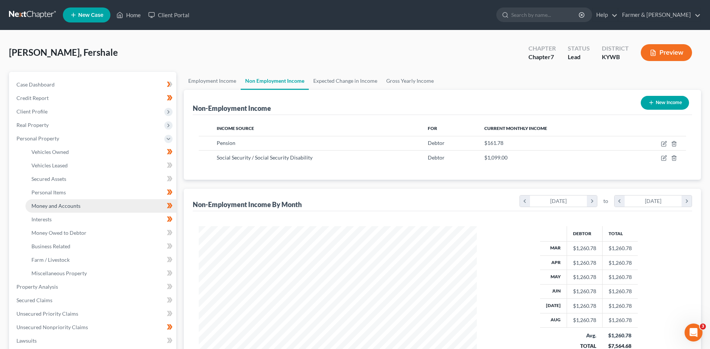
click at [65, 207] on span "Money and Accounts" at bounding box center [55, 205] width 49 height 6
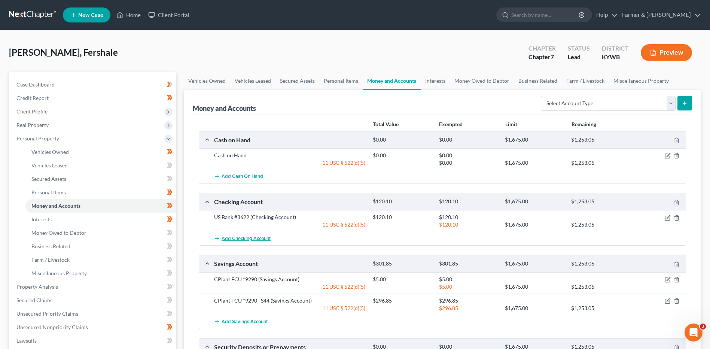
click at [237, 238] on span "Add Checking Account" at bounding box center [245, 238] width 49 height 6
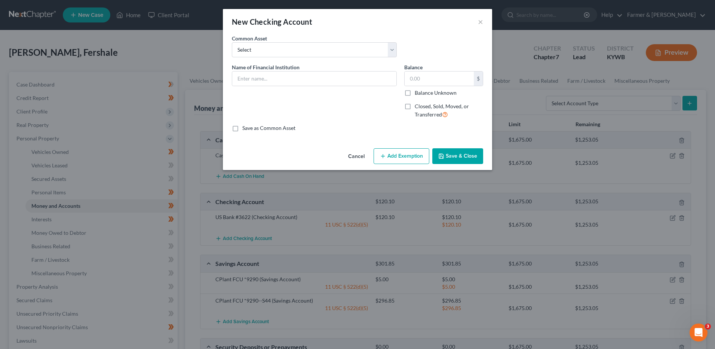
click at [362, 155] on button "Cancel" at bounding box center [356, 156] width 28 height 15
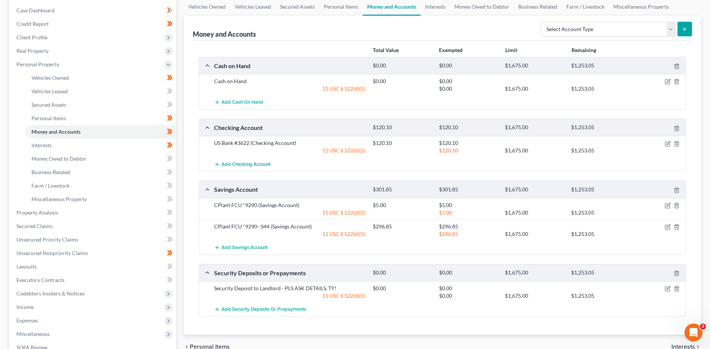
scroll to position [75, 0]
click at [668, 204] on icon "button" at bounding box center [667, 205] width 6 height 6
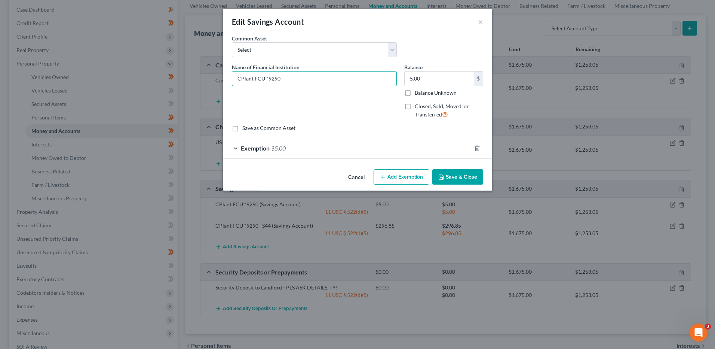
drag, startPoint x: 309, startPoint y: 79, endPoint x: 197, endPoint y: 84, distance: 112.0
click at [197, 84] on div "Edit Savings Account × An exemption set must first be selected from the Filing …" at bounding box center [357, 174] width 715 height 349
drag, startPoint x: 324, startPoint y: 75, endPoint x: 201, endPoint y: 88, distance: 123.7
click at [201, 88] on div "Edit Savings Account × An exemption set must first be selected from the Filing …" at bounding box center [357, 174] width 715 height 349
type input "CPlant Federal Credit Union #S1"
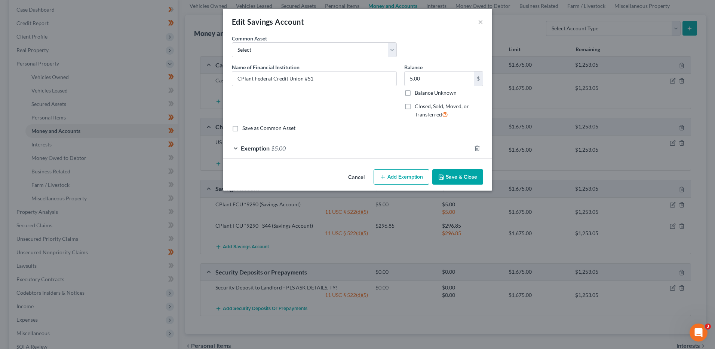
drag, startPoint x: 473, startPoint y: 174, endPoint x: 524, endPoint y: 226, distance: 72.8
click at [473, 174] on button "Save & Close" at bounding box center [458, 177] width 51 height 16
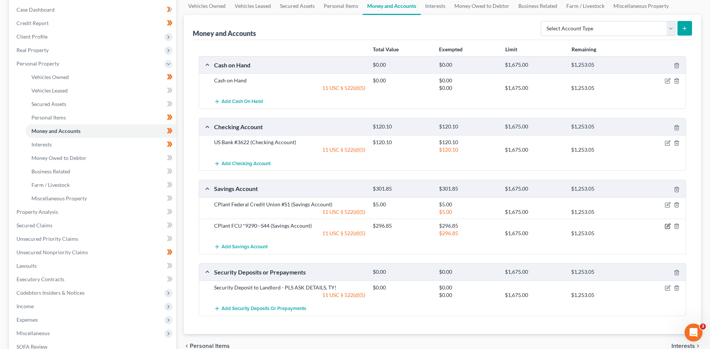
drag, startPoint x: 665, startPoint y: 226, endPoint x: 482, endPoint y: 199, distance: 185.7
click at [665, 226] on icon "button" at bounding box center [667, 226] width 6 height 6
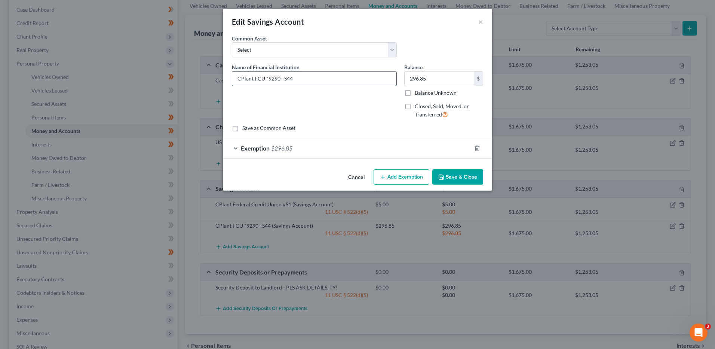
drag, startPoint x: 309, startPoint y: 80, endPoint x: 246, endPoint y: 85, distance: 63.5
click at [217, 82] on div "Edit Savings Account × An exemption set must first be selected from the Filing …" at bounding box center [357, 174] width 715 height 349
paste input "ederal Credit Union #S1"
type input "CPlant Federal Credit Union #S44"
click at [459, 175] on button "Save & Close" at bounding box center [458, 177] width 51 height 16
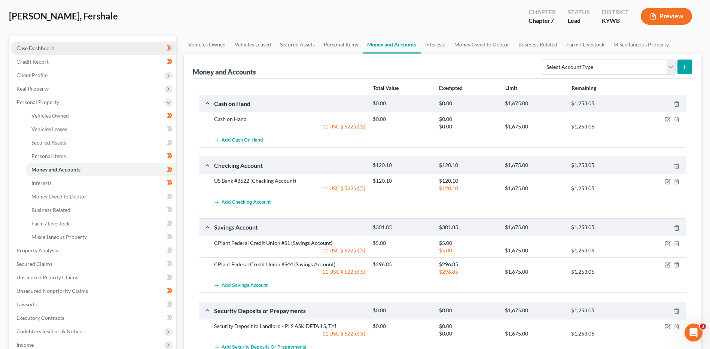
scroll to position [0, 0]
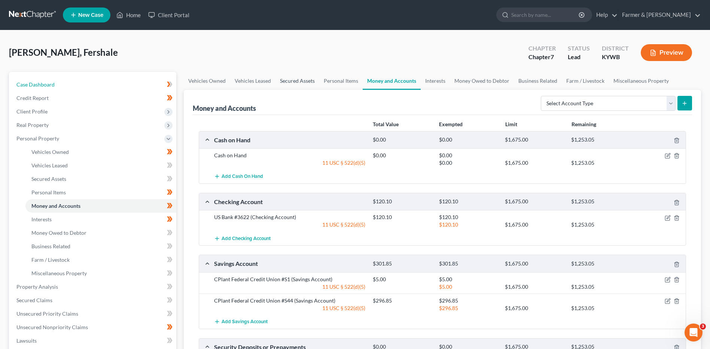
drag, startPoint x: 103, startPoint y: 87, endPoint x: 290, endPoint y: 83, distance: 187.1
click at [104, 87] on link "Case Dashboard" at bounding box center [93, 84] width 166 height 13
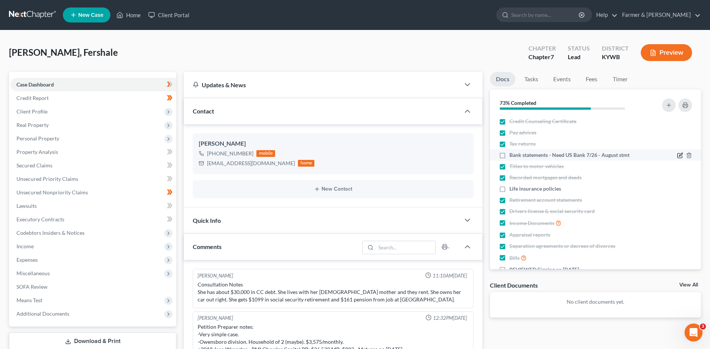
click at [677, 153] on icon "button" at bounding box center [680, 155] width 6 height 6
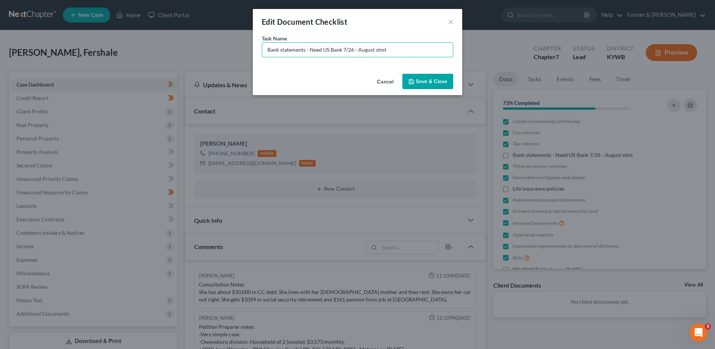
drag, startPoint x: 323, startPoint y: 52, endPoint x: 612, endPoint y: 11, distance: 291.8
click at [597, 19] on div "Edit Document Checklist × Task Name * Bank statements - Need US Bank 7/26 - Aug…" at bounding box center [357, 174] width 715 height 349
type input "Bank statements - Need August stmts"
click at [415, 84] on icon "button" at bounding box center [412, 82] width 6 height 6
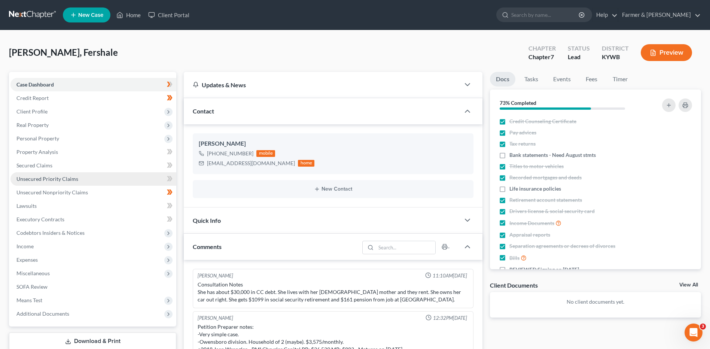
click at [75, 140] on span "Personal Property" at bounding box center [93, 138] width 166 height 13
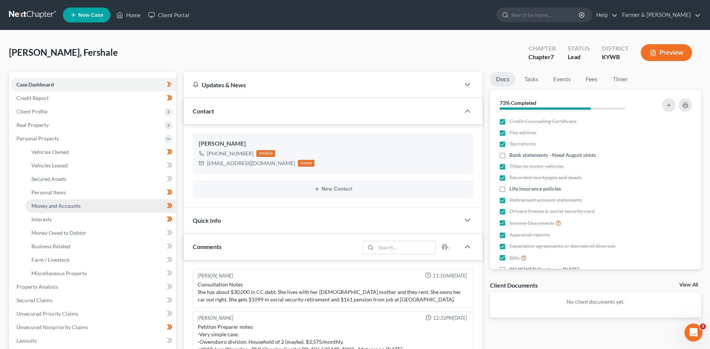
click at [96, 200] on link "Money and Accounts" at bounding box center [100, 205] width 151 height 13
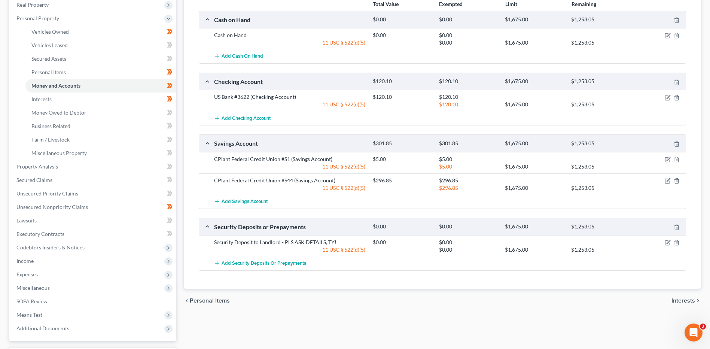
scroll to position [184, 0]
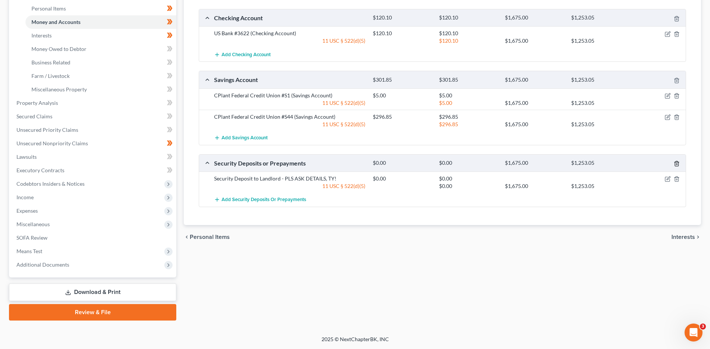
click at [677, 165] on line "button" at bounding box center [677, 163] width 0 height 1
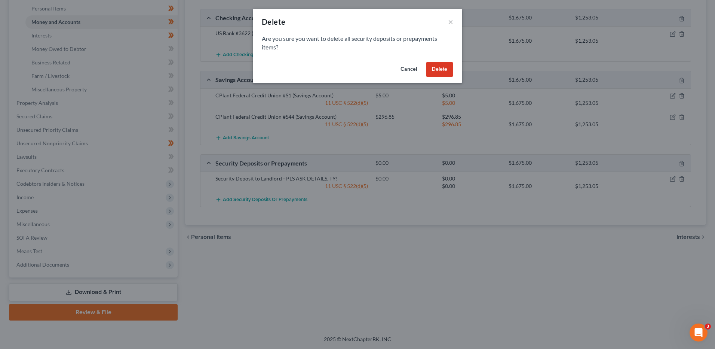
click at [437, 70] on button "Delete" at bounding box center [439, 69] width 27 height 15
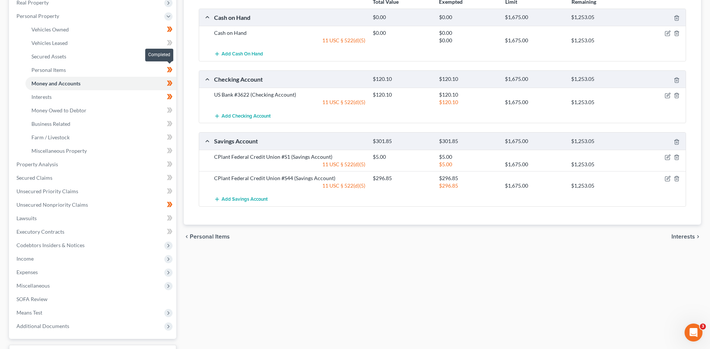
scroll to position [71, 0]
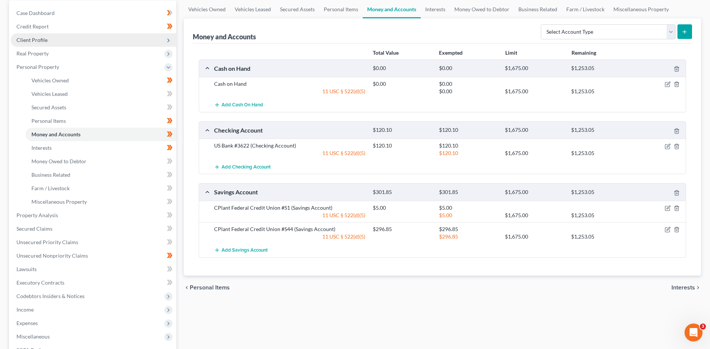
click at [60, 42] on span "Client Profile" at bounding box center [93, 39] width 166 height 13
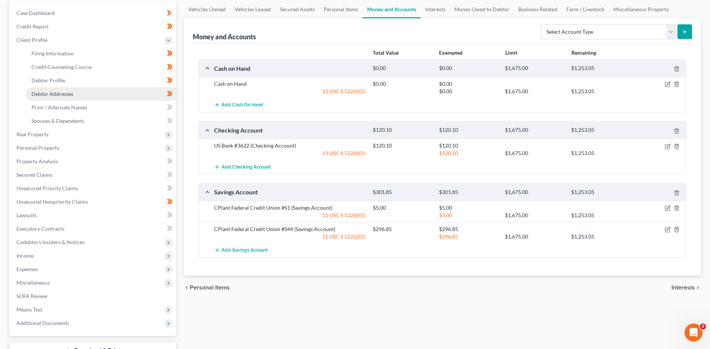
click at [74, 93] on link "Debtor Addresses" at bounding box center [100, 93] width 151 height 13
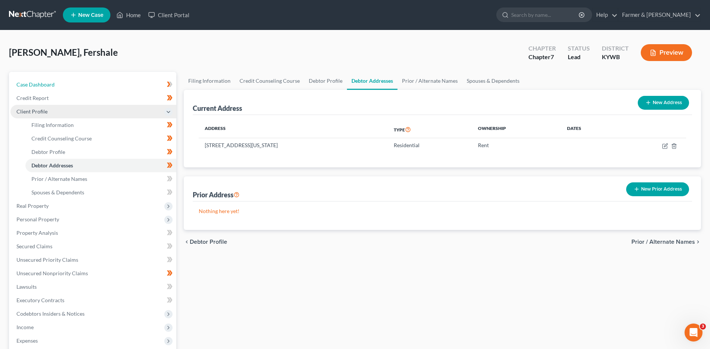
drag, startPoint x: 82, startPoint y: 86, endPoint x: 163, endPoint y: 108, distance: 84.6
click at [82, 86] on link "Case Dashboard" at bounding box center [93, 84] width 166 height 13
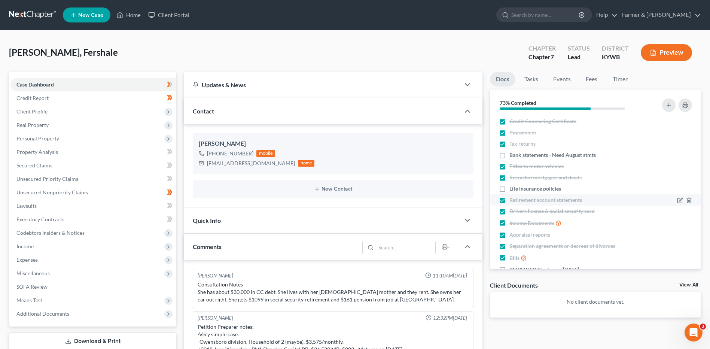
scroll to position [29, 0]
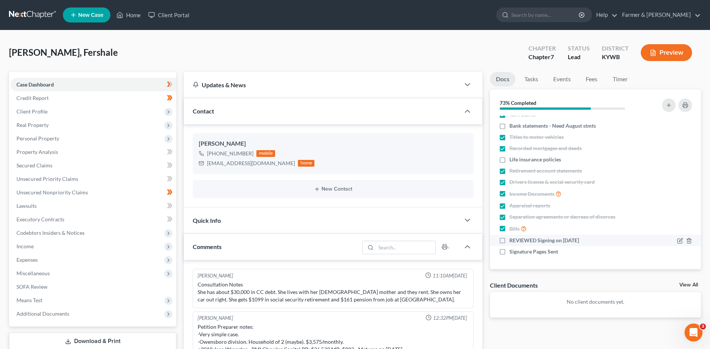
click at [509, 240] on label "REVIEWED Signing on 9/3/2025" at bounding box center [544, 239] width 70 height 7
click at [512, 240] on input "REVIEWED Signing on 9/3/2025" at bounding box center [514, 238] width 5 height 5
checkbox input "true"
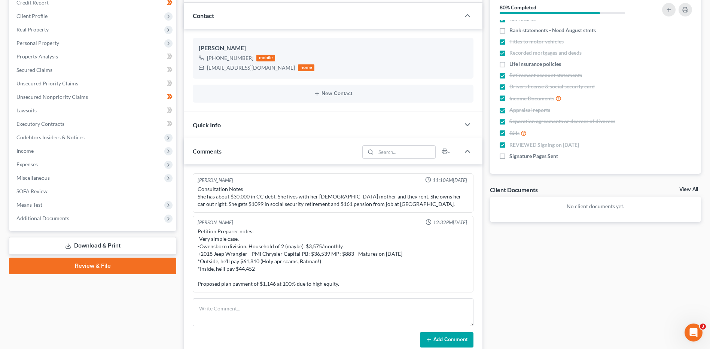
scroll to position [0, 0]
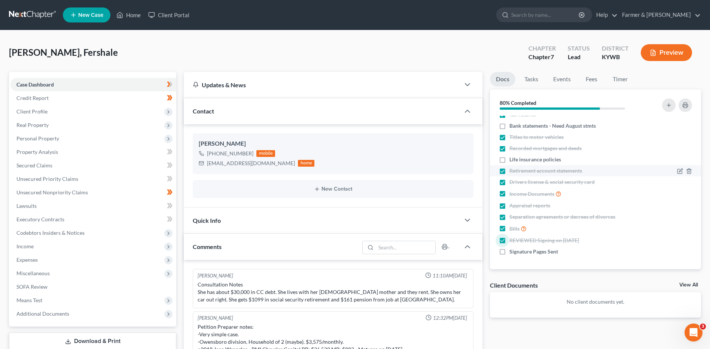
drag, startPoint x: 32, startPoint y: 17, endPoint x: 658, endPoint y: 175, distance: 645.3
click at [32, 17] on link at bounding box center [33, 14] width 48 height 13
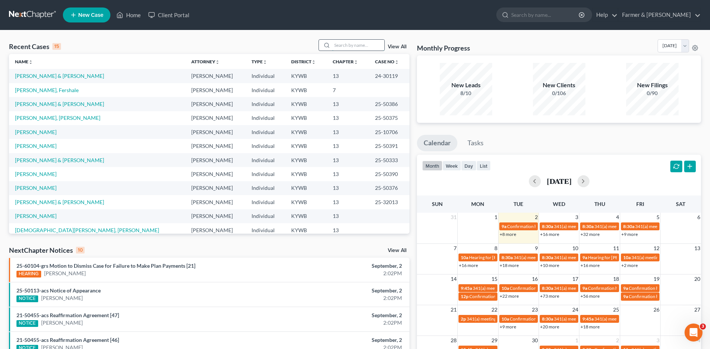
click at [357, 48] on input "search" at bounding box center [358, 45] width 52 height 11
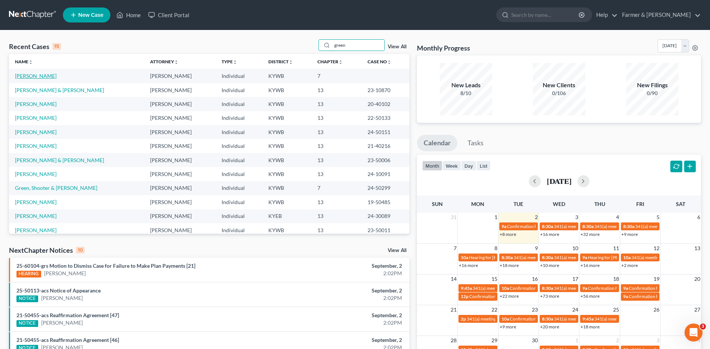
type input "green"
click at [38, 77] on link "[PERSON_NAME]" at bounding box center [36, 76] width 42 height 6
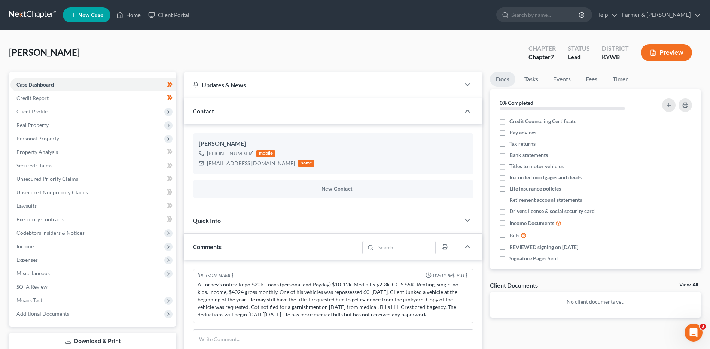
click at [29, 16] on link at bounding box center [33, 14] width 48 height 13
